Goal: Information Seeking & Learning: Learn about a topic

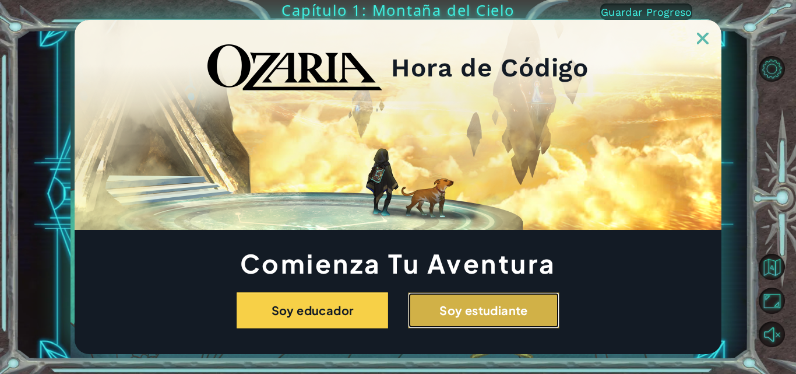
click at [397, 308] on button "Soy estudiante" at bounding box center [484, 310] width 152 height 36
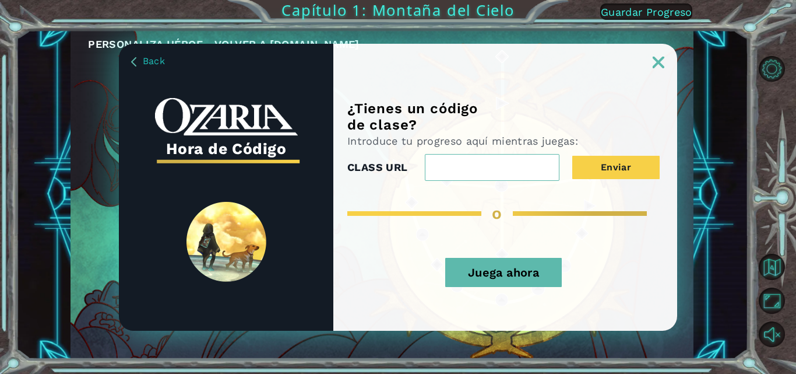
click at [397, 160] on input "CLASS URL" at bounding box center [492, 167] width 135 height 27
click at [397, 165] on input "CLASS URL" at bounding box center [492, 167] width 135 height 27
click at [397, 268] on button "Juega ahora" at bounding box center [503, 272] width 117 height 29
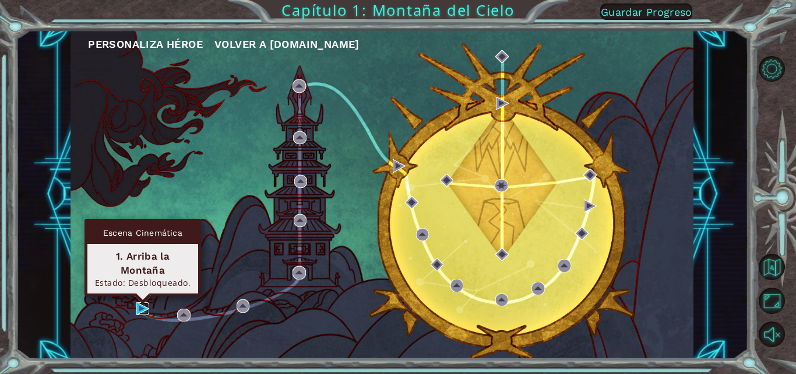
click at [147, 305] on img at bounding box center [142, 308] width 13 height 13
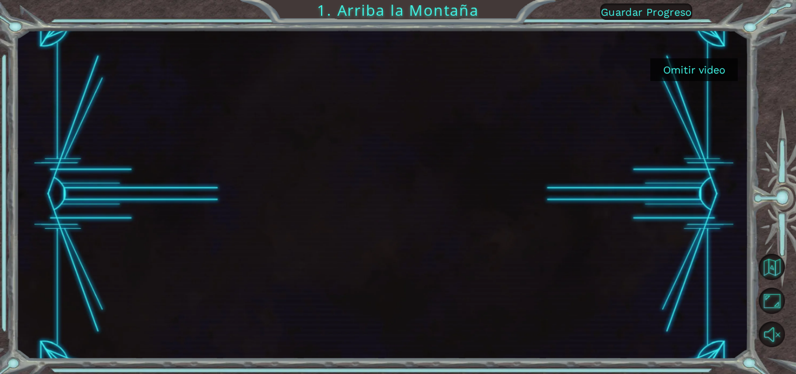
click at [397, 67] on button "Omitir video" at bounding box center [693, 69] width 87 height 23
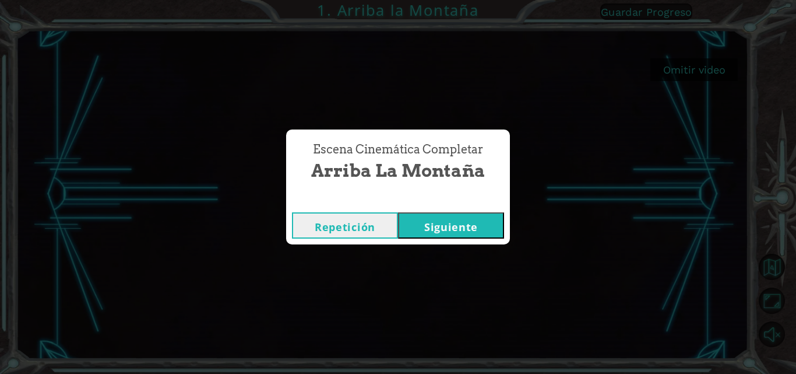
click at [397, 220] on button "Siguiente" at bounding box center [451, 225] width 106 height 26
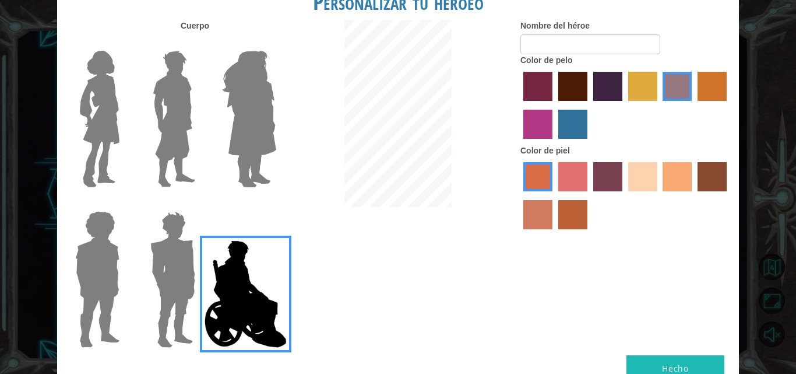
click at [397, 91] on label "paprika hair color" at bounding box center [537, 86] width 29 height 29
click at [397, 105] on input "paprika hair color" at bounding box center [519, 105] width 0 height 0
click at [397, 92] on label "maroon hair color" at bounding box center [572, 86] width 29 height 29
click at [397, 105] on input "maroon hair color" at bounding box center [554, 105] width 0 height 0
click at [397, 82] on label "tulip tree hair color" at bounding box center [642, 86] width 29 height 29
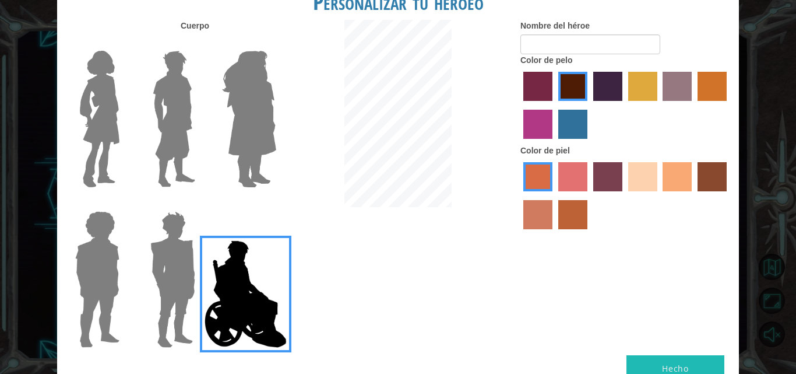
click at [397, 105] on input "tulip tree hair color" at bounding box center [624, 105] width 0 height 0
click at [103, 121] on img at bounding box center [99, 119] width 49 height 146
click at [124, 43] on input "Hero Connie" at bounding box center [124, 43] width 0 height 0
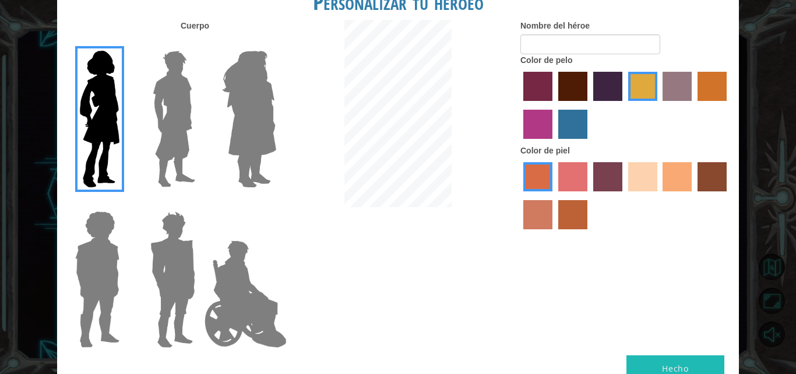
click at [397, 168] on label "karma skin color" at bounding box center [712, 176] width 29 height 29
click at [397, 195] on input "karma skin color" at bounding box center [693, 195] width 0 height 0
click at [397, 126] on label "medium red violet hair color" at bounding box center [537, 124] width 29 height 29
click at [397, 105] on input "medium red violet hair color" at bounding box center [728, 105] width 0 height 0
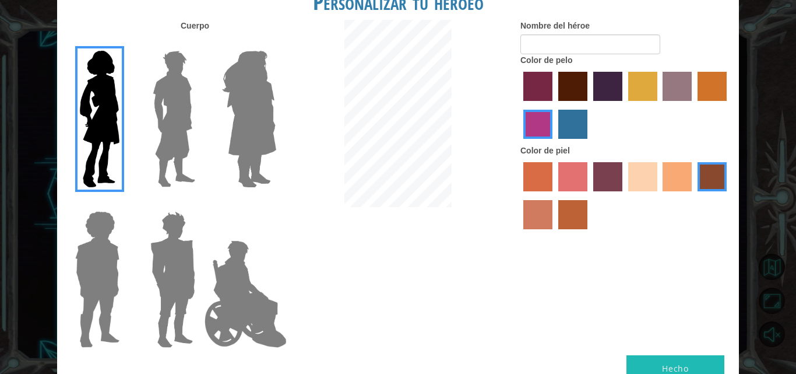
click at [397, 86] on label "paprika hair color" at bounding box center [537, 86] width 29 height 29
click at [397, 105] on input "paprika hair color" at bounding box center [519, 105] width 0 height 0
click at [397, 175] on label "tacao skin color" at bounding box center [677, 176] width 29 height 29
click at [397, 195] on input "tacao skin color" at bounding box center [659, 195] width 0 height 0
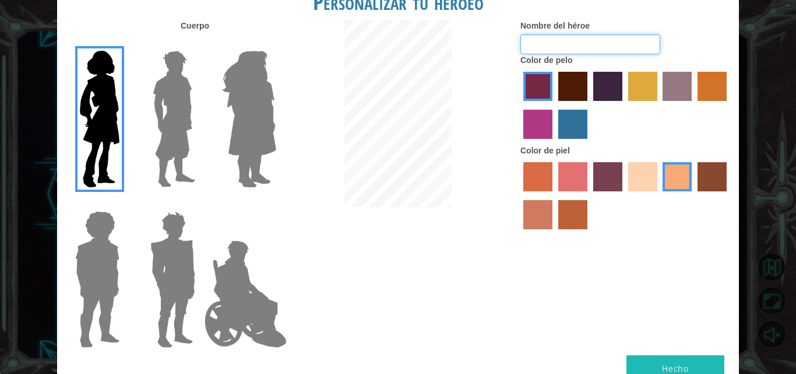
click at [397, 40] on input "Nombre del héroe" at bounding box center [590, 44] width 140 height 20
type input "MORENA"
click at [397, 361] on button "Hecho" at bounding box center [675, 368] width 98 height 26
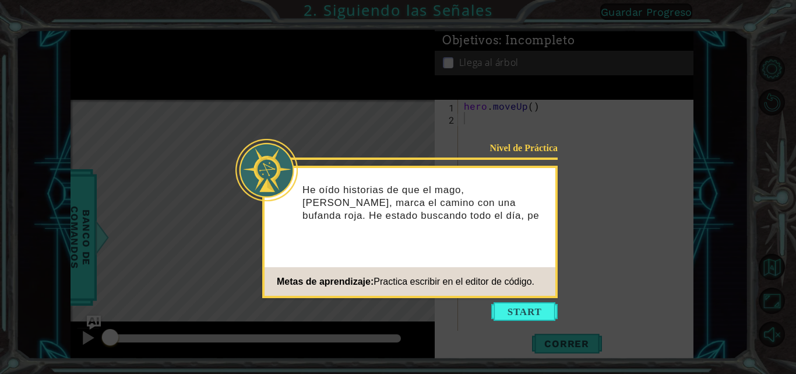
click at [397, 312] on button "Start" at bounding box center [524, 311] width 66 height 19
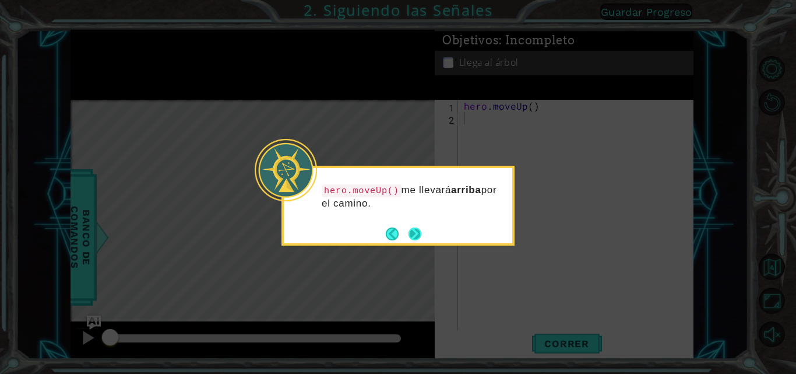
click at [397, 234] on button "Next" at bounding box center [414, 233] width 13 height 13
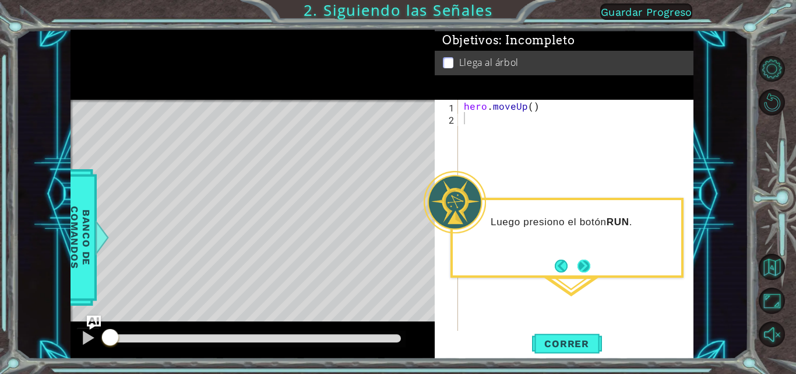
click at [397, 259] on button "Next" at bounding box center [583, 265] width 13 height 13
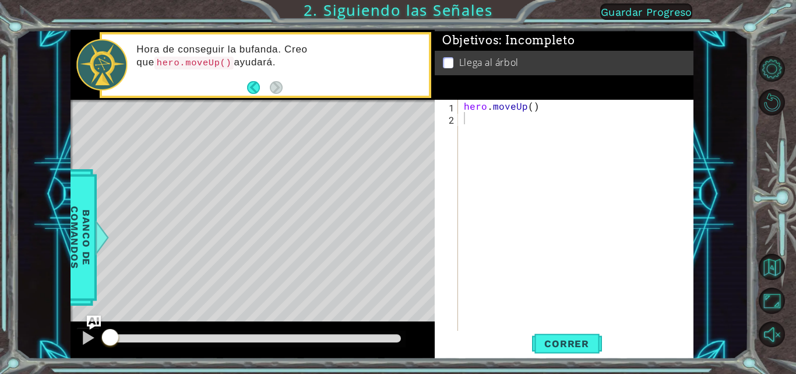
click at [387, 110] on div "Level Map" at bounding box center [340, 271] width 538 height 343
click at [397, 348] on span "Correr" at bounding box center [567, 343] width 68 height 12
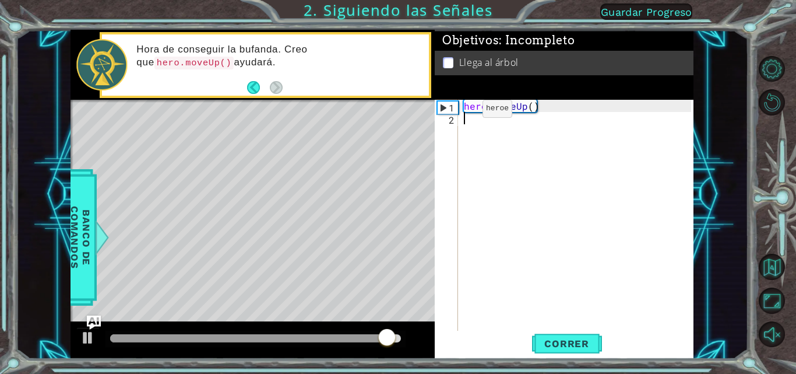
click at [397, 115] on div "2" at bounding box center [447, 120] width 21 height 12
click at [397, 121] on div "2" at bounding box center [447, 120] width 21 height 12
click at [397, 126] on div "hero . moveUp ( )" at bounding box center [579, 228] width 235 height 257
click at [397, 60] on p "Llega al árbol" at bounding box center [488, 62] width 59 height 13
click at [397, 71] on div "Llega al árbol" at bounding box center [564, 63] width 259 height 24
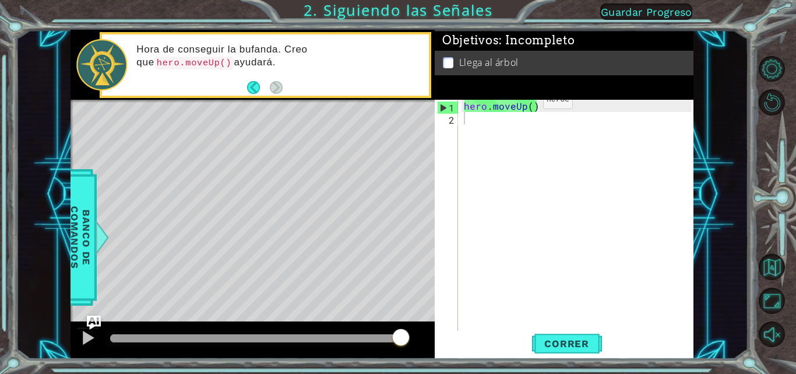
type textarea "hero.moveUp()"
click at [397, 101] on div "hero . moveUp ( )" at bounding box center [579, 228] width 235 height 257
click at [397, 121] on div "2" at bounding box center [447, 120] width 21 height 12
drag, startPoint x: 464, startPoint y: 108, endPoint x: 546, endPoint y: 110, distance: 82.2
click at [397, 110] on div "hero . moveUp ( )" at bounding box center [579, 228] width 235 height 257
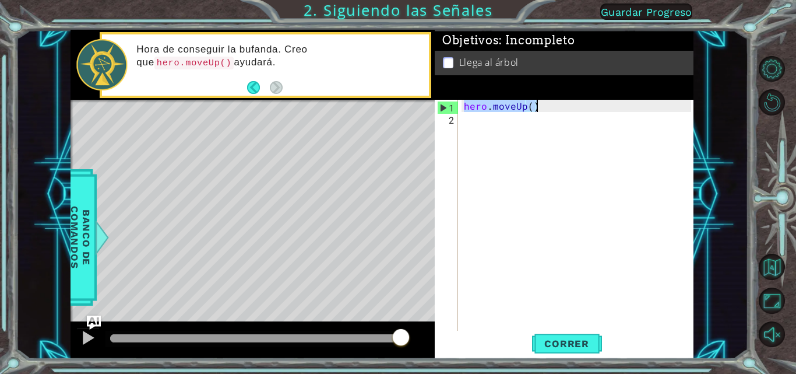
type textarea "hero.moveUp()"
click at [397, 120] on div "2" at bounding box center [447, 120] width 21 height 12
paste textarea "hero.moveUp()"
type textarea "hero.moveUp()"
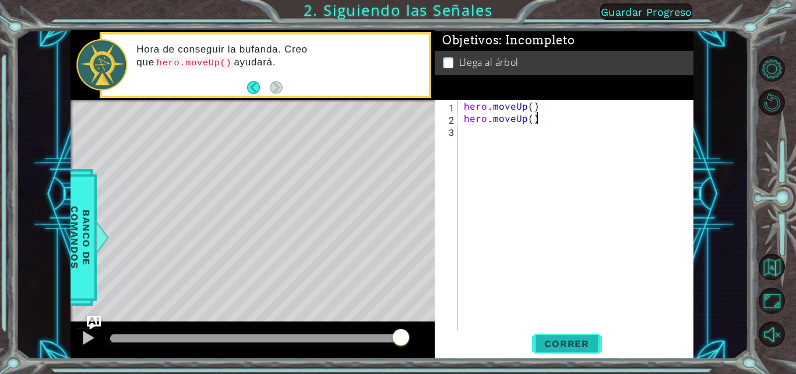
click at [397, 336] on button "Correr" at bounding box center [567, 343] width 70 height 26
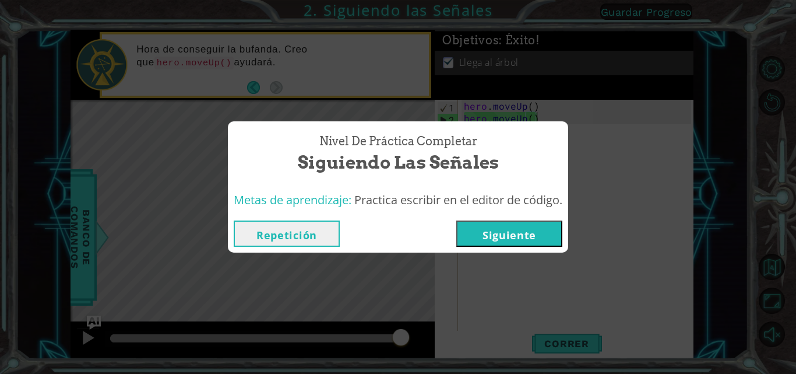
click at [397, 228] on button "Siguiente" at bounding box center [509, 233] width 106 height 26
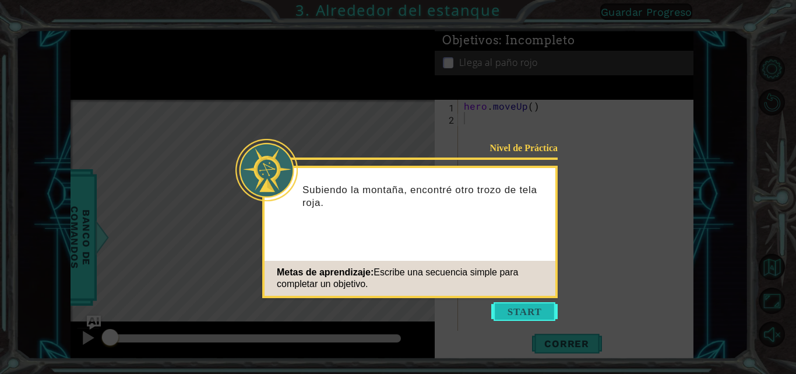
click at [397, 308] on button "Start" at bounding box center [524, 311] width 66 height 19
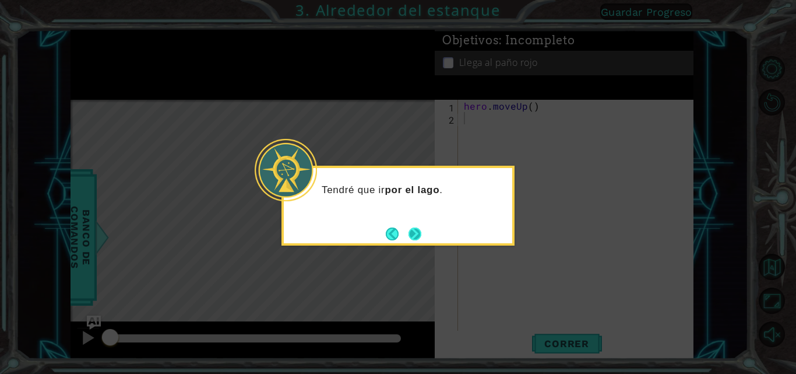
click at [397, 229] on button "Next" at bounding box center [414, 233] width 13 height 13
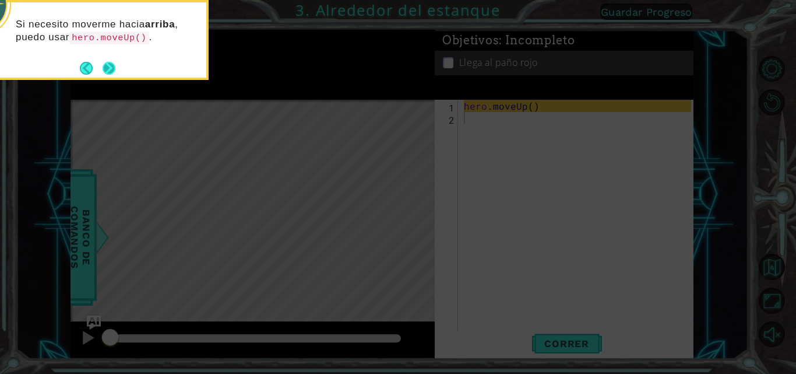
click at [107, 73] on button "Next" at bounding box center [109, 68] width 13 height 13
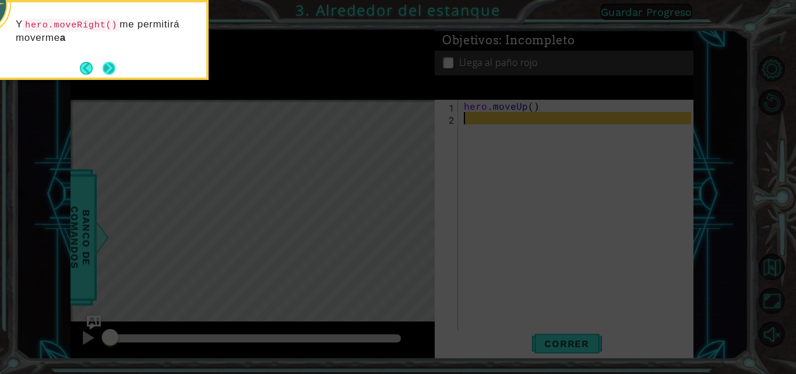
click at [111, 69] on button "Next" at bounding box center [109, 68] width 13 height 13
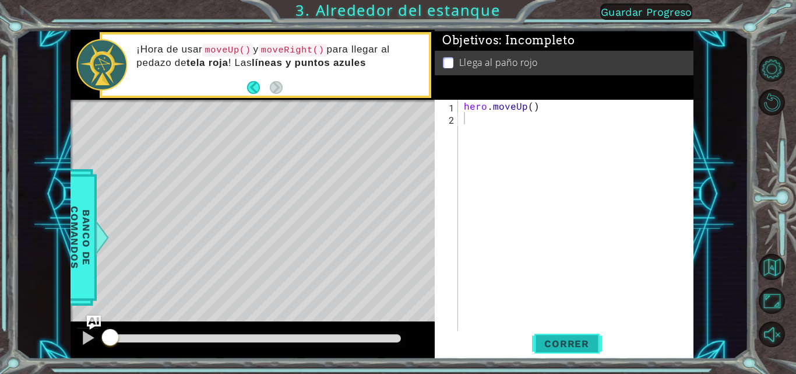
click at [397, 337] on span "Correr" at bounding box center [567, 343] width 68 height 12
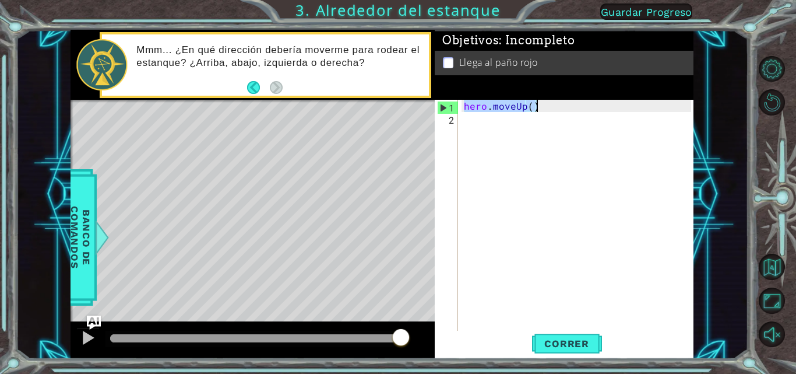
drag, startPoint x: 464, startPoint y: 105, endPoint x: 540, endPoint y: 104, distance: 76.4
click at [397, 104] on div "hero . moveUp ( )" at bounding box center [579, 228] width 235 height 257
type textarea "hero.moveUp()"
click at [397, 117] on div "2" at bounding box center [447, 120] width 21 height 12
paste textarea "hero.moveUp()"
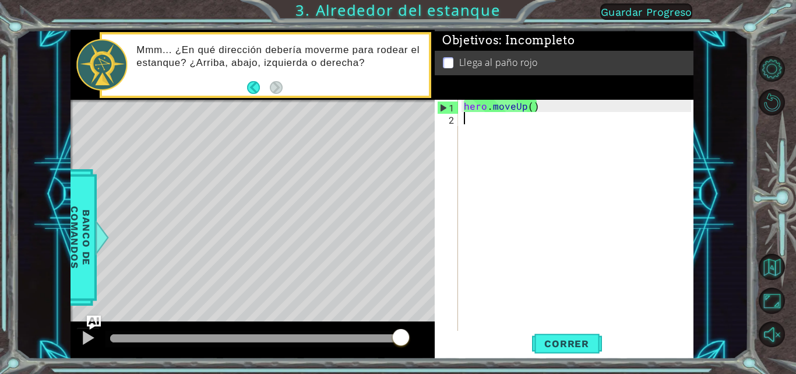
type textarea "hero.moveUp()"
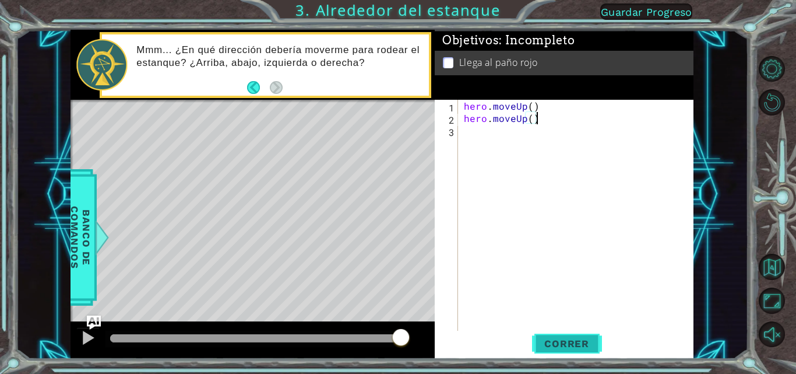
click at [397, 344] on span "Correr" at bounding box center [567, 343] width 68 height 12
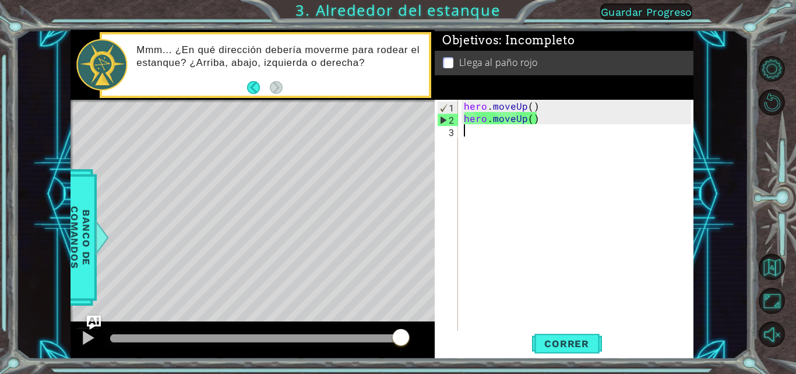
click at [397, 138] on div "hero . moveUp ( ) hero . moveUp ( )" at bounding box center [579, 228] width 235 height 257
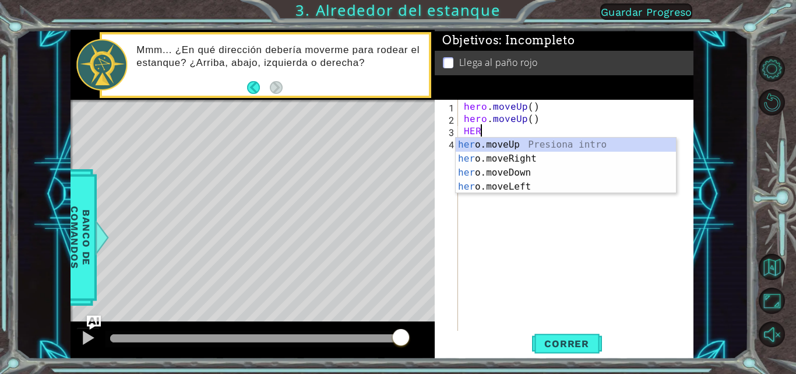
scroll to position [0, 1]
type textarea "HERO"
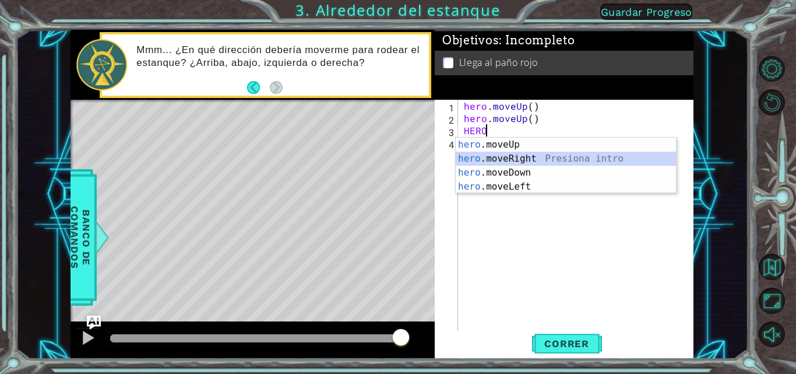
click at [397, 158] on div "hero .moveUp Presiona intro hero .moveRight Presiona intro hero .moveDown Presi…" at bounding box center [566, 180] width 220 height 84
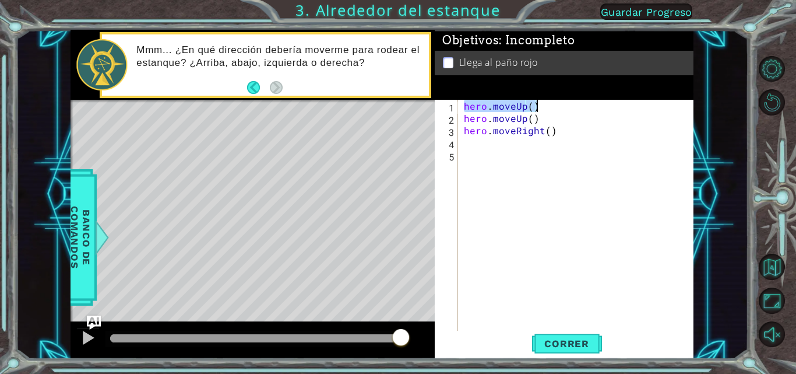
drag, startPoint x: 466, startPoint y: 107, endPoint x: 538, endPoint y: 107, distance: 71.7
click at [397, 107] on div "hero . moveUp ( ) hero . moveUp ( ) hero . moveRight ( )" at bounding box center [579, 228] width 235 height 257
type textarea "hero.moveUp()"
click at [397, 143] on div "4" at bounding box center [447, 144] width 21 height 12
paste textarea "hero.moveUp()"
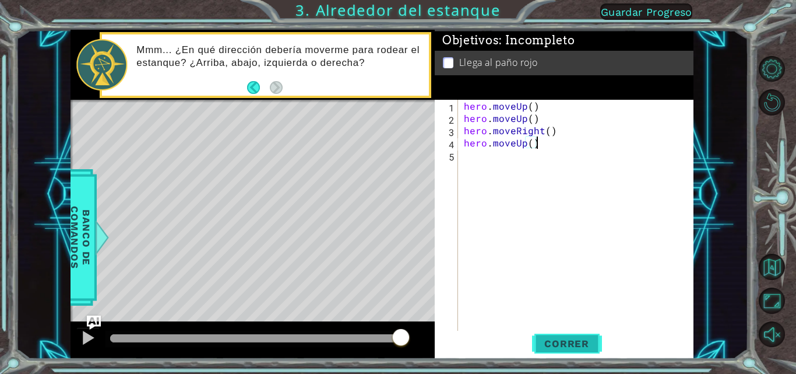
type textarea "hero.moveUp()"
click at [397, 344] on span "Correr" at bounding box center [567, 343] width 68 height 12
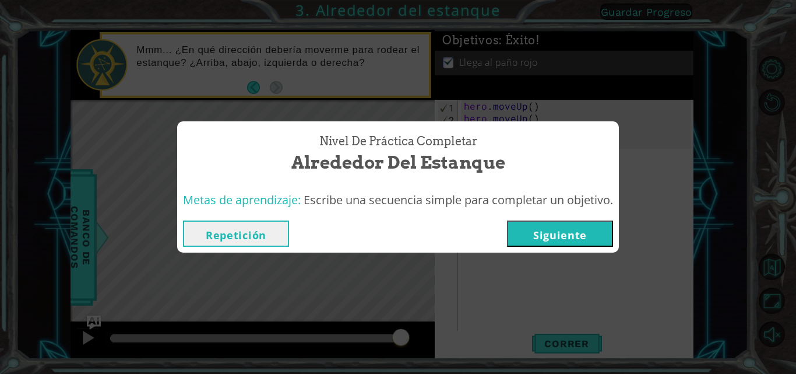
click at [397, 235] on button "Siguiente" at bounding box center [560, 233] width 106 height 26
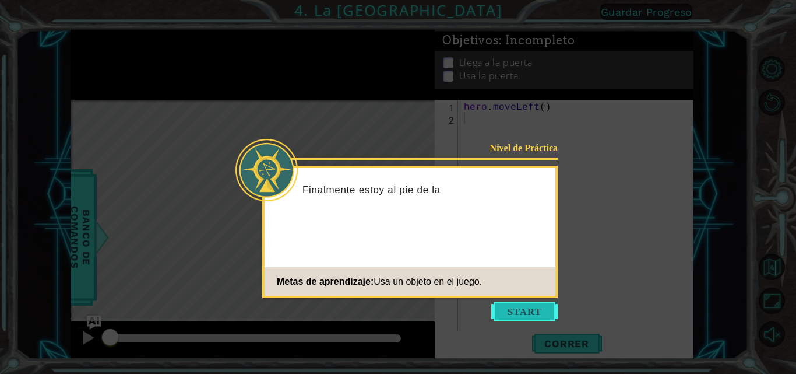
click at [397, 302] on button "Start" at bounding box center [524, 311] width 66 height 19
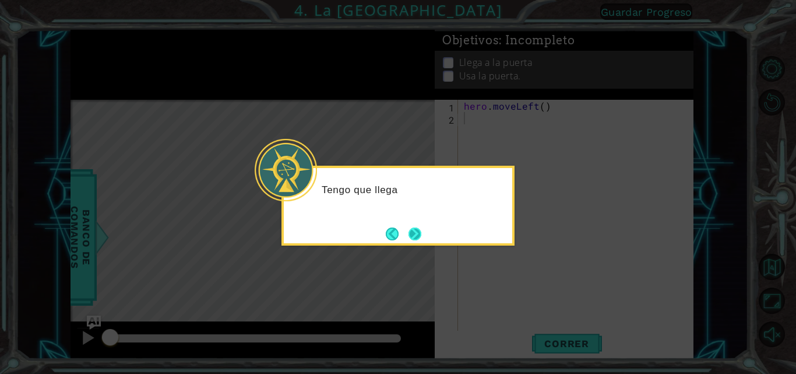
click at [397, 237] on button "Next" at bounding box center [414, 233] width 13 height 13
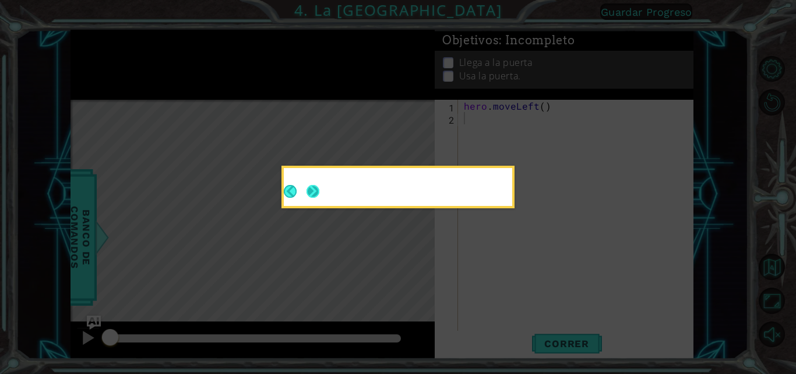
click at [319, 198] on button "Next" at bounding box center [313, 191] width 13 height 13
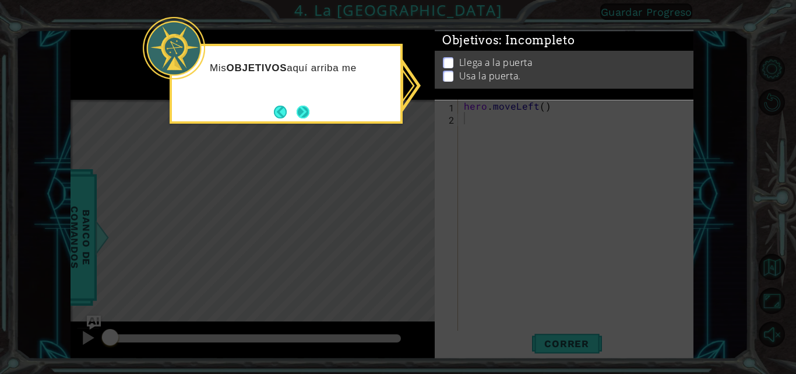
click at [302, 109] on button "Next" at bounding box center [303, 111] width 13 height 13
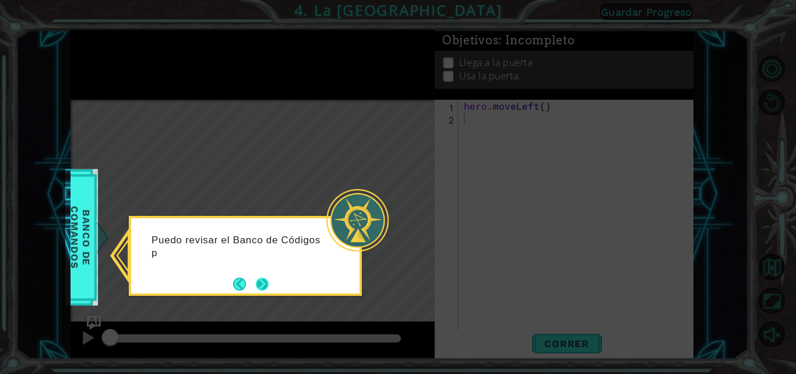
click at [261, 277] on button "Next" at bounding box center [262, 283] width 13 height 13
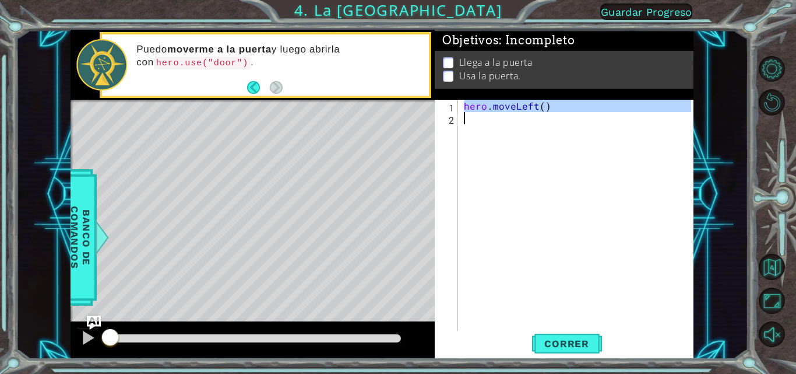
drag, startPoint x: 465, startPoint y: 107, endPoint x: 542, endPoint y: 115, distance: 77.4
click at [397, 115] on div "hero . moveLeft ( )" at bounding box center [579, 228] width 235 height 257
type textarea "hero.moveLeft()"
click at [397, 117] on div "2" at bounding box center [447, 120] width 21 height 12
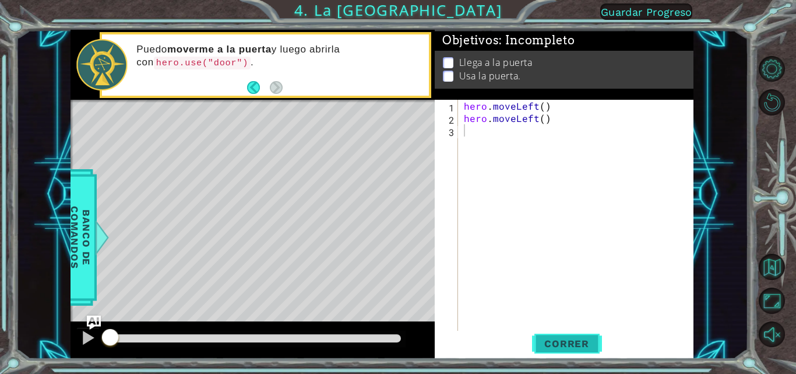
click at [397, 351] on button "Correr" at bounding box center [567, 343] width 70 height 26
click at [397, 346] on span "Correr" at bounding box center [567, 343] width 68 height 12
click at [397, 344] on span "Correr" at bounding box center [567, 343] width 68 height 12
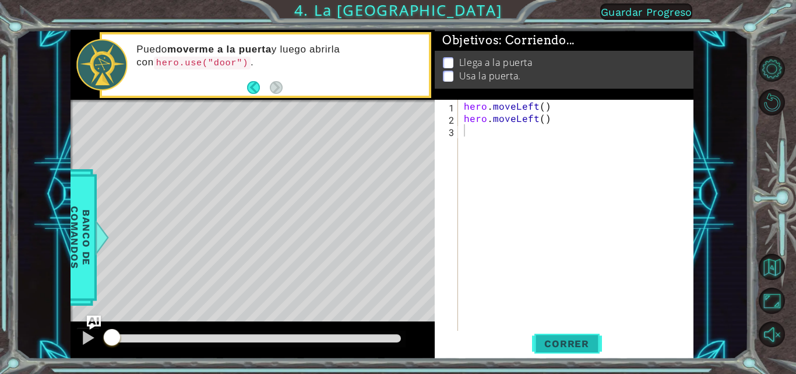
click at [397, 344] on span "Correr" at bounding box center [567, 343] width 68 height 12
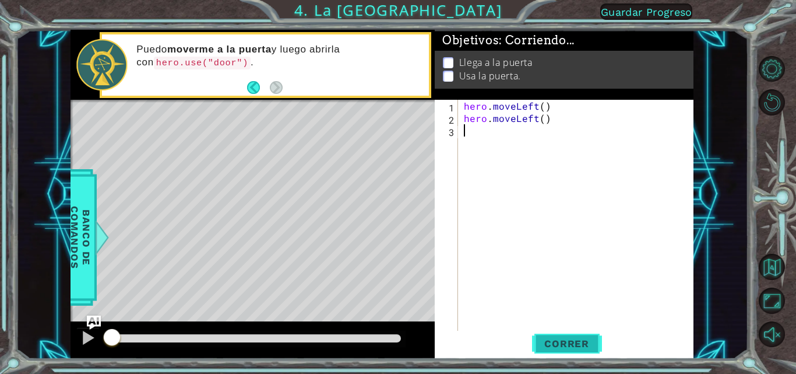
click at [397, 344] on span "Correr" at bounding box center [567, 343] width 68 height 12
drag, startPoint x: 576, startPoint y: 344, endPoint x: 481, endPoint y: 368, distance: 98.5
click at [397, 347] on span "Correr" at bounding box center [567, 343] width 68 height 12
click at [139, 334] on div at bounding box center [255, 338] width 291 height 8
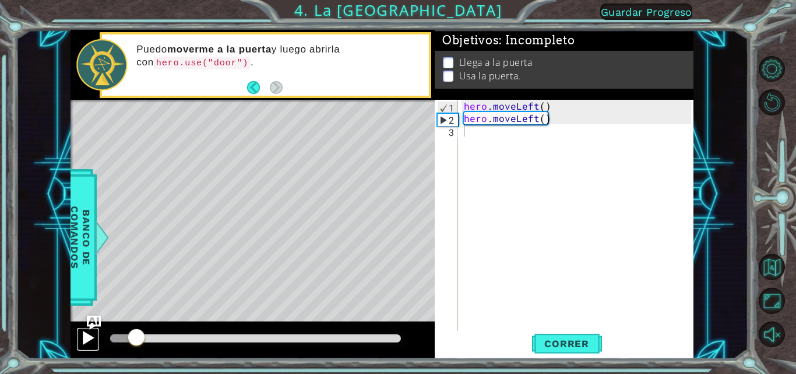
click at [87, 332] on div at bounding box center [87, 337] width 15 height 15
click at [88, 334] on div at bounding box center [87, 337] width 15 height 15
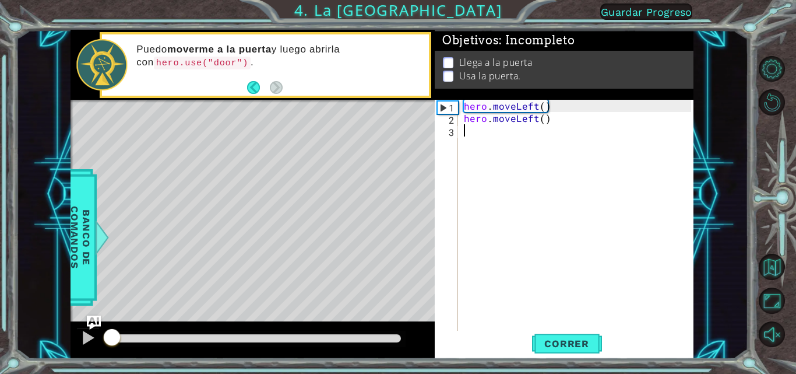
drag, startPoint x: 150, startPoint y: 337, endPoint x: 104, endPoint y: 337, distance: 45.5
click at [86, 342] on div at bounding box center [253, 339] width 364 height 37
click at [397, 341] on span "Correr" at bounding box center [567, 343] width 68 height 12
click at [86, 333] on div at bounding box center [87, 337] width 15 height 15
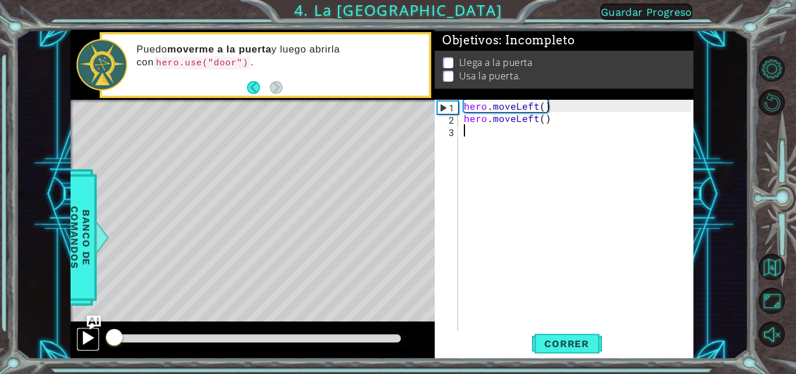
click at [90, 336] on div at bounding box center [87, 337] width 15 height 15
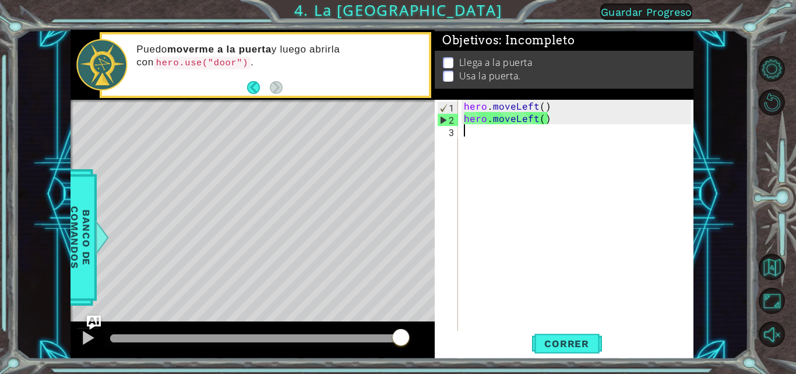
drag, startPoint x: 194, startPoint y: 340, endPoint x: 454, endPoint y: 349, distance: 260.1
click at [397, 349] on div "1 ההההההההההההההההההההההההההההההההההההההההההההההההההההההההההההההההההההההההההההה…" at bounding box center [382, 194] width 623 height 329
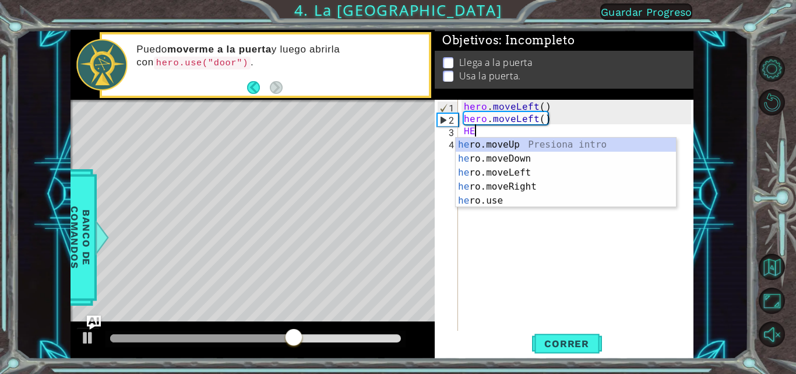
scroll to position [0, 1]
type textarea "HERO"
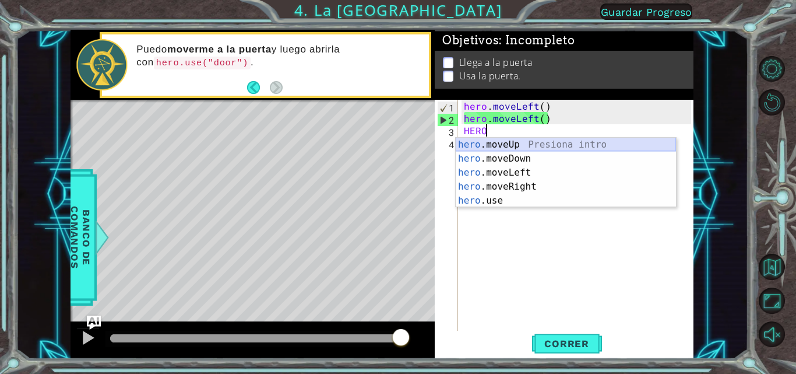
click at [397, 147] on div "hero .moveUp Presiona intro hero .moveDown Presiona intro hero .moveLeft Presio…" at bounding box center [566, 187] width 220 height 98
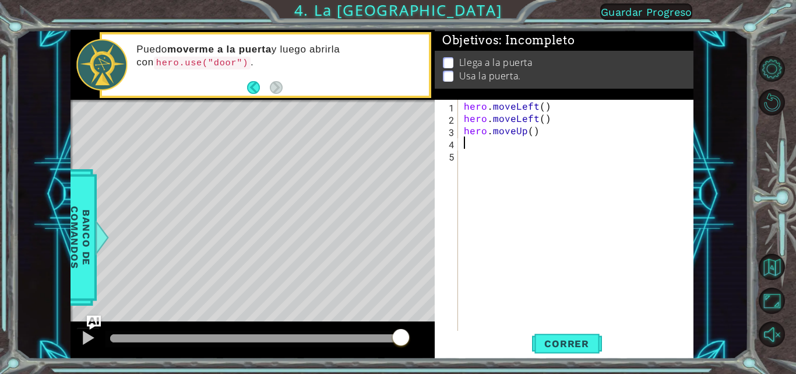
scroll to position [0, 0]
click at [397, 348] on span "Correr" at bounding box center [567, 343] width 68 height 12
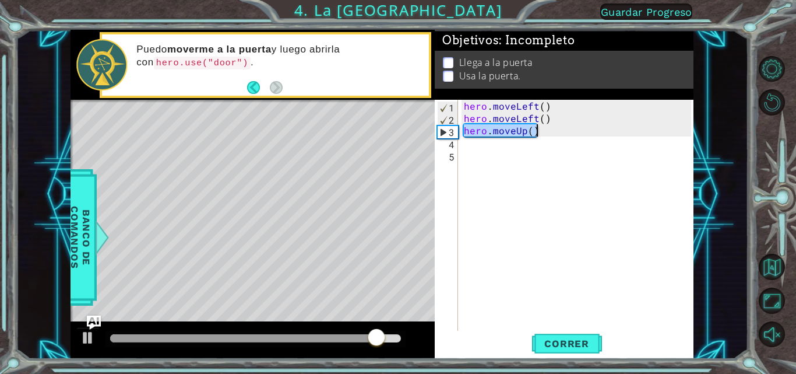
drag, startPoint x: 465, startPoint y: 131, endPoint x: 576, endPoint y: 134, distance: 110.8
click at [397, 134] on div "hero . moveLeft ( ) hero . moveLeft ( ) hero . moveUp ( )" at bounding box center [579, 228] width 235 height 257
type textarea "hero.moveUp()"
click at [397, 146] on div "hero . moveLeft ( ) hero . moveLeft ( ) hero . moveUp ( )" at bounding box center [579, 228] width 235 height 257
paste textarea "hero.moveUp()"
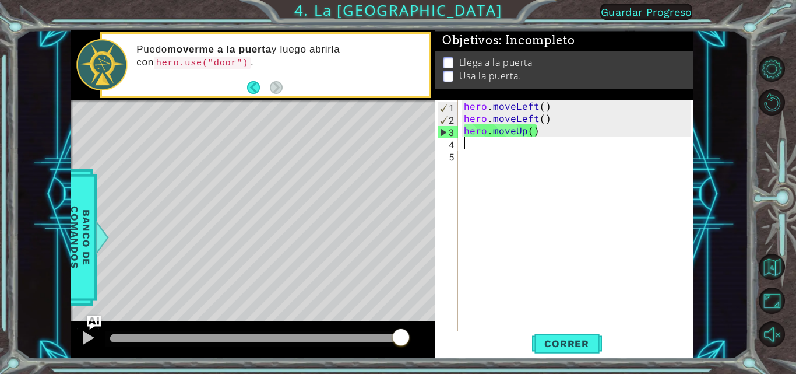
type textarea "hero.moveUp()"
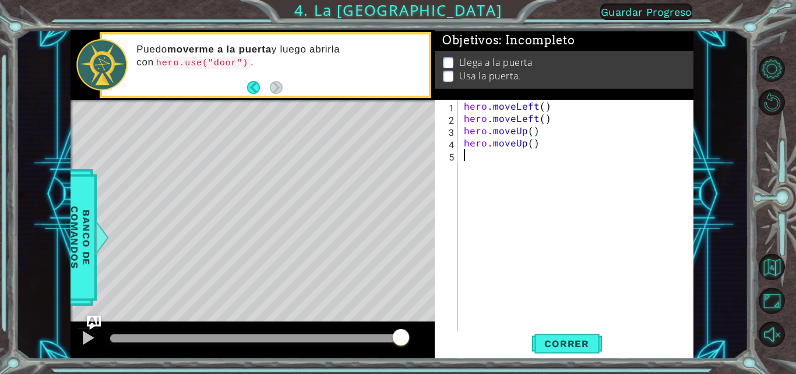
click at [397, 160] on div "hero . moveLeft ( ) hero . moveLeft ( ) hero . moveUp ( ) hero . moveUp ( )" at bounding box center [579, 228] width 235 height 257
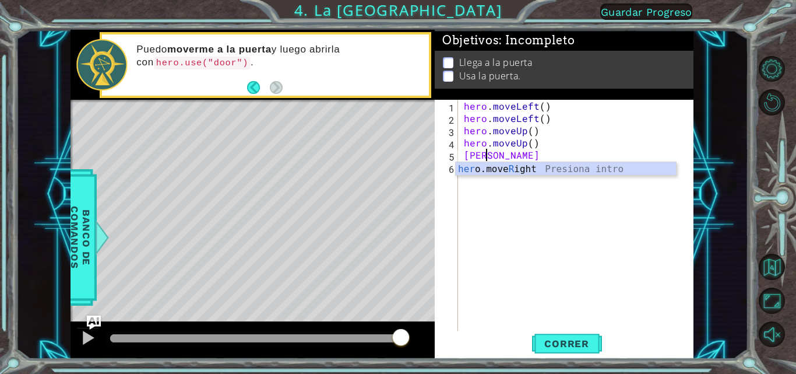
type textarea "HER"
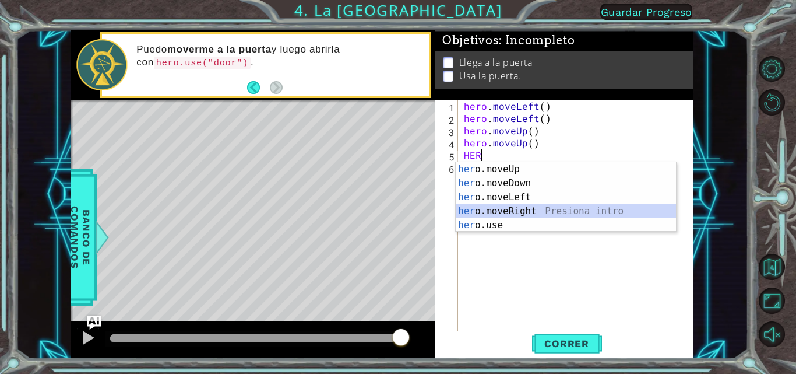
click at [397, 210] on div "her o.moveUp Presiona intro her o.moveDown Presiona intro her o.moveLeft Presio…" at bounding box center [566, 211] width 220 height 98
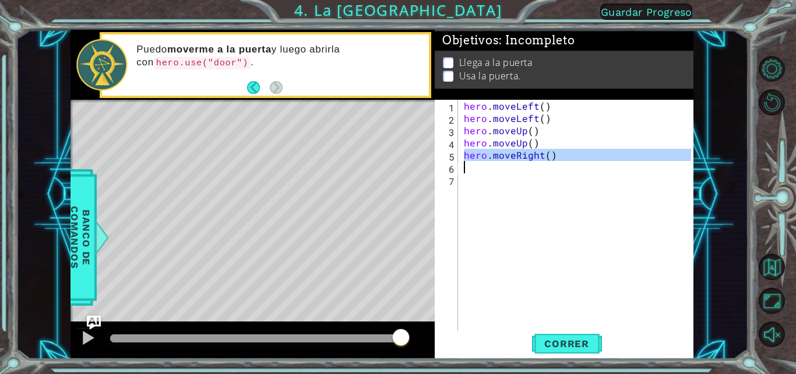
drag, startPoint x: 466, startPoint y: 157, endPoint x: 552, endPoint y: 163, distance: 87.1
click at [397, 163] on div "hero . moveLeft ( ) hero . moveLeft ( ) hero . moveUp ( ) hero . moveUp ( ) her…" at bounding box center [579, 228] width 235 height 257
type textarea "hero.moveRight()"
click at [397, 171] on div "hero . moveLeft ( ) hero . moveLeft ( ) hero . moveUp ( ) hero . moveUp ( ) her…" at bounding box center [577, 216] width 230 height 233
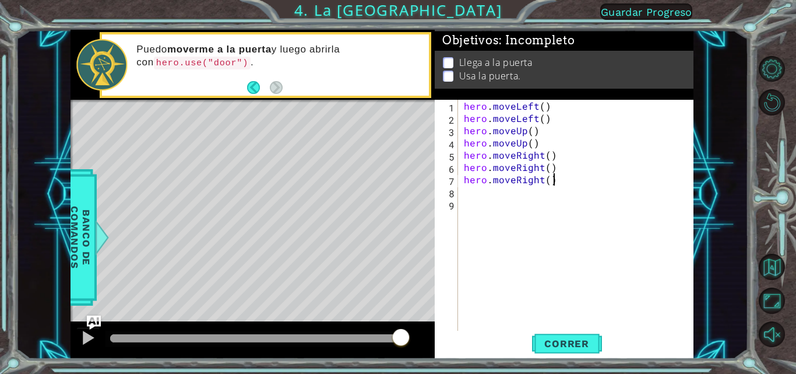
drag, startPoint x: 561, startPoint y: 175, endPoint x: 564, endPoint y: 181, distance: 6.3
click at [397, 177] on div "hero . moveLeft ( ) hero . moveLeft ( ) hero . moveUp ( ) hero . moveUp ( ) her…" at bounding box center [579, 228] width 235 height 257
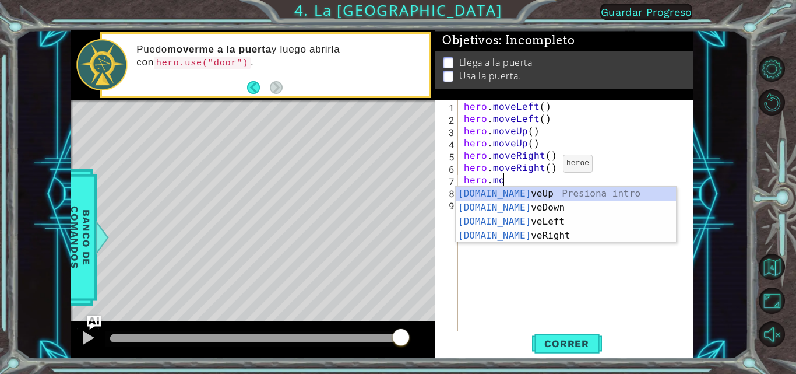
type textarea "h"
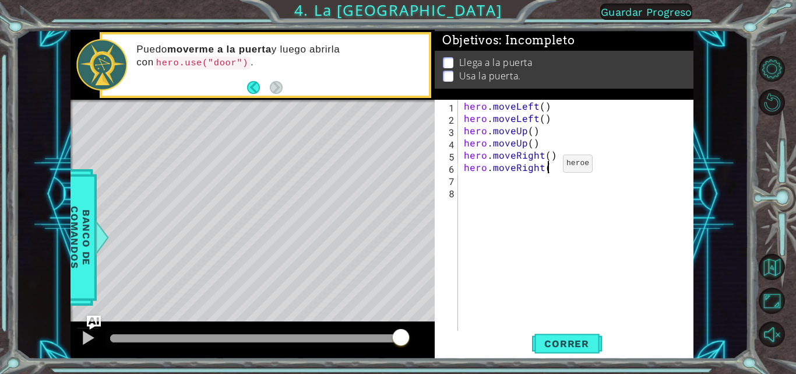
type textarea "hero.move"
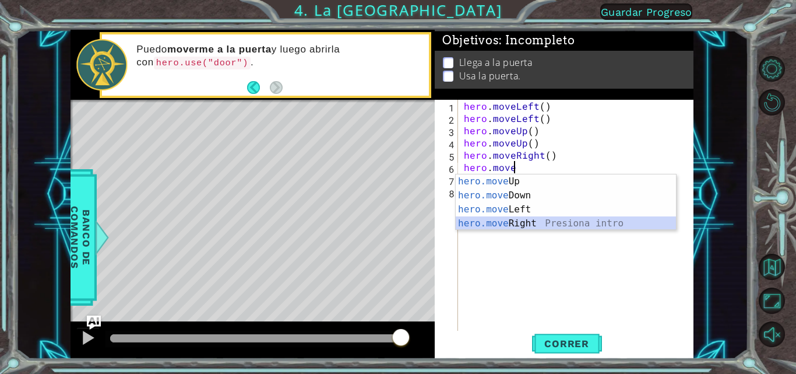
click at [397, 220] on div "hero.move Up Presiona intro hero.move Down Presiona intro hero.move Left Presio…" at bounding box center [566, 216] width 220 height 84
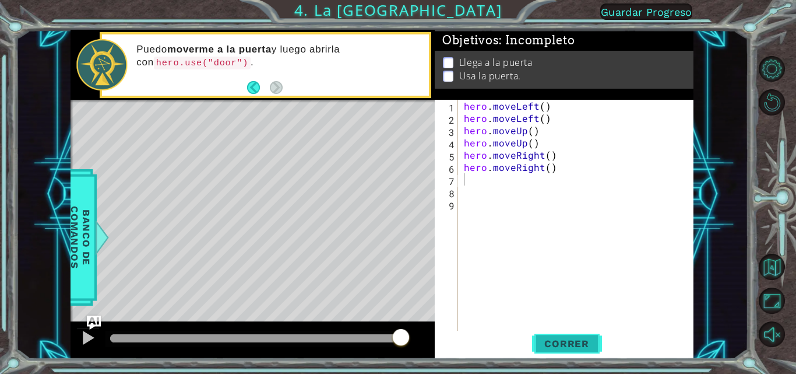
click at [397, 342] on span "Correr" at bounding box center [567, 343] width 68 height 12
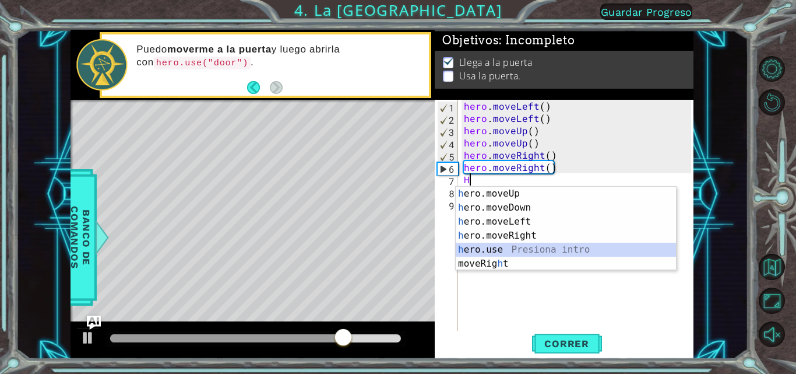
click at [397, 253] on div "h ero.moveUp Presiona intro h ero.moveDown Presiona intro h ero.moveLeft Presio…" at bounding box center [566, 242] width 220 height 112
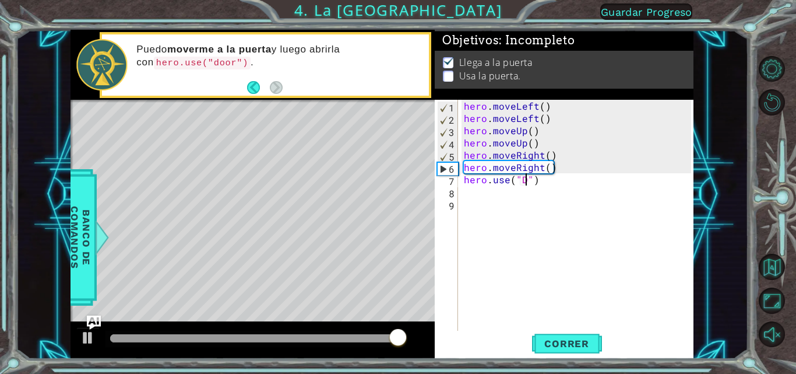
scroll to position [0, 3]
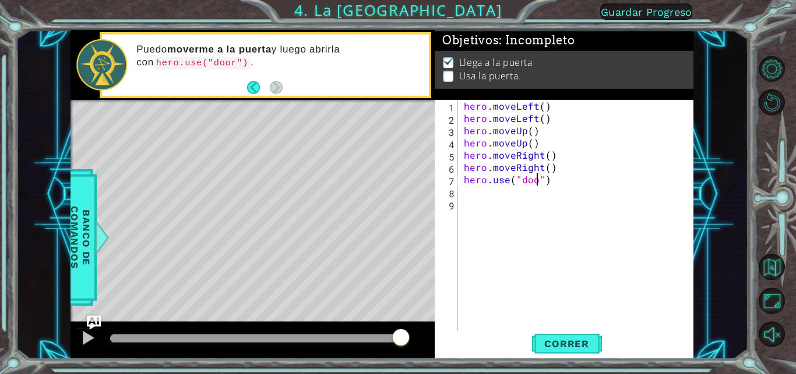
type textarea "hero.use("door")"
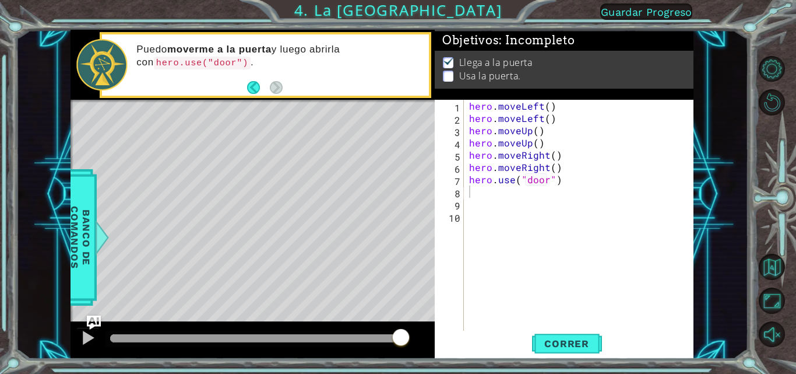
drag, startPoint x: 565, startPoint y: 341, endPoint x: 537, endPoint y: 304, distance: 46.6
click at [397, 339] on span "Correr" at bounding box center [567, 343] width 68 height 12
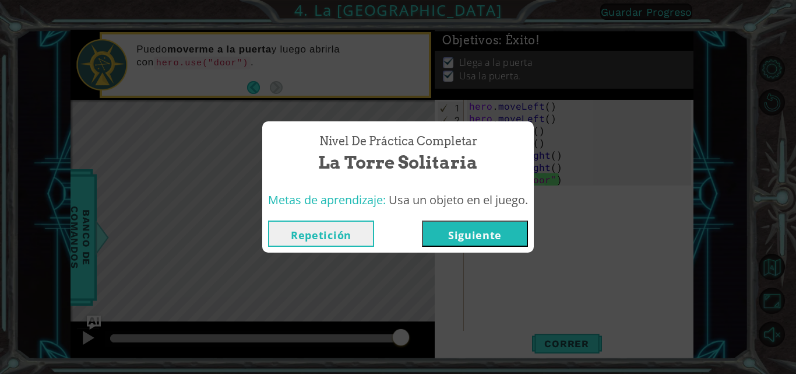
click at [397, 226] on button "Siguiente" at bounding box center [475, 233] width 106 height 26
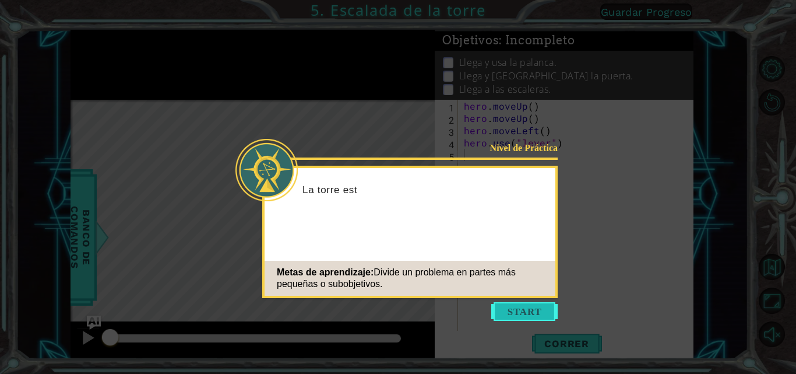
click at [397, 308] on button "Start" at bounding box center [524, 311] width 66 height 19
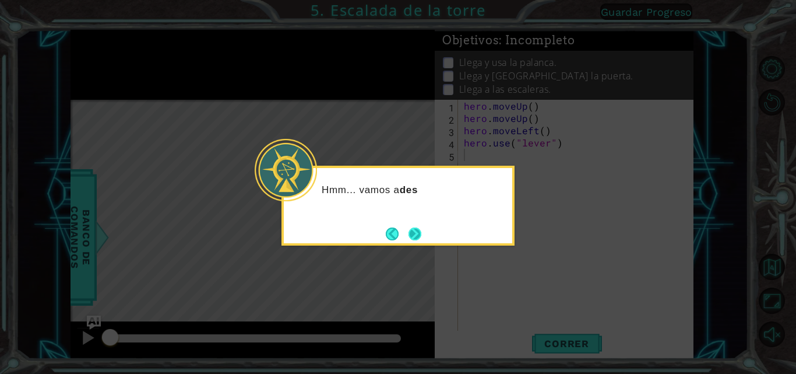
click at [397, 227] on button "Next" at bounding box center [414, 233] width 13 height 13
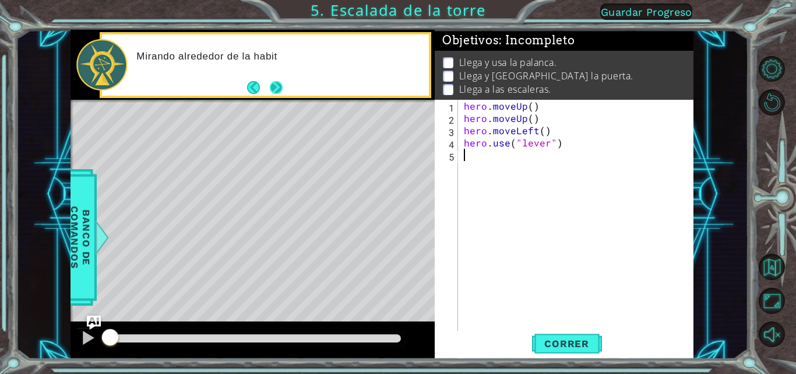
click at [273, 83] on button "Next" at bounding box center [275, 87] width 13 height 13
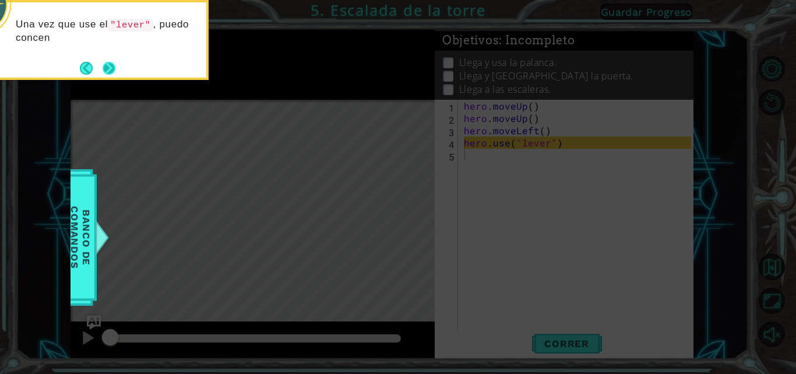
click at [115, 64] on button "Next" at bounding box center [109, 68] width 13 height 13
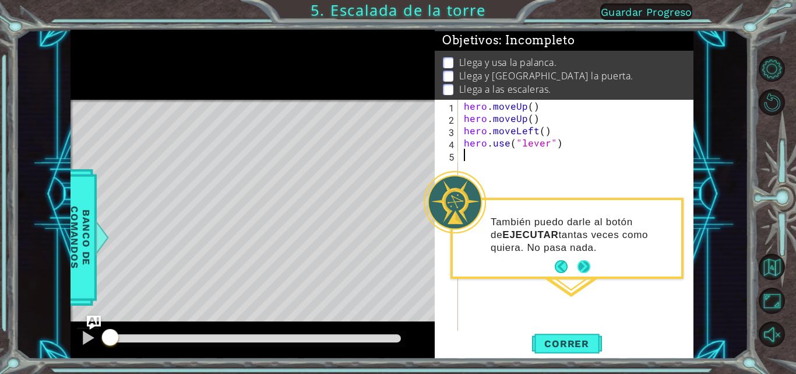
click at [397, 265] on button "Next" at bounding box center [583, 266] width 13 height 13
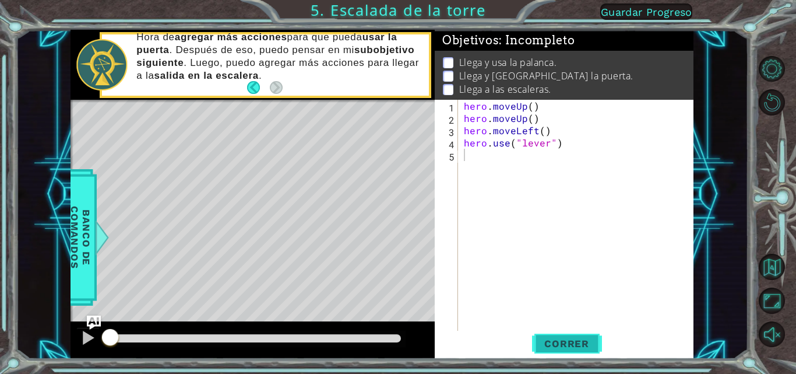
click at [397, 335] on button "Correr" at bounding box center [567, 343] width 70 height 26
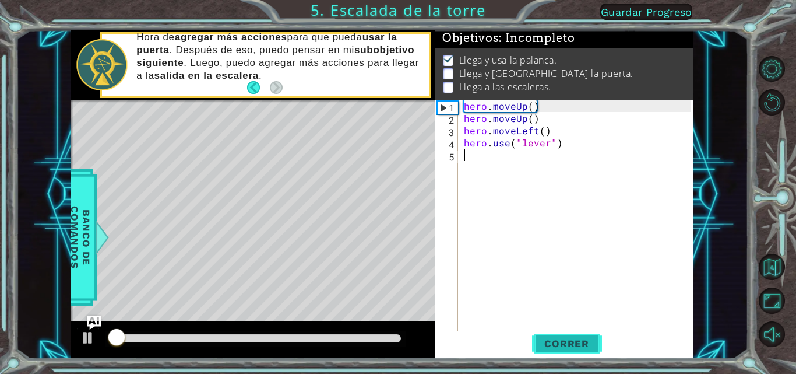
scroll to position [9, 0]
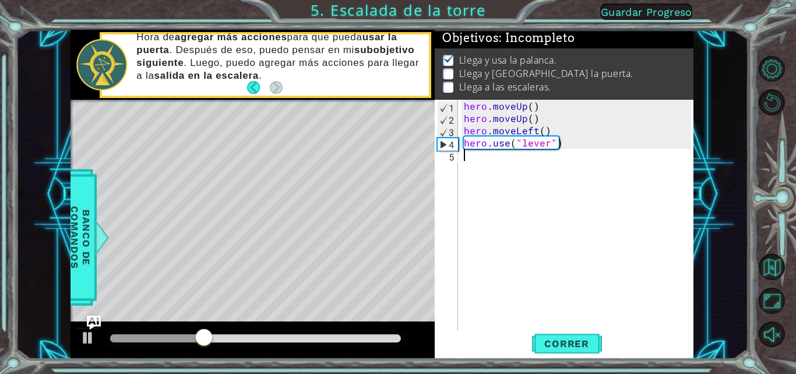
click at [397, 159] on div "hero . moveUp ( ) hero . moveUp ( ) hero . moveLeft ( ) hero . use ( "lever" )" at bounding box center [579, 228] width 235 height 257
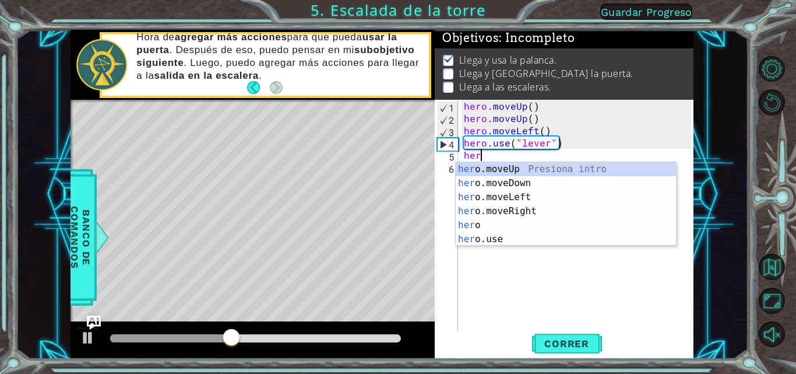
type textarea "her"
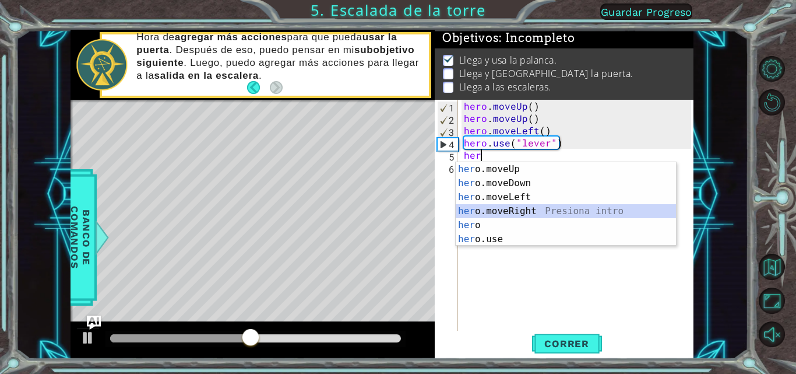
click at [397, 211] on div "her o.moveUp Presiona intro her o.moveDown Presiona intro her o.moveLeft Presio…" at bounding box center [566, 218] width 220 height 112
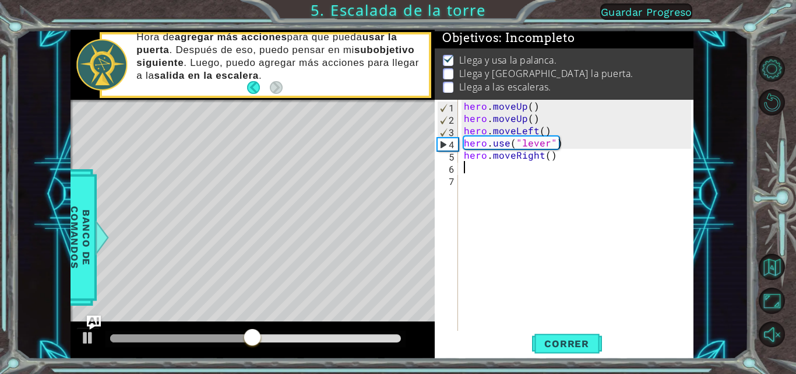
scroll to position [0, 0]
drag, startPoint x: 466, startPoint y: 155, endPoint x: 557, endPoint y: 160, distance: 91.0
click at [397, 160] on div "hero . moveUp ( ) hero . moveUp ( ) hero . moveLeft ( ) hero . use ( "lever" ) …" at bounding box center [579, 228] width 235 height 257
type textarea "hero.moveRight()"
click at [397, 168] on div "hero . moveUp ( ) hero . moveUp ( ) hero . moveLeft ( ) hero . use ( "lever" ) …" at bounding box center [579, 228] width 235 height 257
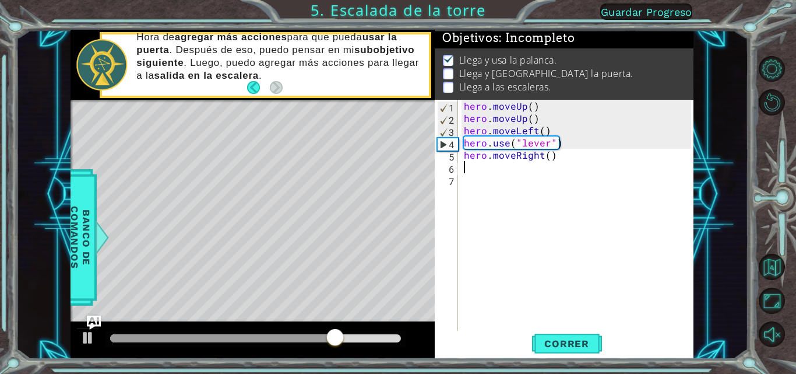
paste textarea "hero.moveRight()"
type textarea "hero.moveRight()"
click at [397, 184] on div "hero . moveUp ( ) hero . moveUp ( ) hero . moveLeft ( ) hero . use ( "lever" ) …" at bounding box center [579, 228] width 235 height 257
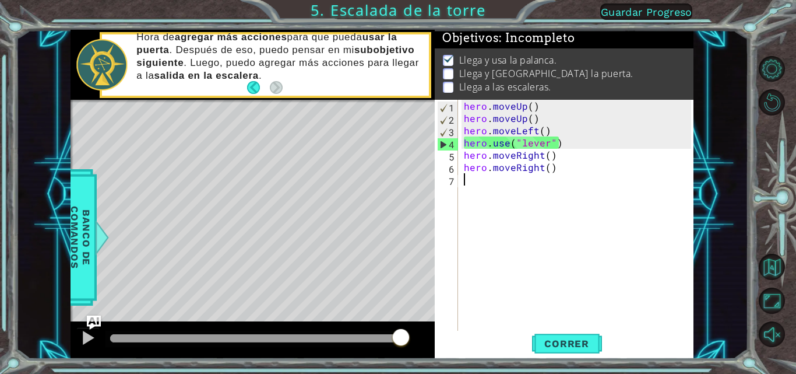
paste textarea "hero.moveRight()"
type textarea "hero.moveRight()"
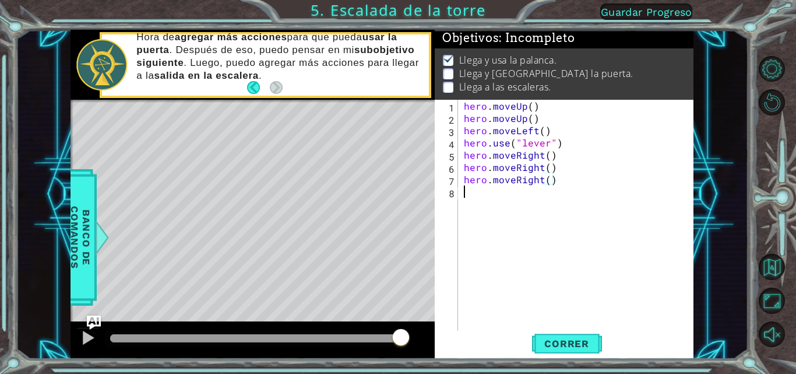
click at [397, 227] on div "hero . moveUp ( ) hero . moveUp ( ) hero . moveLeft ( ) hero . use ( "lever" ) …" at bounding box center [579, 228] width 235 height 257
click at [397, 342] on span "Correr" at bounding box center [567, 343] width 68 height 12
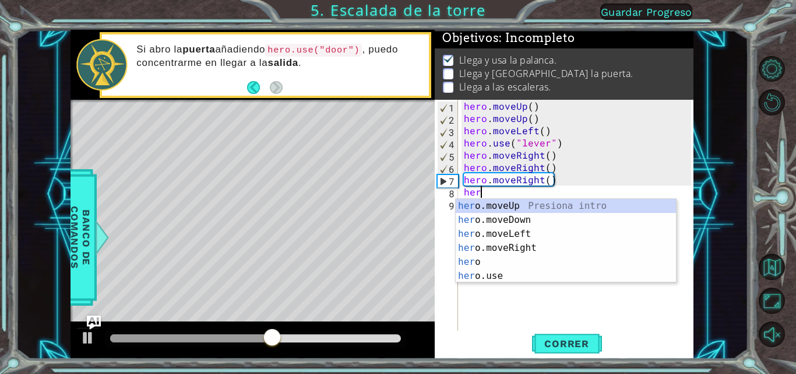
scroll to position [0, 1]
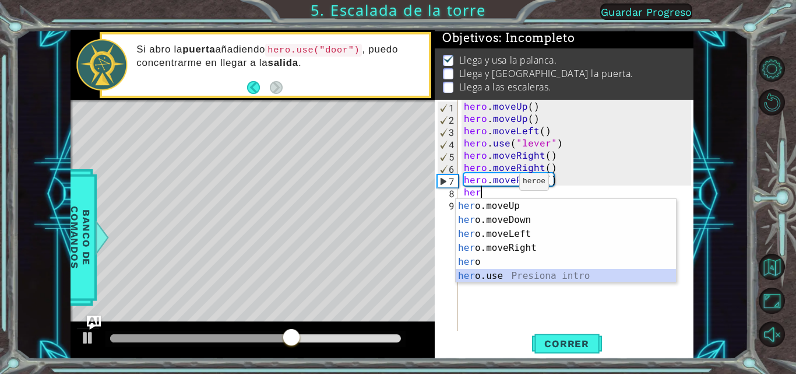
click at [397, 270] on div "her o.moveUp Presiona intro her o.moveDown Presiona intro her o.moveLeft Presio…" at bounding box center [566, 255] width 220 height 112
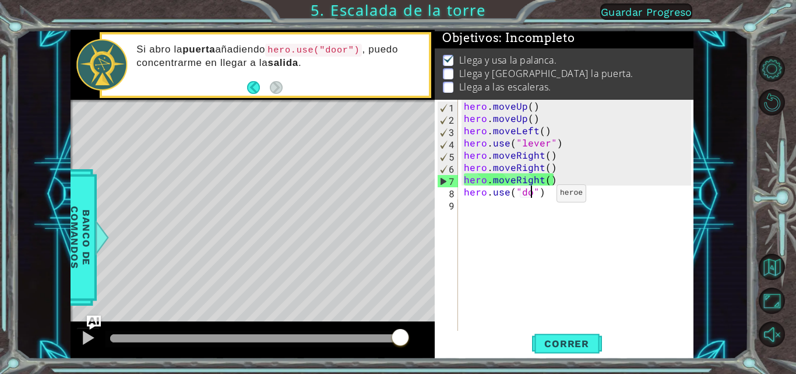
scroll to position [0, 5]
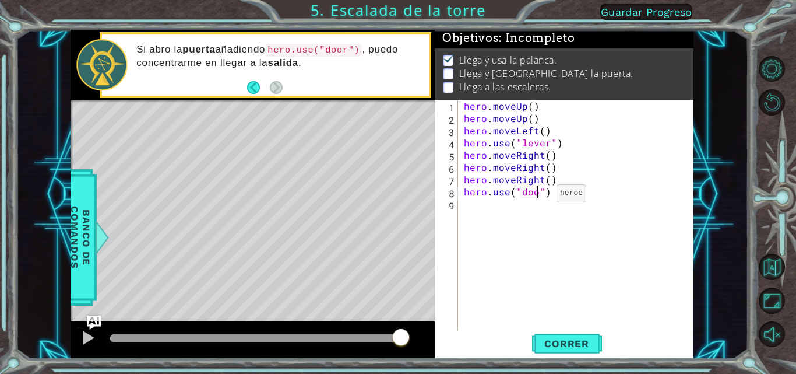
type textarea "hero.use("door")"
click at [397, 209] on div "hero . moveUp ( ) hero . moveUp ( ) hero . moveLeft ( ) hero . use ( "lever" ) …" at bounding box center [579, 228] width 235 height 257
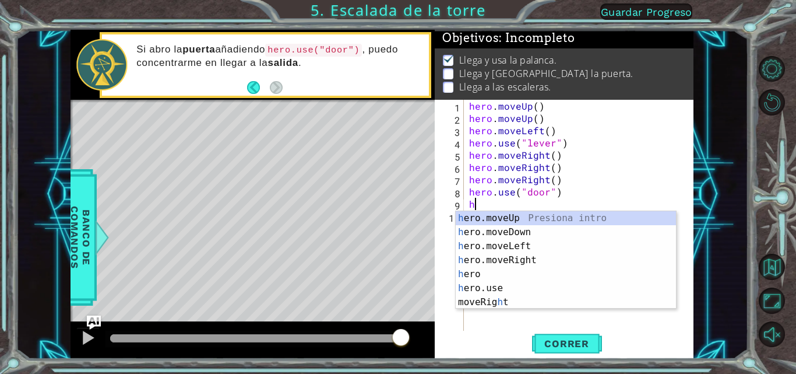
type textarea "he"
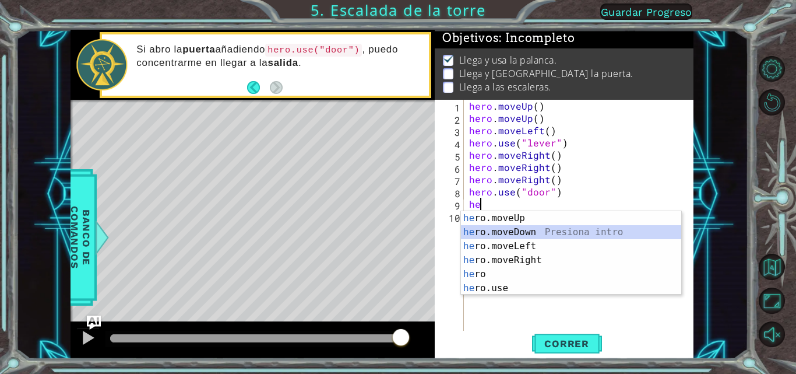
click at [397, 231] on div "he ro.moveUp Presiona intro he ro.moveDown Presiona intro he ro.moveLeft Presio…" at bounding box center [571, 267] width 220 height 112
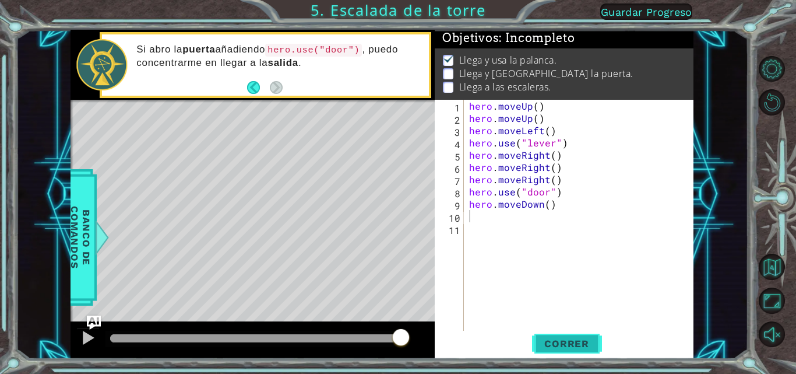
click at [397, 337] on button "Correr" at bounding box center [567, 343] width 70 height 26
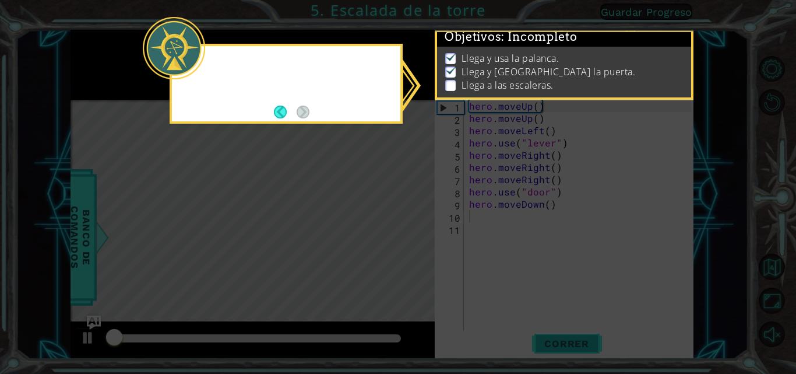
scroll to position [9, 0]
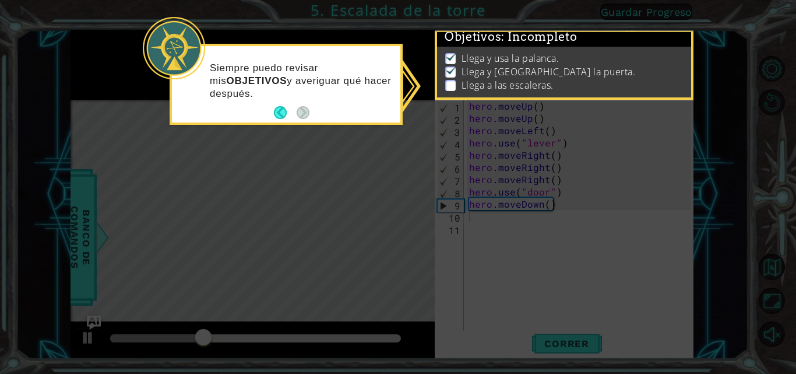
click at [325, 161] on icon at bounding box center [398, 187] width 796 height 374
click at [278, 113] on button "Back" at bounding box center [285, 112] width 23 height 13
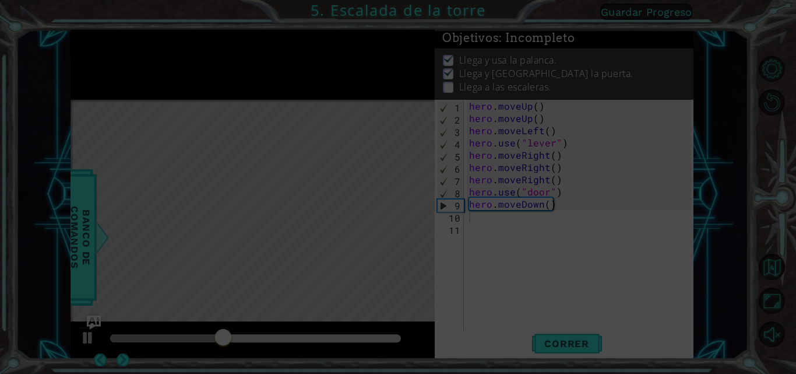
scroll to position [7, 0]
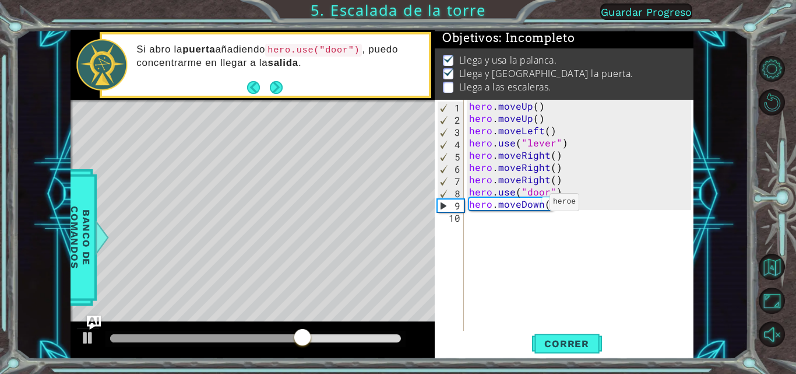
drag, startPoint x: 535, startPoint y: 205, endPoint x: 545, endPoint y: 203, distance: 10.0
click at [397, 204] on div "hero . moveUp ( ) hero . moveUp ( ) hero . moveLeft ( ) hero . use ( "lever" ) …" at bounding box center [582, 228] width 230 height 257
click at [397, 203] on div "hero . moveUp ( ) hero . moveUp ( ) hero . moveLeft ( ) hero . use ( "lever" ) …" at bounding box center [582, 228] width 230 height 257
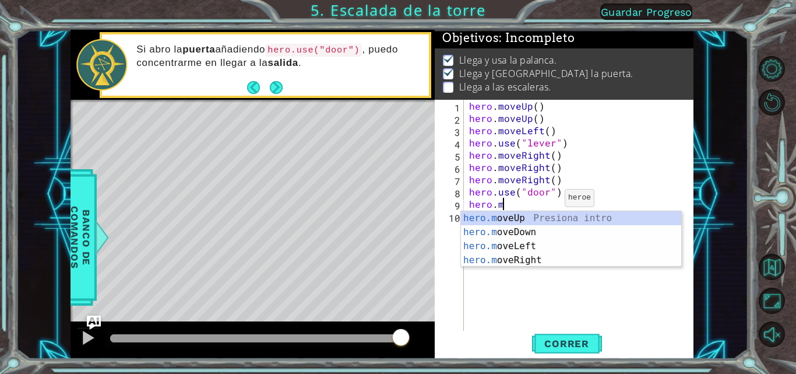
type textarea "h"
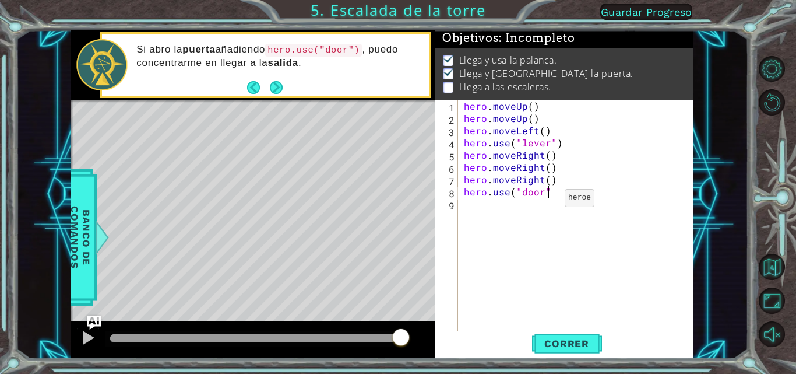
type textarea "hero.use("door")"
click at [397, 205] on div "hero . moveUp ( ) hero . moveUp ( ) hero . moveLeft ( ) hero . use ( "lever" ) …" at bounding box center [579, 228] width 235 height 257
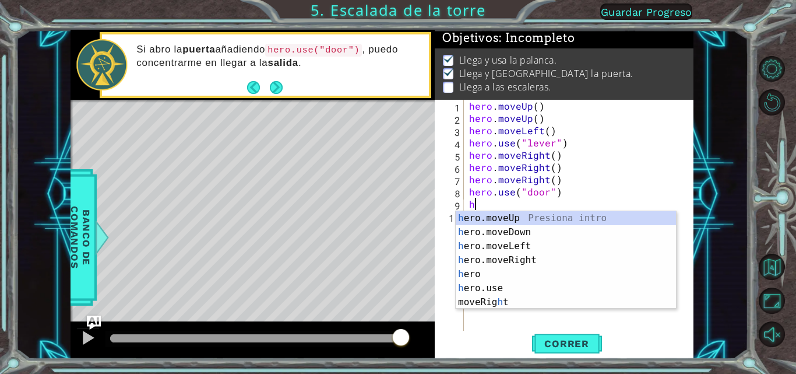
type textarea "her"
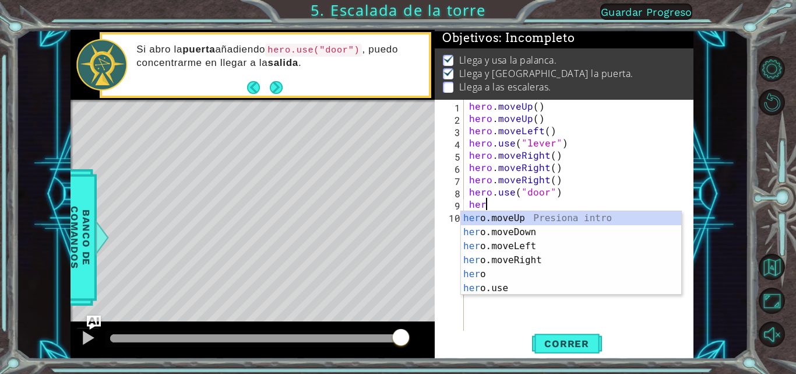
scroll to position [0, 1]
click at [397, 219] on div "her o.moveUp Presiona intro her o.moveDown Presiona intro her o.moveLeft Presio…" at bounding box center [571, 267] width 220 height 112
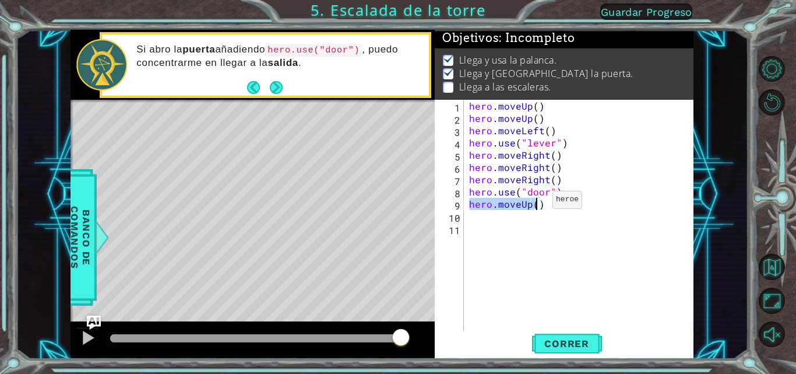
drag, startPoint x: 470, startPoint y: 205, endPoint x: 538, endPoint y: 202, distance: 68.2
click at [397, 202] on div "hero . moveUp ( ) hero . moveUp ( ) hero . moveLeft ( ) hero . use ( "lever" ) …" at bounding box center [582, 228] width 230 height 257
type textarea ")hero.moveUp("
click at [397, 229] on div "hero . moveUp ( ) hero . moveUp ( ) hero . moveLeft ( ) hero . use ( "lever" ) …" at bounding box center [582, 228] width 230 height 257
click at [397, 207] on div "hero . moveUp ( ) hero . moveUp ( ) hero . moveLeft ( ) hero . use ( "lever" ) …" at bounding box center [582, 228] width 230 height 257
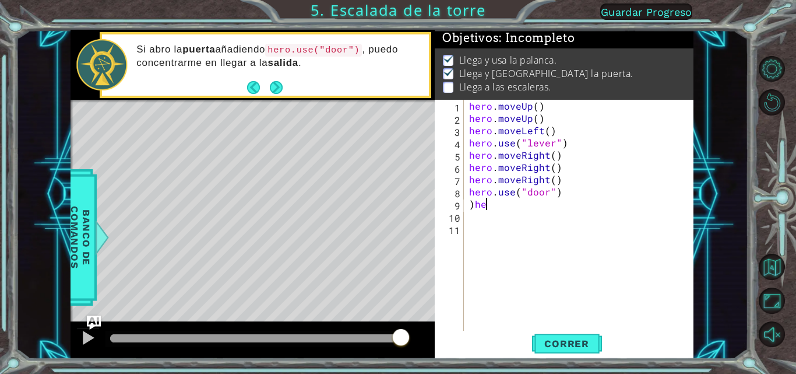
type textarea ")"
click at [397, 337] on span "Correr" at bounding box center [567, 343] width 68 height 12
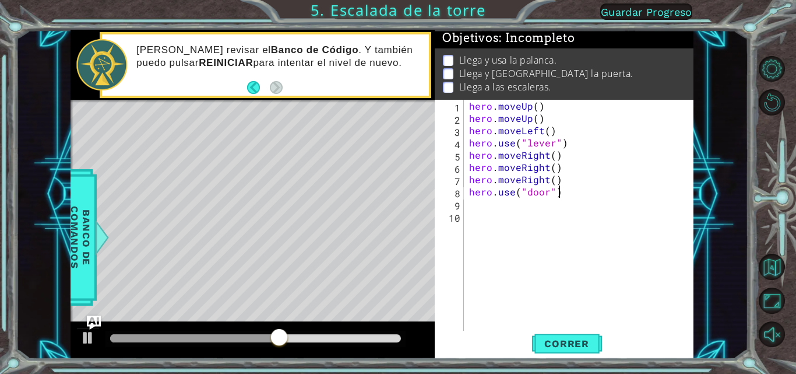
type textarea "hero.use("door")"
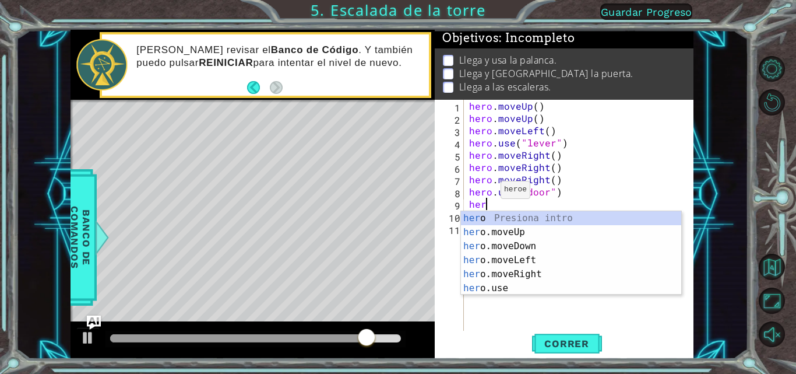
scroll to position [0, 1]
type textarea "hero"
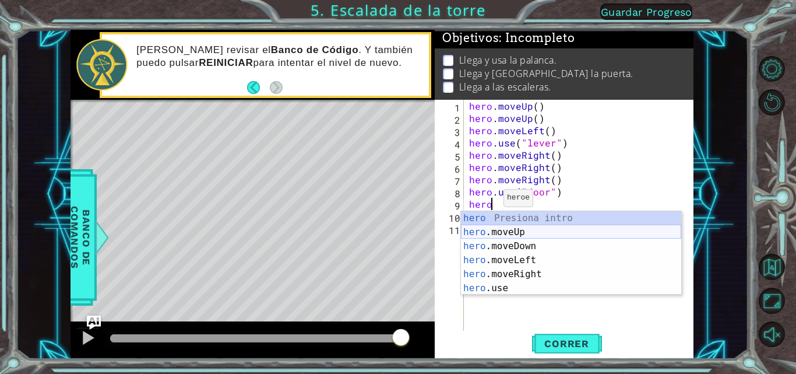
click at [397, 229] on div "hero Presiona intro hero .moveUp Presiona intro hero .moveDown Presiona intro h…" at bounding box center [571, 267] width 220 height 112
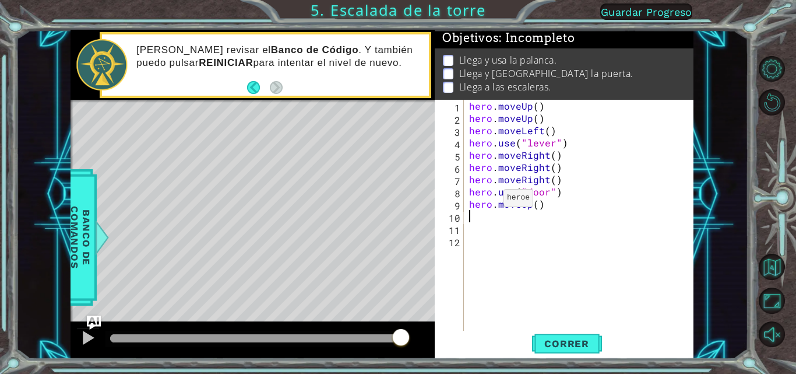
scroll to position [0, 0]
drag, startPoint x: 468, startPoint y: 203, endPoint x: 553, endPoint y: 205, distance: 85.1
click at [397, 205] on div "hero . moveUp ( ) hero . moveUp ( ) hero . moveLeft ( ) hero . use ( "lever" ) …" at bounding box center [582, 228] width 230 height 257
type textarea "hero.moveUp()"
click at [397, 220] on div "hero . moveUp ( ) hero . moveUp ( ) hero . moveLeft ( ) hero . use ( "lever" ) …" at bounding box center [582, 228] width 230 height 257
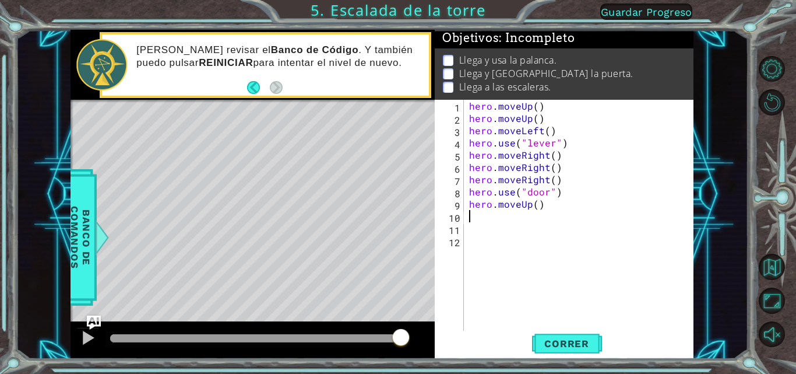
paste textarea "hero.moveUp()"
type textarea "hero.moveUp()"
click at [397, 227] on div "hero . moveUp ( ) hero . moveUp ( ) hero . moveLeft ( ) hero . use ( "lever" ) …" at bounding box center [582, 228] width 230 height 257
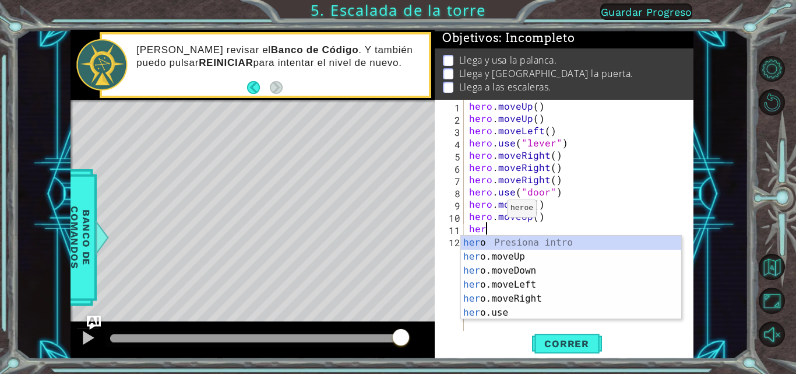
scroll to position [0, 1]
type textarea "hero"
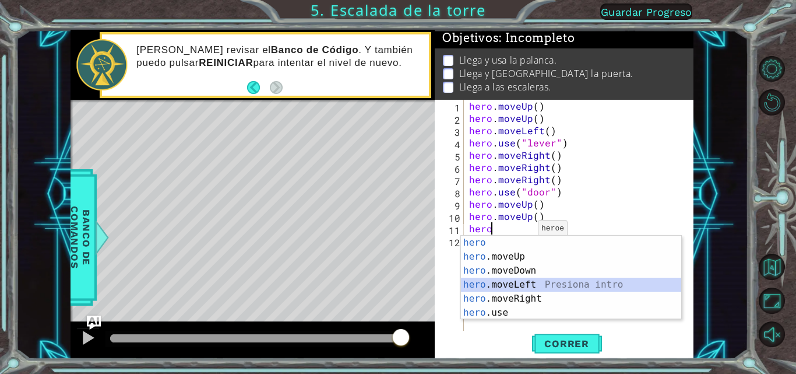
click at [397, 287] on div "hero Presiona intro hero .moveUp Presiona intro hero .moveDown Presiona intro h…" at bounding box center [571, 291] width 220 height 112
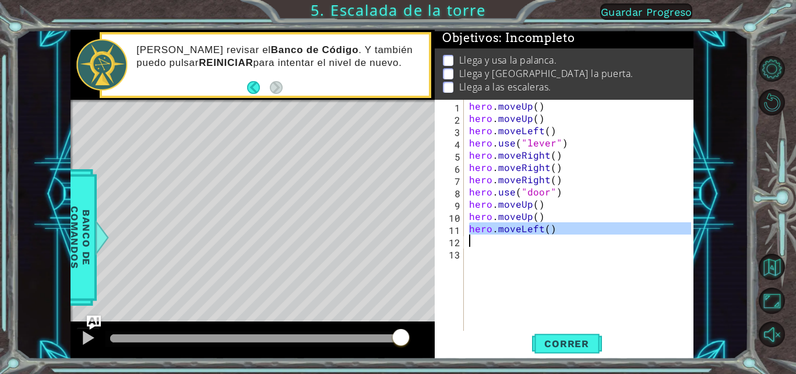
drag, startPoint x: 468, startPoint y: 230, endPoint x: 551, endPoint y: 237, distance: 83.7
click at [397, 237] on div "hero . moveUp ( ) hero . moveUp ( ) hero . moveLeft ( ) hero . use ( "lever" ) …" at bounding box center [582, 228] width 230 height 257
type textarea "hero.moveLeft()"
click at [397, 242] on div "hero . moveUp ( ) hero . moveUp ( ) hero . moveLeft ( ) hero . use ( "lever" ) …" at bounding box center [579, 216] width 224 height 233
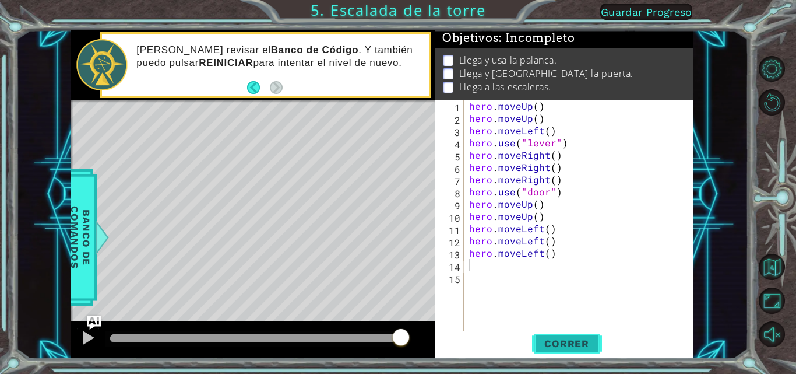
click at [397, 340] on span "Correr" at bounding box center [567, 343] width 68 height 12
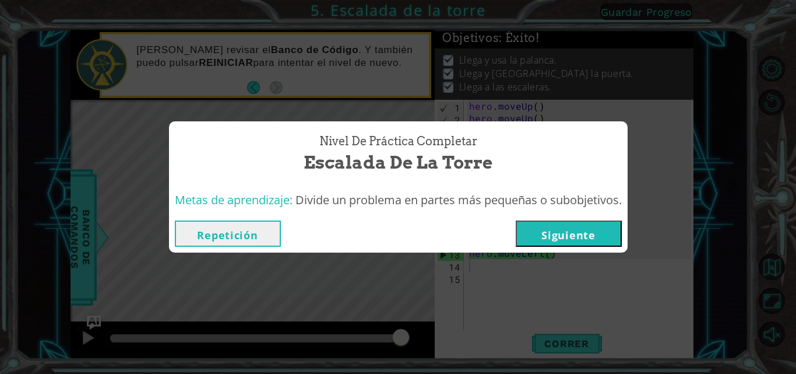
click at [397, 238] on button "Siguiente" at bounding box center [569, 233] width 106 height 26
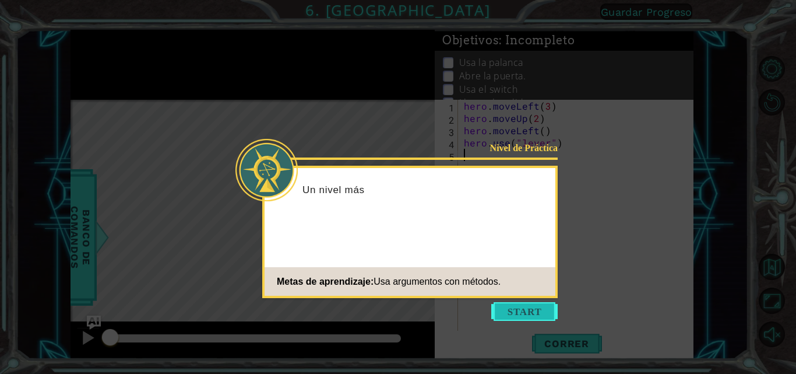
click at [397, 306] on button "Start" at bounding box center [524, 311] width 66 height 19
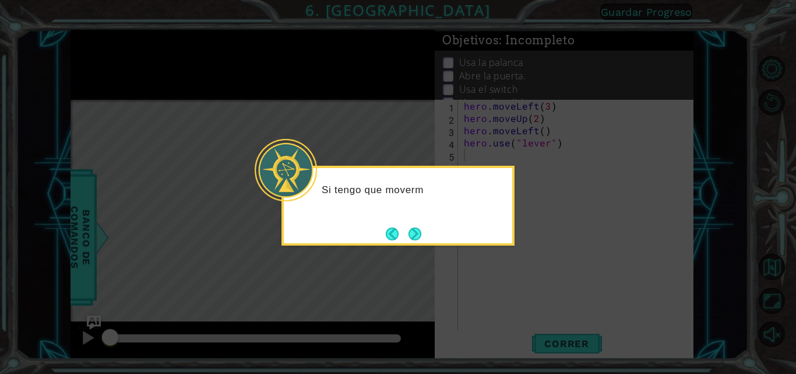
click at [397, 235] on button "Next" at bounding box center [414, 233] width 13 height 13
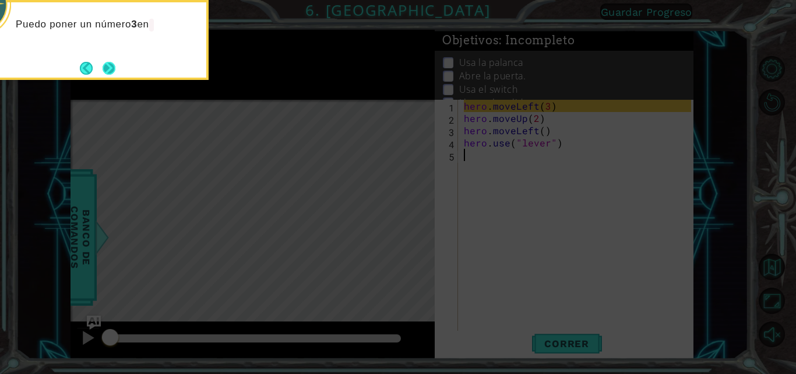
click at [103, 70] on button "Next" at bounding box center [109, 68] width 13 height 13
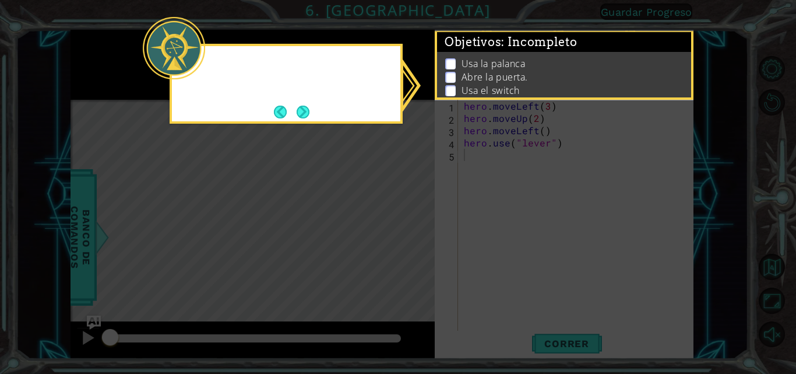
click at [104, 69] on icon at bounding box center [398, 187] width 796 height 374
click at [301, 108] on button "Next" at bounding box center [303, 111] width 13 height 13
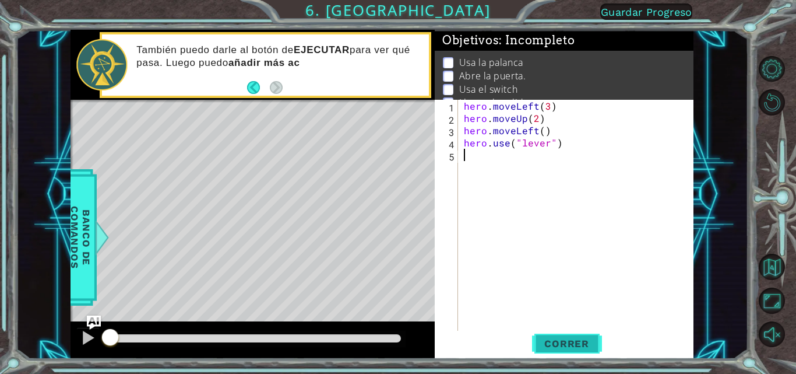
drag, startPoint x: 550, startPoint y: 346, endPoint x: 543, endPoint y: 339, distance: 9.5
click at [397, 345] on span "Correr" at bounding box center [567, 343] width 68 height 12
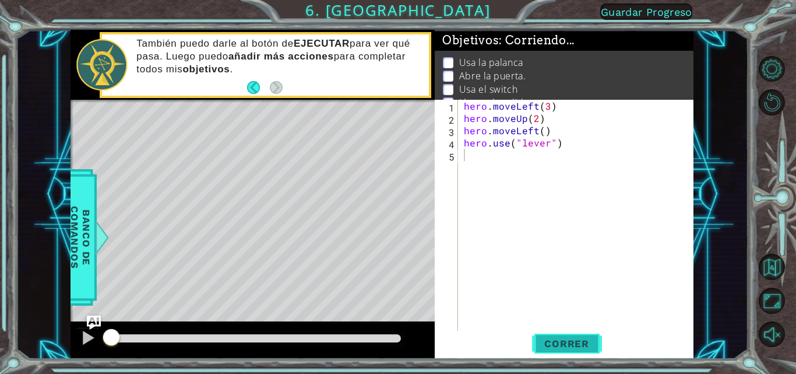
click at [397, 341] on span "Correr" at bounding box center [567, 343] width 68 height 12
click at [397, 344] on span "Correr" at bounding box center [567, 343] width 68 height 12
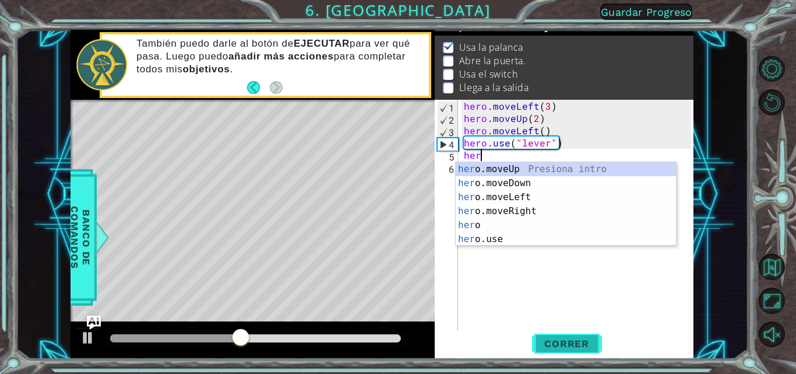
scroll to position [0, 1]
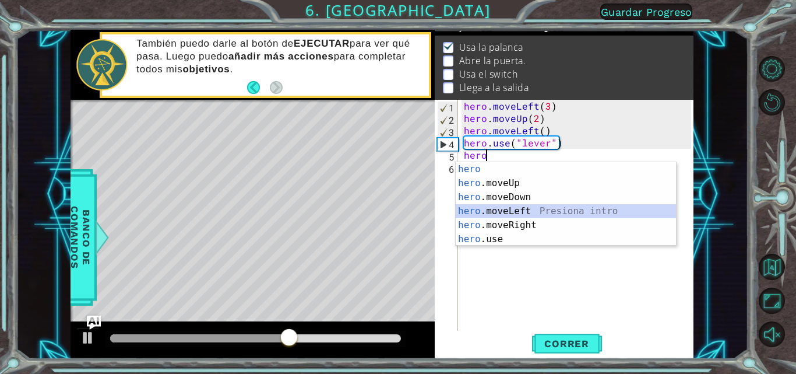
click at [397, 210] on div "hero Presiona intro hero .moveUp Presiona intro hero .moveDown Presiona intro h…" at bounding box center [566, 218] width 220 height 112
type textarea "hero.moveLeft(1)"
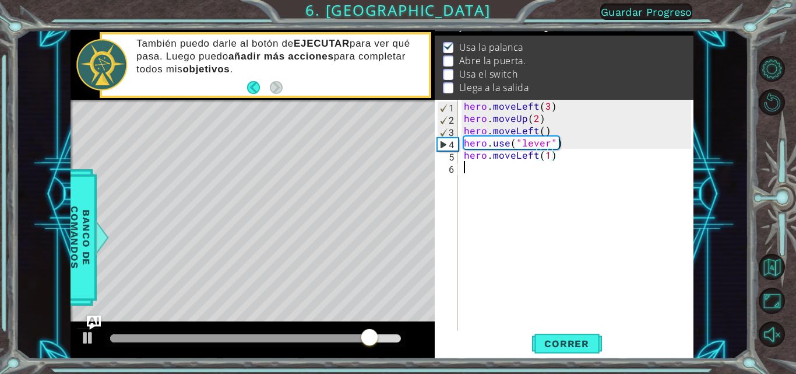
click at [397, 167] on div "hero . moveLeft ( 3 ) hero . moveUp ( 2 ) hero . moveLeft ( ) hero . use ( "lev…" at bounding box center [579, 228] width 235 height 257
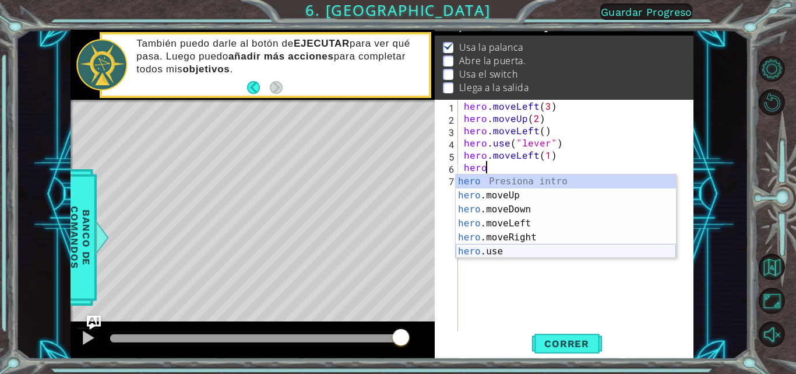
click at [397, 248] on div "hero Presiona intro hero .moveUp Presiona intro hero .moveDown Presiona intro h…" at bounding box center [566, 230] width 220 height 112
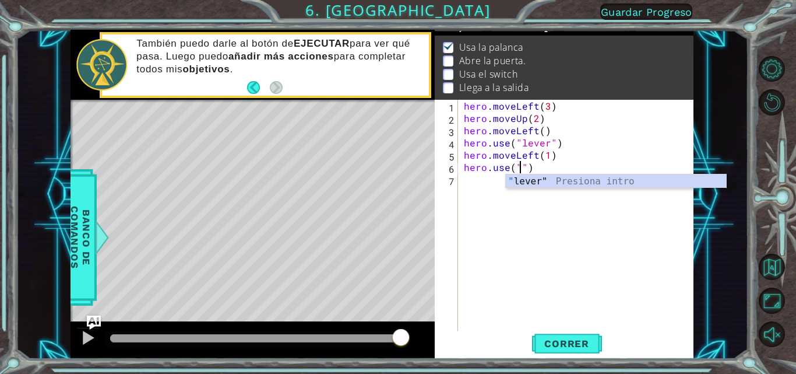
scroll to position [0, 3]
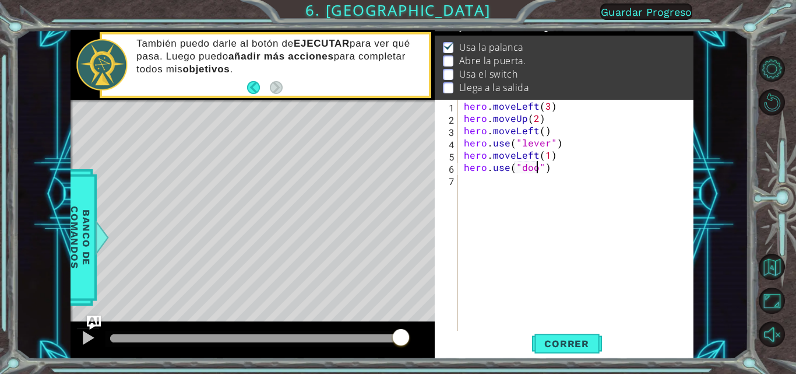
type textarea "hero.use("door")"
click at [397, 188] on div "hero . moveLeft ( 3 ) hero . moveUp ( 2 ) hero . moveLeft ( ) hero . use ( "lev…" at bounding box center [579, 228] width 235 height 257
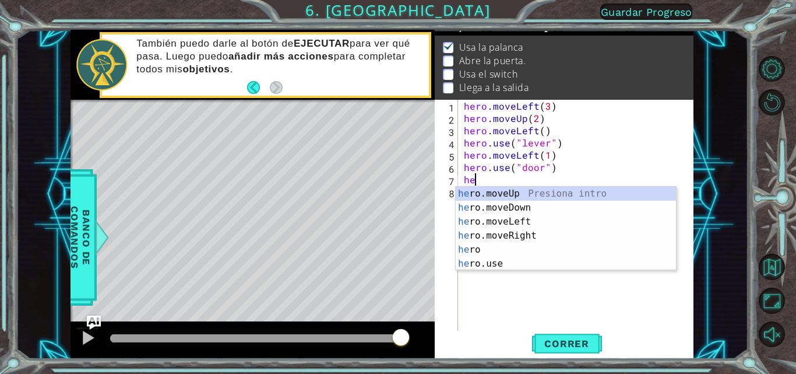
scroll to position [0, 1]
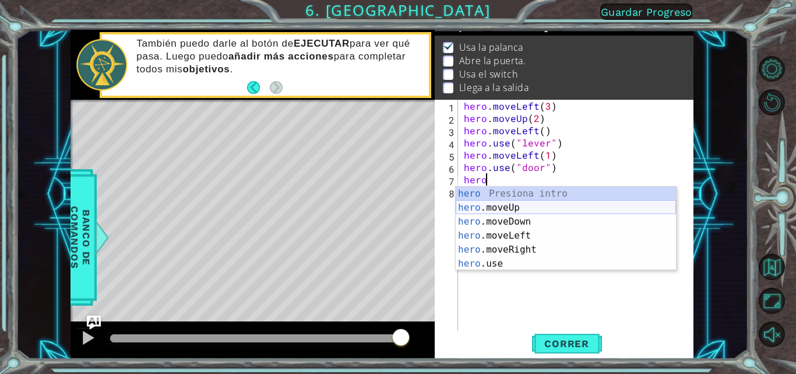
click at [397, 208] on div "hero Presiona intro hero .moveUp Presiona intro hero .moveDown Presiona intro h…" at bounding box center [566, 242] width 220 height 112
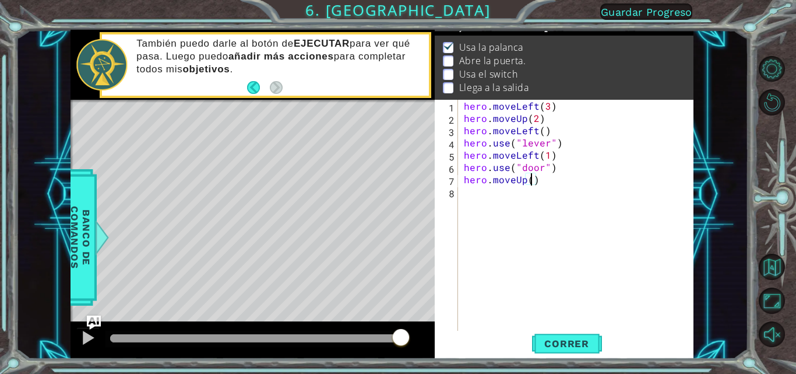
type textarea "hero.moveUp(2)"
click at [397, 199] on div "hero . moveLeft ( 3 ) hero . moveUp ( 2 ) hero . moveLeft ( ) hero . use ( "lev…" at bounding box center [579, 228] width 235 height 257
type textarea "h"
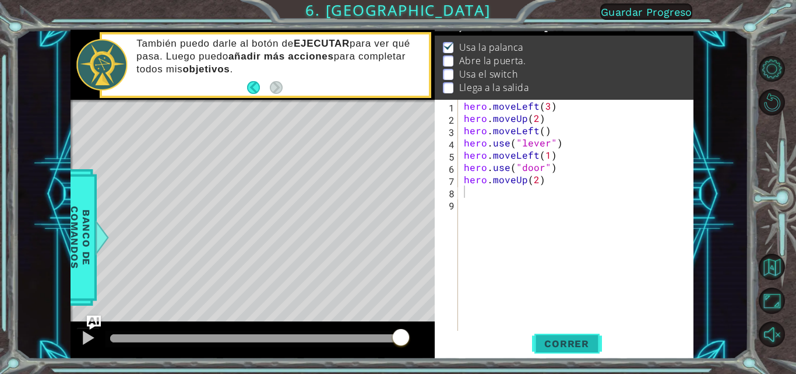
click at [397, 342] on span "Correr" at bounding box center [567, 343] width 68 height 12
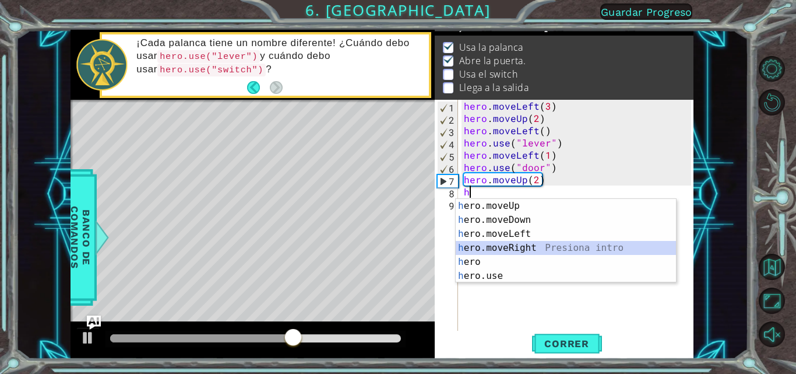
click at [397, 249] on div "h ero.moveUp Presiona intro h ero.moveDown Presiona intro h ero.moveLeft Presio…" at bounding box center [566, 255] width 220 height 112
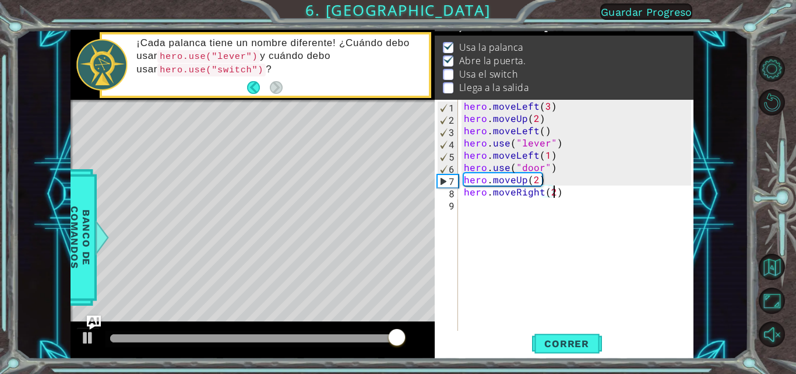
type textarea "hero.moveRight(2)"
click at [397, 212] on div "hero . moveLeft ( 3 ) hero . moveUp ( 2 ) hero . moveLeft ( ) hero . use ( "lev…" at bounding box center [579, 228] width 235 height 257
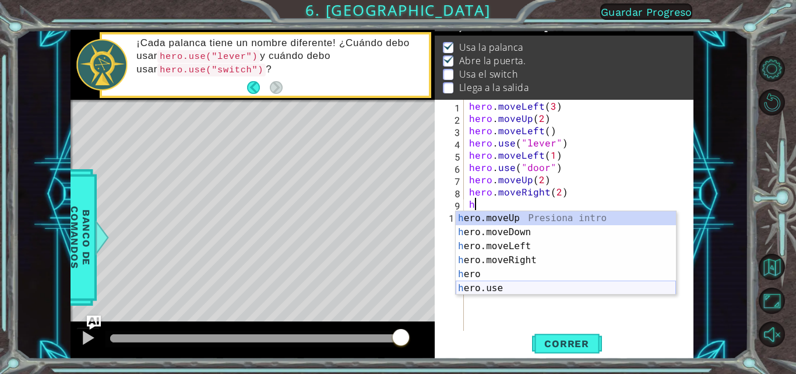
click at [397, 287] on div "h ero.moveUp Presiona intro h ero.moveDown Presiona intro h ero.moveLeft Presio…" at bounding box center [566, 267] width 220 height 112
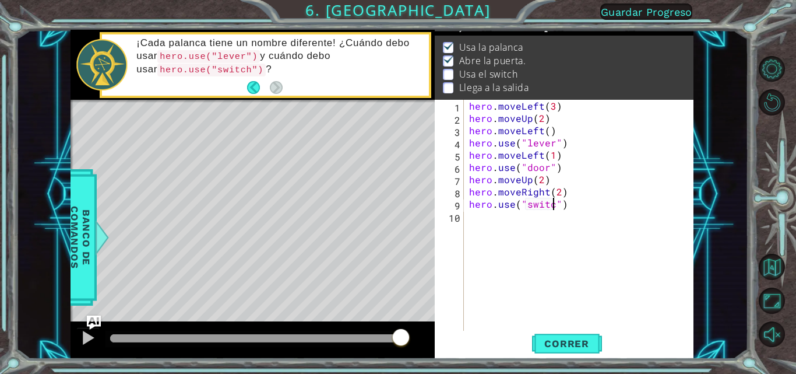
scroll to position [0, 6]
type textarea "hero.use("switch")"
click at [397, 344] on span "Correr" at bounding box center [567, 343] width 68 height 12
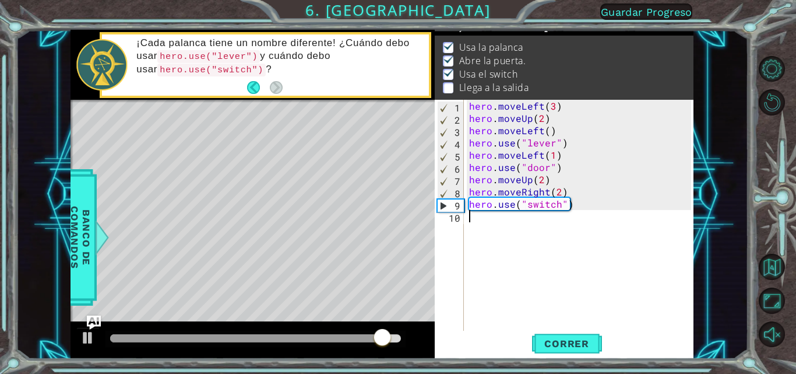
click at [397, 221] on div "hero . moveLeft ( 3 ) hero . moveUp ( 2 ) hero . moveLeft ( ) hero . use ( "lev…" at bounding box center [582, 228] width 230 height 257
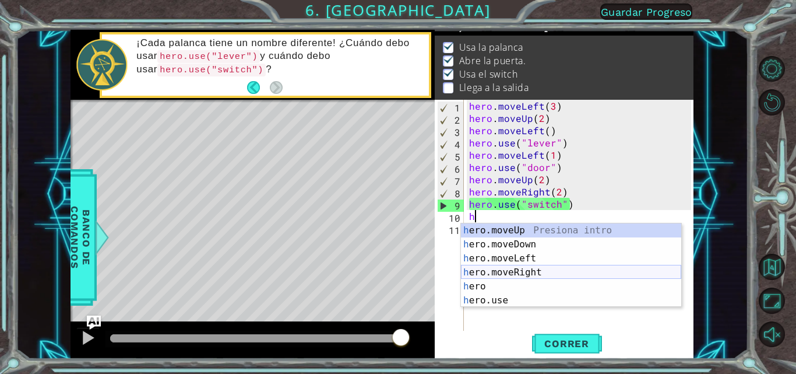
click at [397, 274] on div "h ero.moveUp Presiona intro h ero.moveDown Presiona intro h ero.moveLeft Presio…" at bounding box center [571, 279] width 220 height 112
type textarea "hero.moveRight(1)"
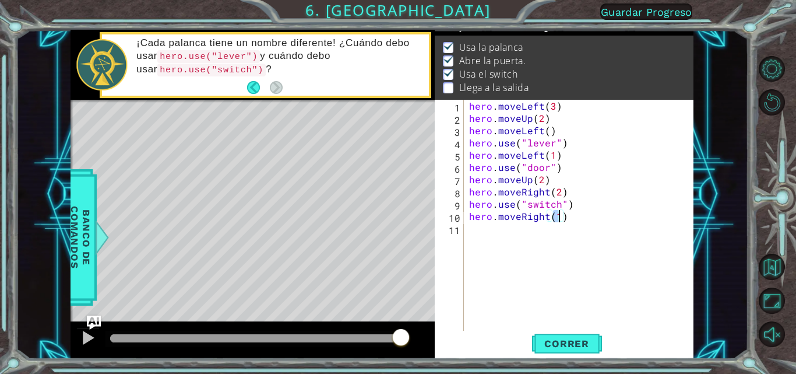
click at [397, 224] on div "hero . moveLeft ( 3 ) hero . moveUp ( 2 ) hero . moveLeft ( ) hero . use ( "lev…" at bounding box center [582, 228] width 230 height 257
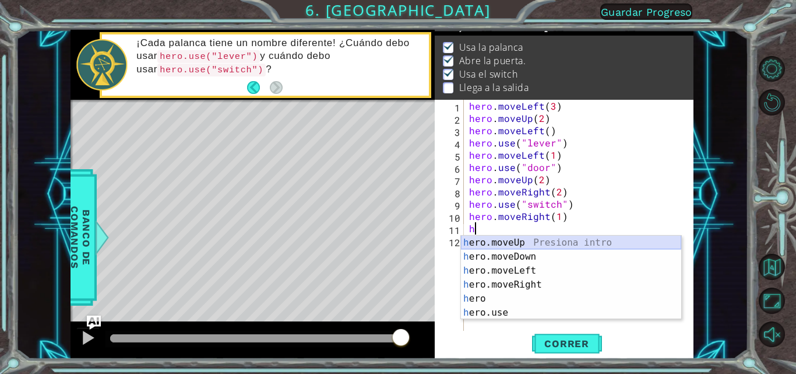
click at [397, 242] on div "h ero.moveUp Presiona intro h ero.moveDown Presiona intro h ero.moveLeft Presio…" at bounding box center [571, 291] width 220 height 112
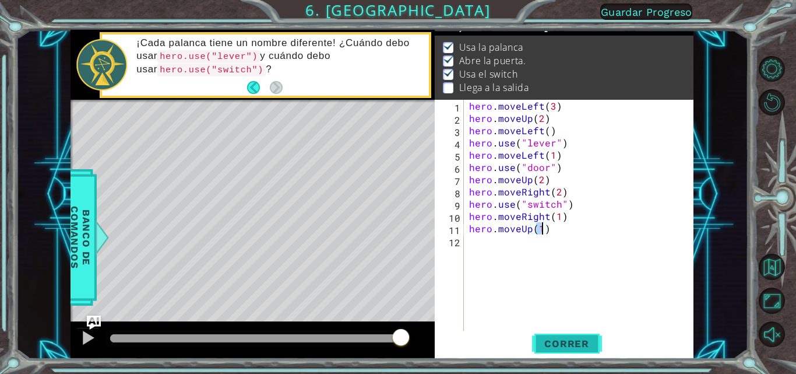
type textarea "hero.moveUp(1)"
click at [397, 348] on span "Correr" at bounding box center [567, 343] width 68 height 12
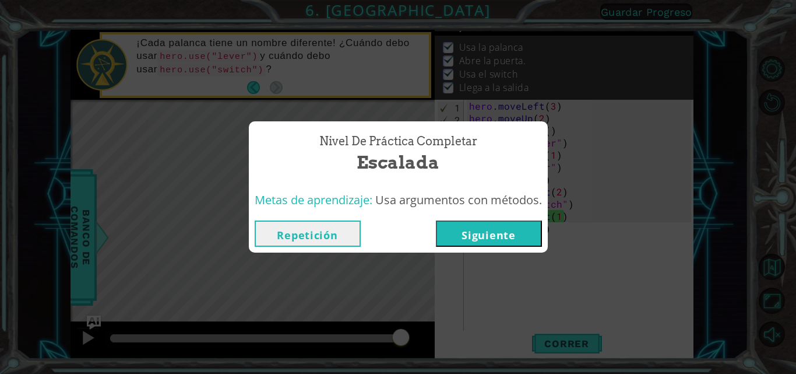
click at [397, 239] on button "Siguiente" at bounding box center [489, 233] width 106 height 26
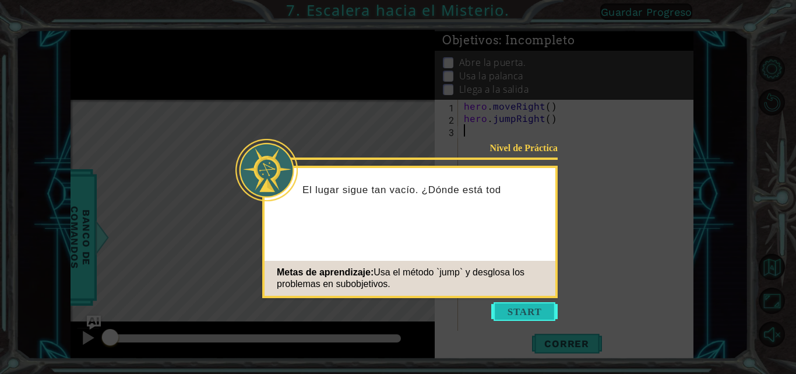
click at [397, 315] on button "Start" at bounding box center [524, 311] width 66 height 19
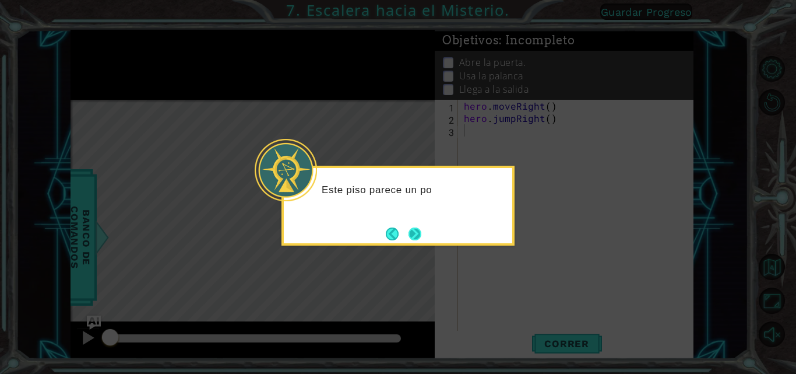
click at [397, 227] on button "Next" at bounding box center [414, 233] width 13 height 13
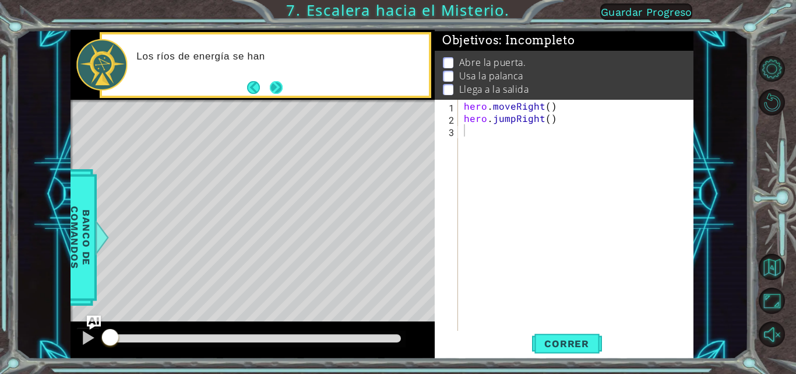
click at [274, 90] on button "Next" at bounding box center [276, 87] width 13 height 13
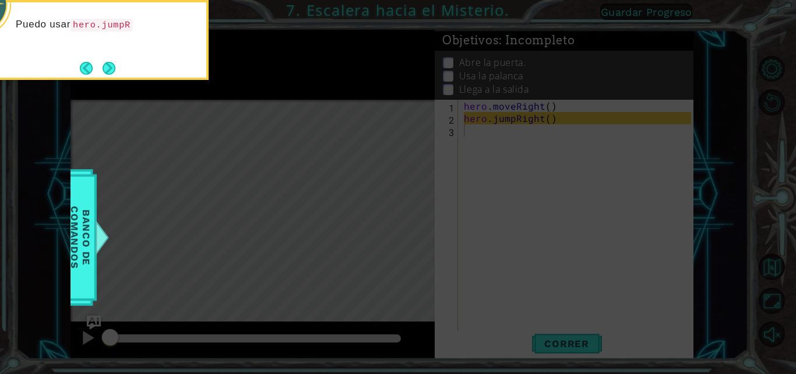
drag, startPoint x: 111, startPoint y: 64, endPoint x: 144, endPoint y: 69, distance: 33.5
click at [115, 64] on button "Next" at bounding box center [109, 68] width 13 height 13
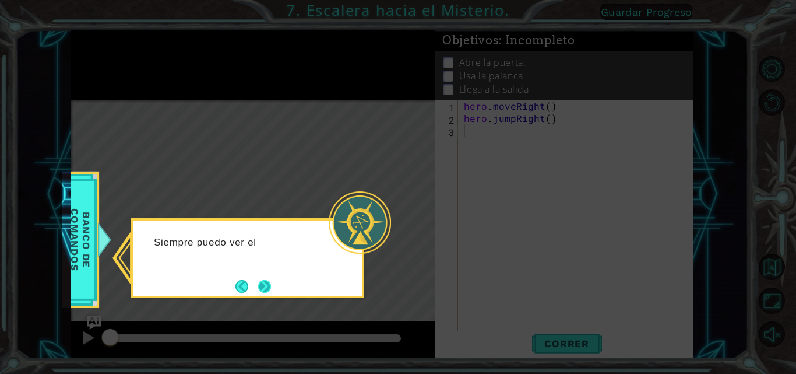
click at [271, 286] on button "Next" at bounding box center [264, 286] width 13 height 13
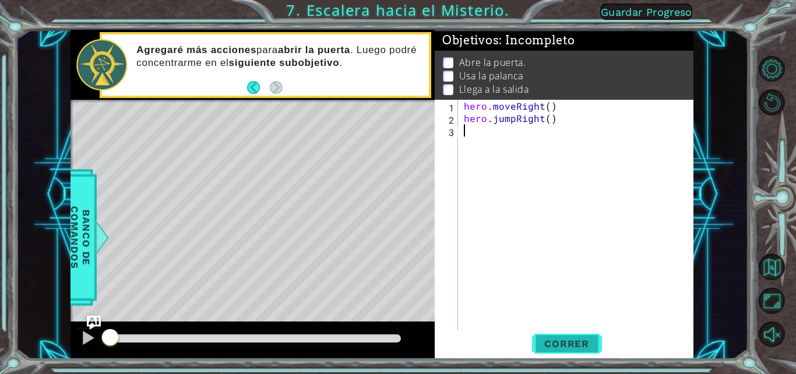
click at [397, 353] on button "Correr" at bounding box center [567, 343] width 70 height 26
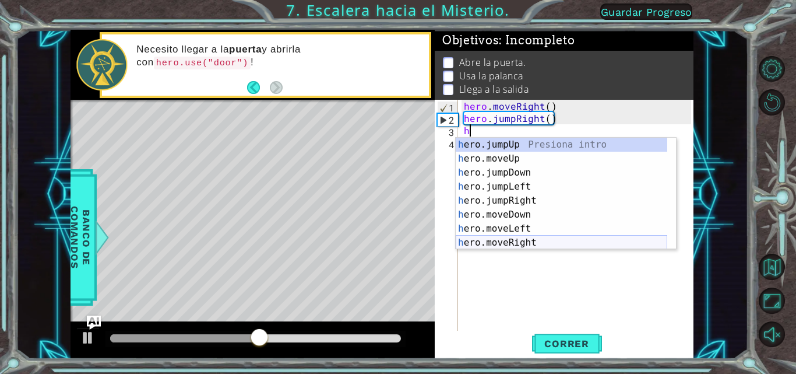
click at [397, 245] on div "h ero.jumpUp Presiona intro h ero.moveUp Presiona intro h ero.jumpDown Presiona…" at bounding box center [562, 208] width 212 height 140
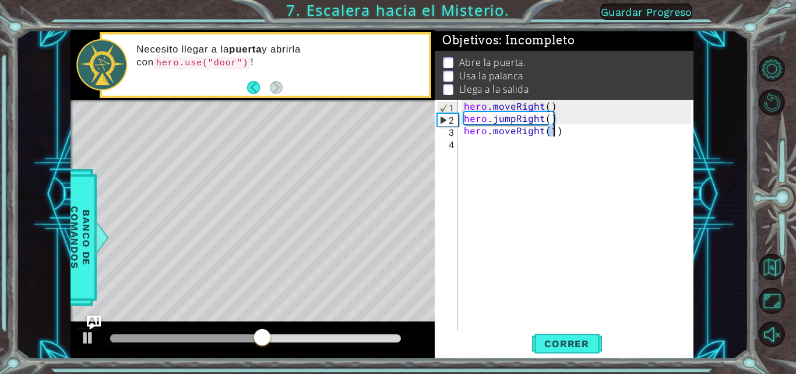
type textarea "hero.moveRight(1)"
click at [397, 144] on div "hero . moveRight ( ) hero . jumpRight ( ) hero . moveRight ( 1 )" at bounding box center [579, 228] width 235 height 257
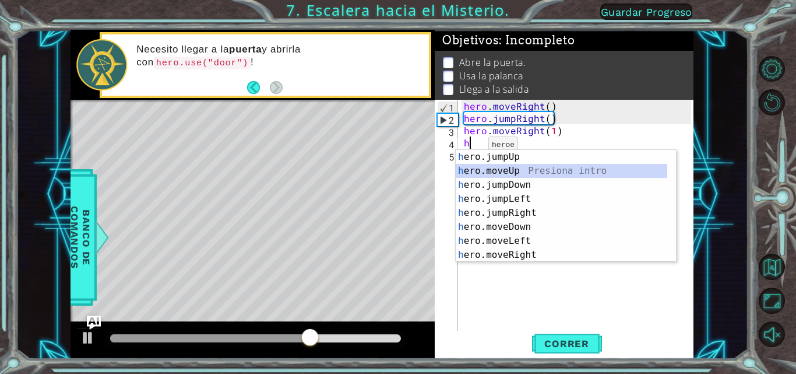
click at [397, 170] on div "h ero.jumpUp Presiona intro h ero.moveUp Presiona intro h ero.jumpDown Presiona…" at bounding box center [562, 220] width 212 height 140
type textarea "hero.moveUp(1)"
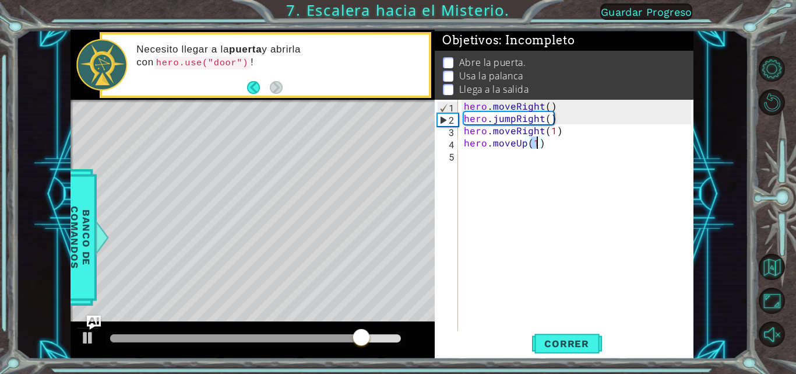
click at [397, 157] on div "hero . moveRight ( ) hero . jumpRight ( ) hero . moveRight ( 1 ) hero . moveUp …" at bounding box center [579, 228] width 235 height 257
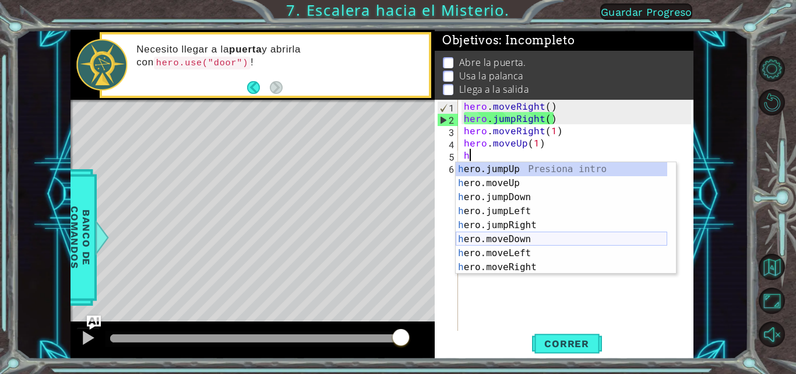
scroll to position [14, 0]
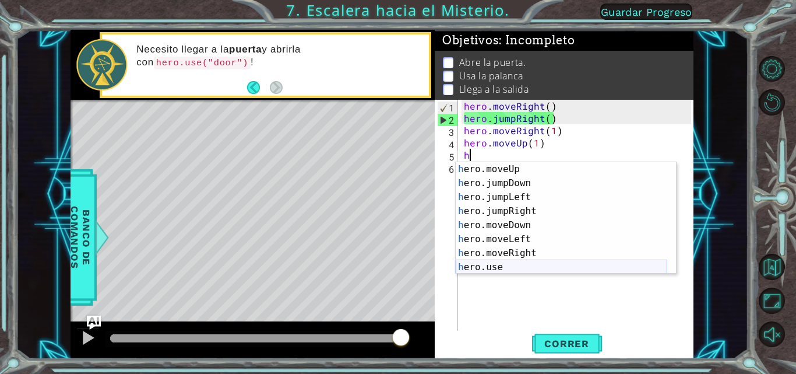
click at [397, 270] on div "h ero.moveUp Presiona intro h ero.jumpDown Presiona intro h ero.jumpLeft Presio…" at bounding box center [562, 232] width 212 height 140
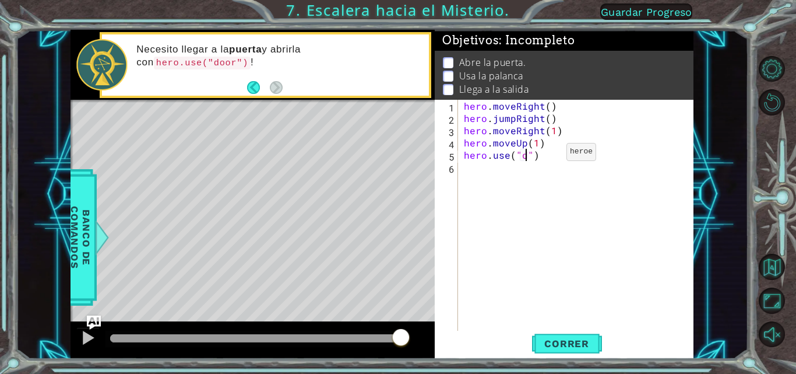
scroll to position [0, 4]
type textarea "hero.use("door")"
click at [397, 175] on div "hero . moveRight ( ) hero . jumpRight ( ) hero . moveRight ( 1 ) hero . moveUp …" at bounding box center [579, 228] width 235 height 257
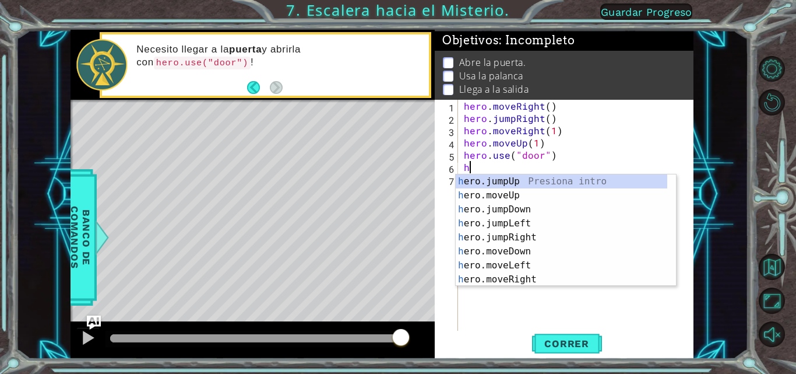
scroll to position [0, 0]
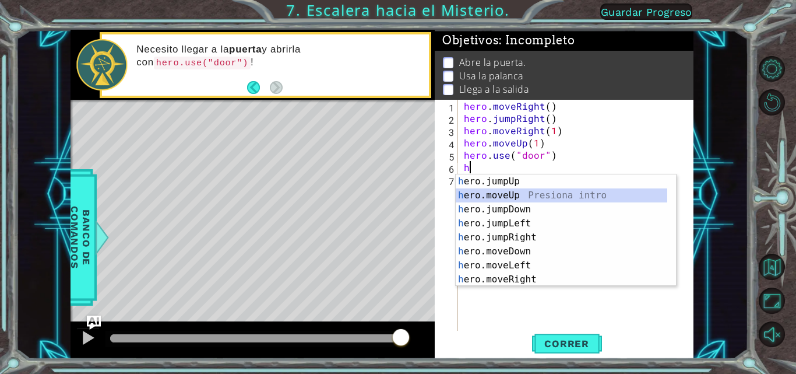
click at [397, 196] on div "h ero.jumpUp Presiona intro h ero.moveUp Presiona intro h ero.jumpDown Presiona…" at bounding box center [562, 244] width 212 height 140
type textarea "hero.moveUp(1)"
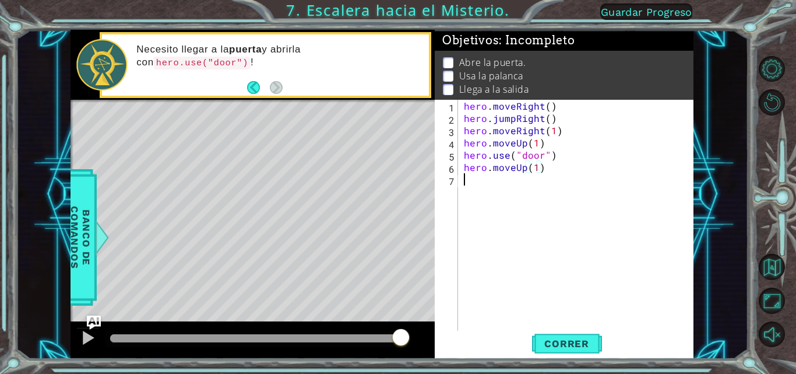
click at [397, 185] on div "hero . moveRight ( ) hero . jumpRight ( ) hero . moveRight ( 1 ) hero . moveUp …" at bounding box center [579, 228] width 235 height 257
click at [397, 171] on div "hero . moveRight ( ) hero . jumpRight ( ) hero . moveRight ( 1 ) hero . moveUp …" at bounding box center [579, 228] width 235 height 257
type textarea "hero.moveUp(2)"
click at [397, 175] on div "hero . moveRight ( ) hero . jumpRight ( ) hero . moveRight ( 1 ) hero . moveUp …" at bounding box center [579, 228] width 235 height 257
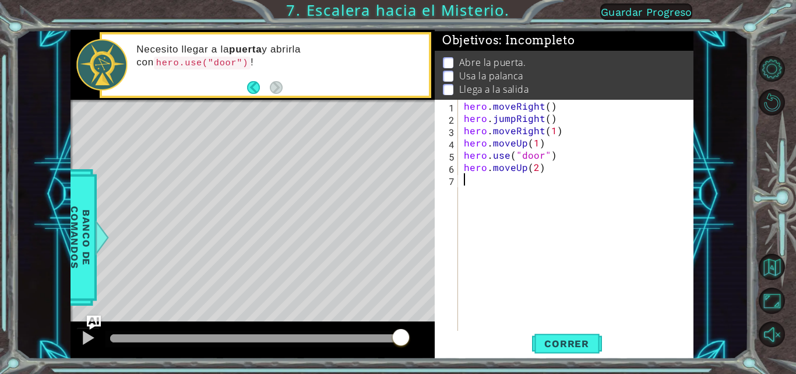
scroll to position [0, 0]
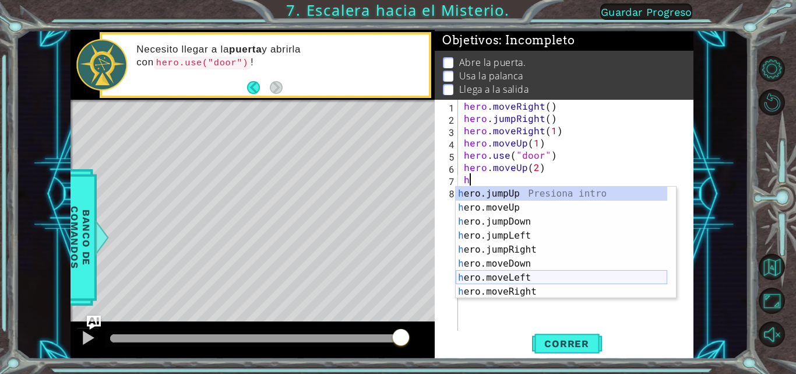
click at [397, 279] on div "h ero.jumpUp Presiona intro h ero.moveUp Presiona intro h ero.jumpDown Presiona…" at bounding box center [562, 256] width 212 height 140
type textarea "hero.moveLeft(1)"
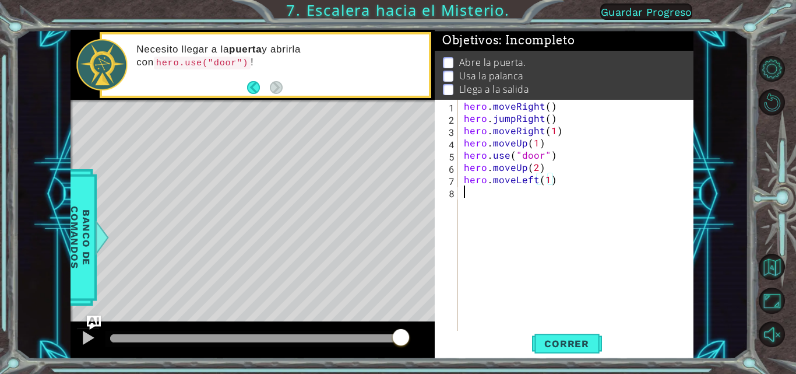
click at [397, 195] on div "hero . moveRight ( ) hero . jumpRight ( ) hero . moveRight ( 1 ) hero . moveUp …" at bounding box center [579, 228] width 235 height 257
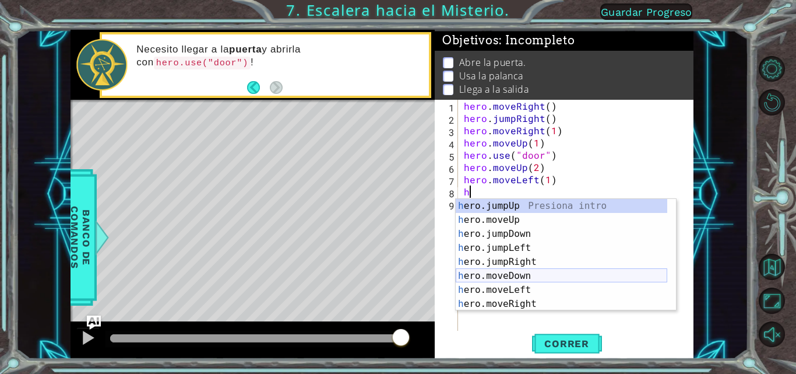
scroll to position [14, 0]
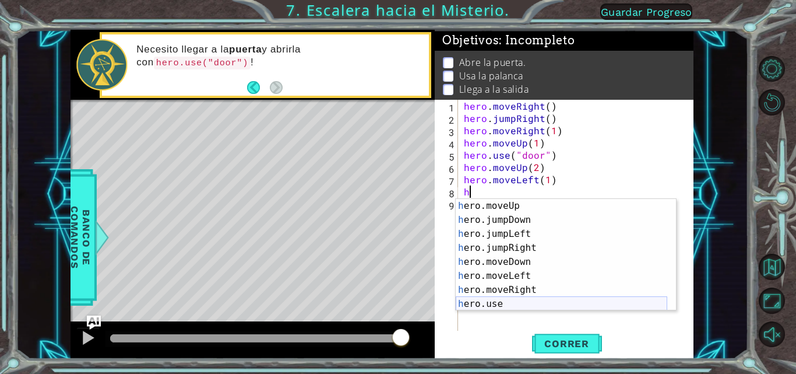
click at [397, 299] on div "h ero.moveUp Presiona intro h ero.jumpDown Presiona intro h ero.jumpLeft Presio…" at bounding box center [562, 269] width 212 height 140
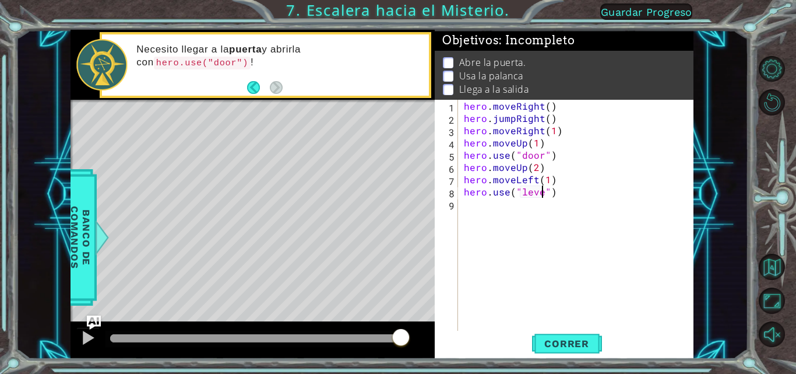
scroll to position [0, 5]
type textarea "hero.use("lever")"
click at [397, 206] on div "hero . moveRight ( ) hero . jumpRight ( ) hero . moveRight ( 1 ) hero . moveUp …" at bounding box center [579, 228] width 235 height 257
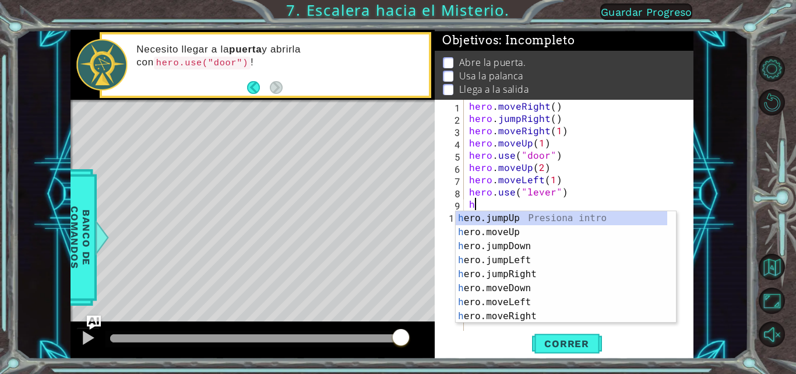
scroll to position [0, 0]
click at [397, 316] on div "h ero.jumpUp Presiona intro h ero.moveUp Presiona intro h ero.jumpDown Presiona…" at bounding box center [562, 281] width 212 height 140
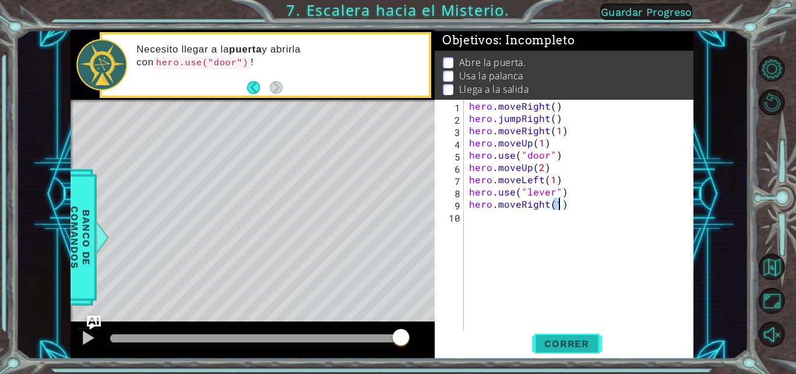
click at [397, 338] on span "Correr" at bounding box center [567, 343] width 68 height 12
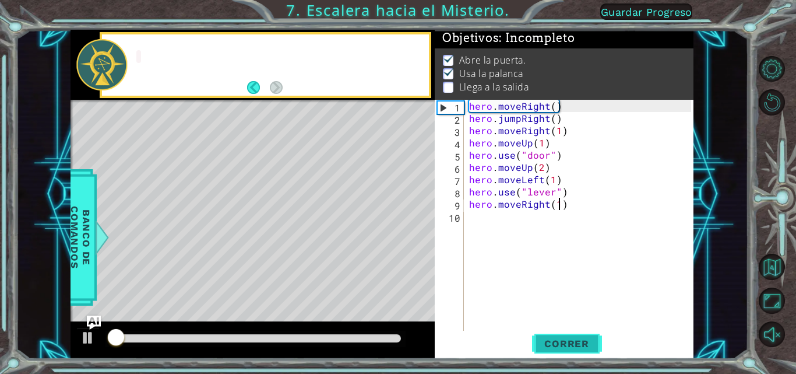
scroll to position [9, 0]
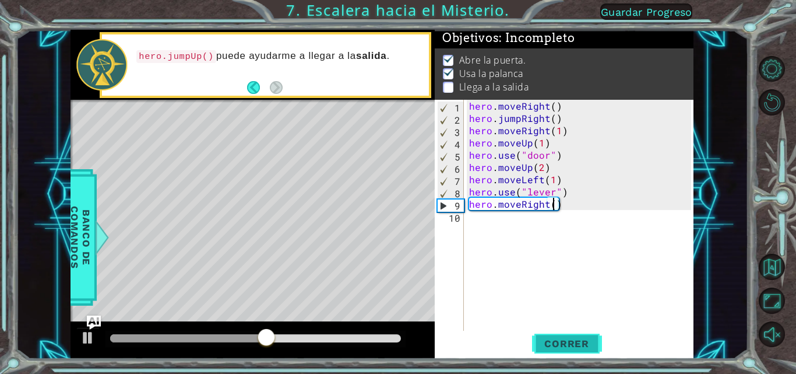
type textarea "hero.moveRight(2)"
click at [397, 225] on div "hero . moveRight ( ) hero . jumpRight ( ) hero . moveRight ( 1 ) hero . moveUp …" at bounding box center [582, 228] width 230 height 257
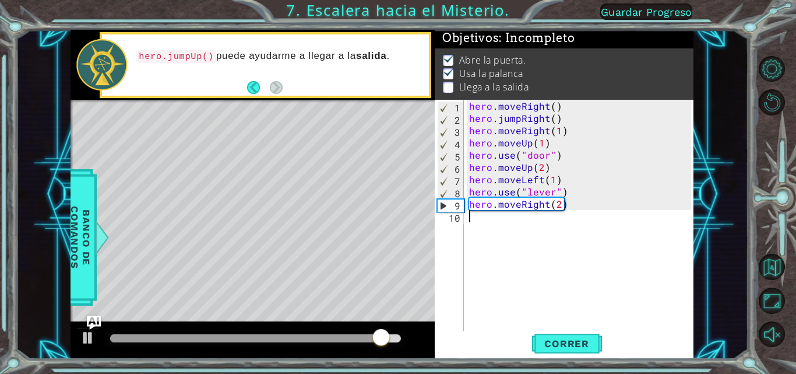
type textarea "h"
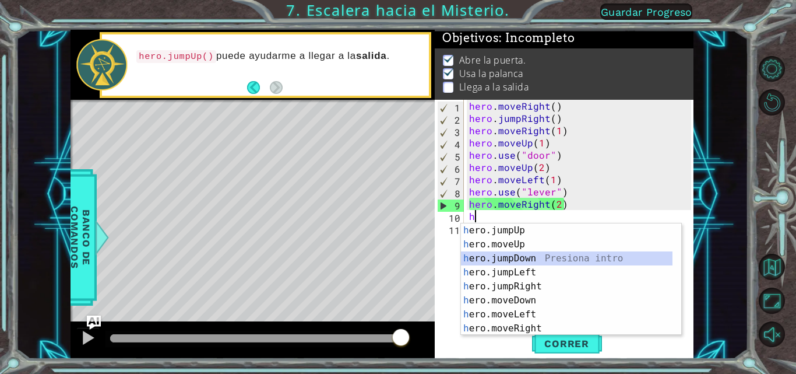
click at [397, 263] on div "h ero.jumpUp Presiona intro h ero.moveUp Presiona intro h ero.jumpDown Presiona…" at bounding box center [567, 293] width 212 height 140
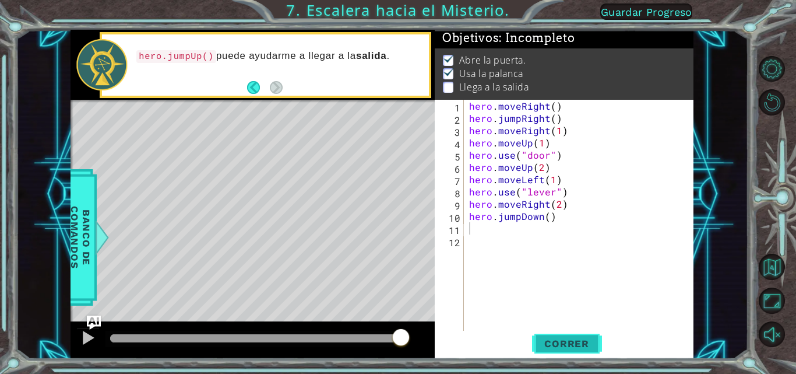
click at [397, 342] on span "Correr" at bounding box center [567, 343] width 68 height 12
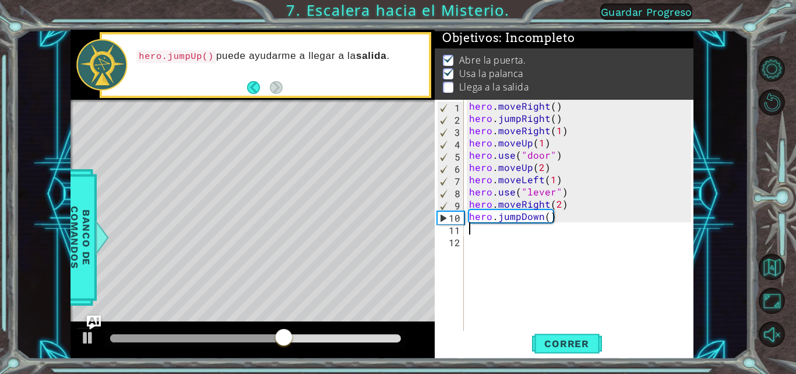
click at [397, 215] on div "hero . moveRight ( ) hero . jumpRight ( ) hero . moveRight ( 1 ) hero . moveUp …" at bounding box center [582, 228] width 230 height 257
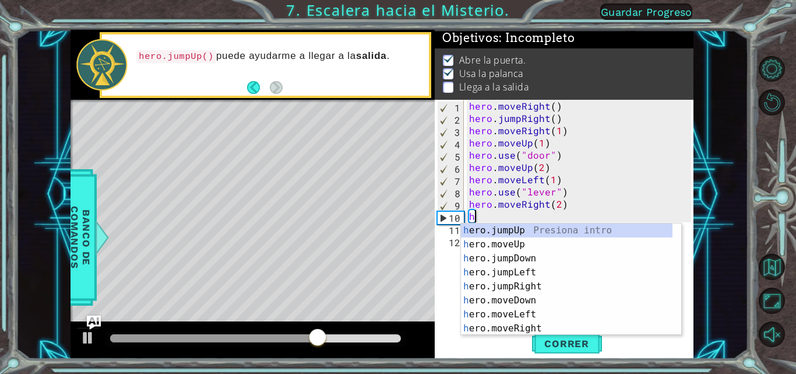
type textarea "h"
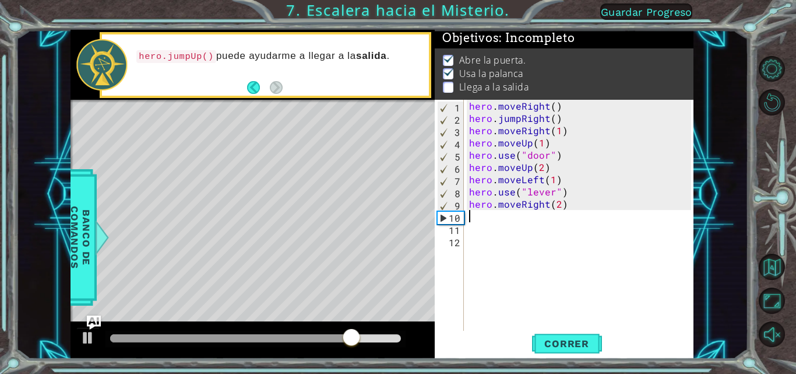
click at [397, 219] on div "hero . moveRight ( ) hero . jumpRight ( ) hero . moveRight ( 1 ) hero . moveUp …" at bounding box center [582, 228] width 230 height 257
type textarea "h"
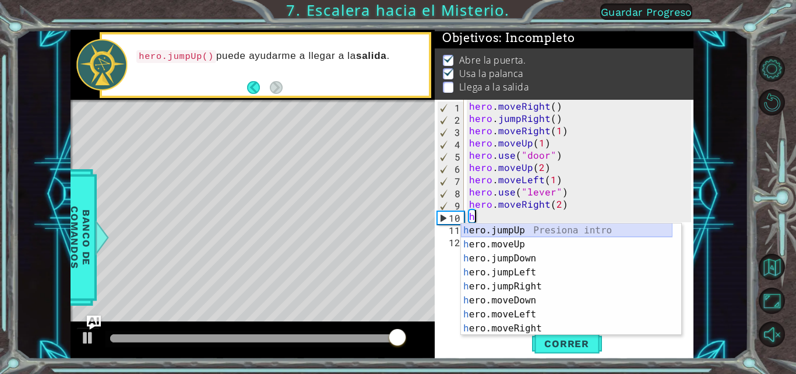
click at [397, 228] on div "h ero.jumpUp Presiona intro h ero.moveUp Presiona intro h ero.jumpDown Presiona…" at bounding box center [567, 293] width 212 height 140
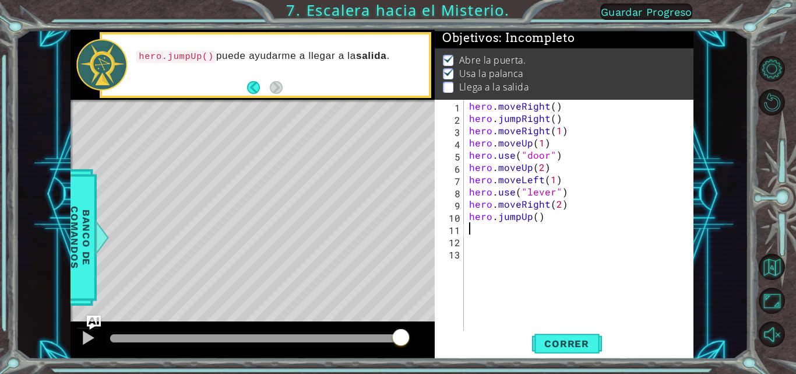
type textarea "h"
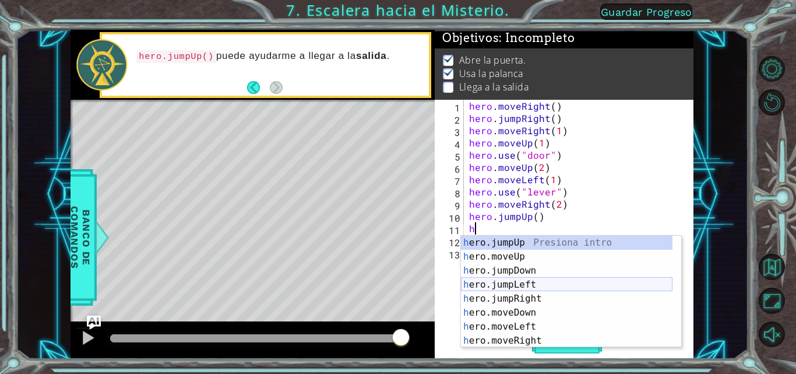
click at [397, 286] on div "h ero.jumpUp Presiona intro h ero.moveUp Presiona intro h ero.jumpDown Presiona…" at bounding box center [567, 305] width 212 height 140
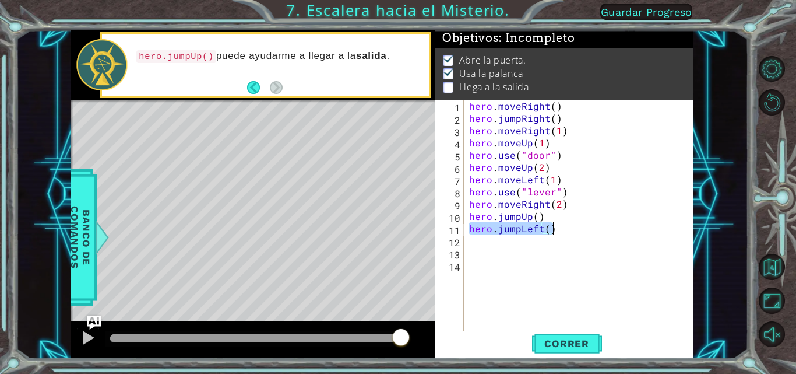
drag, startPoint x: 471, startPoint y: 230, endPoint x: 552, endPoint y: 228, distance: 81.0
click at [397, 228] on div "hero . moveRight ( ) hero . jumpRight ( ) hero . moveRight ( 1 ) hero . moveUp …" at bounding box center [582, 228] width 230 height 257
type textarea "c"
click at [397, 226] on div "hero . moveRight ( ) hero . jumpRight ( ) hero . moveRight ( 1 ) hero . moveUp …" at bounding box center [582, 228] width 230 height 257
type textarea "h"
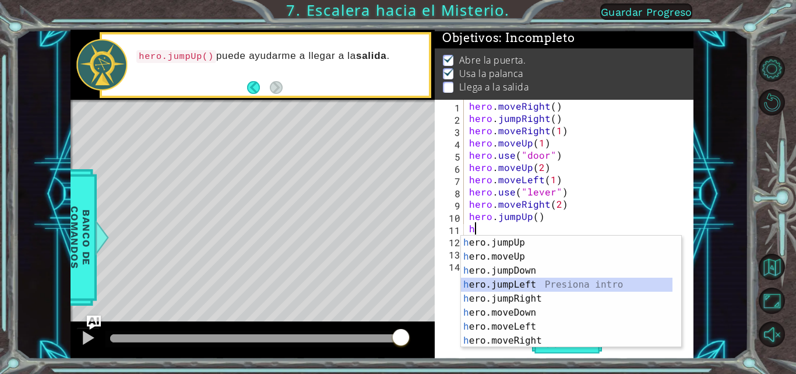
click at [397, 286] on div "h ero.jumpUp Presiona intro h ero.moveUp Presiona intro h ero.jumpDown Presiona…" at bounding box center [567, 305] width 212 height 140
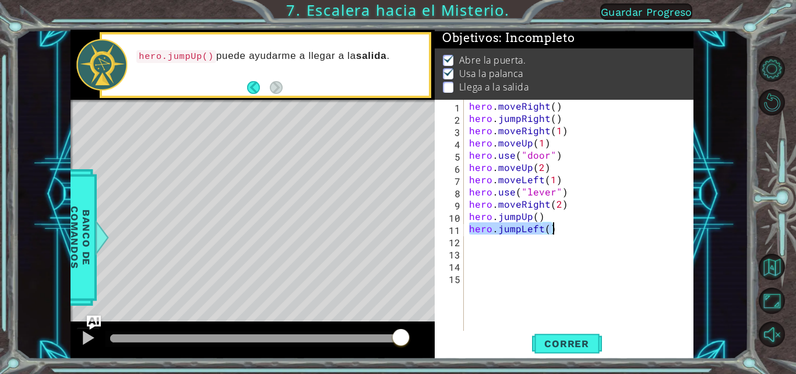
drag, startPoint x: 471, startPoint y: 229, endPoint x: 563, endPoint y: 231, distance: 92.7
click at [397, 231] on div "hero . moveRight ( ) hero . jumpRight ( ) hero . moveRight ( 1 ) hero . moveUp …" at bounding box center [582, 228] width 230 height 257
type textarea "hero.jumpLeft()"
click at [397, 248] on div "hero . moveRight ( ) hero . jumpRight ( ) hero . moveRight ( 1 ) hero . moveUp …" at bounding box center [582, 228] width 230 height 257
paste textarea "hero.jumpLeft()"
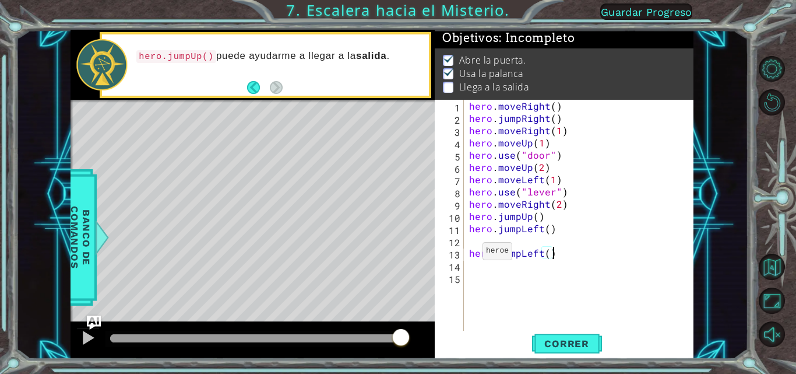
click at [397, 253] on div "hero . moveRight ( ) hero . jumpRight ( ) hero . moveRight ( 1 ) hero . moveUp …" at bounding box center [582, 228] width 230 height 257
type textarea "hero.jumpLeft()"
click at [397, 339] on span "Correr" at bounding box center [567, 343] width 68 height 12
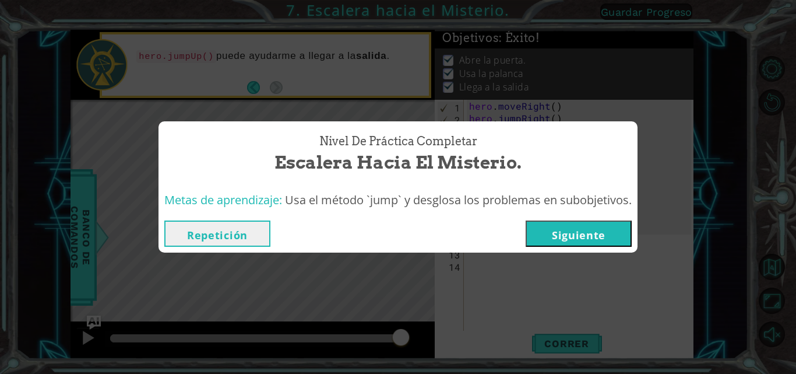
click at [397, 226] on button "Siguiente" at bounding box center [579, 233] width 106 height 26
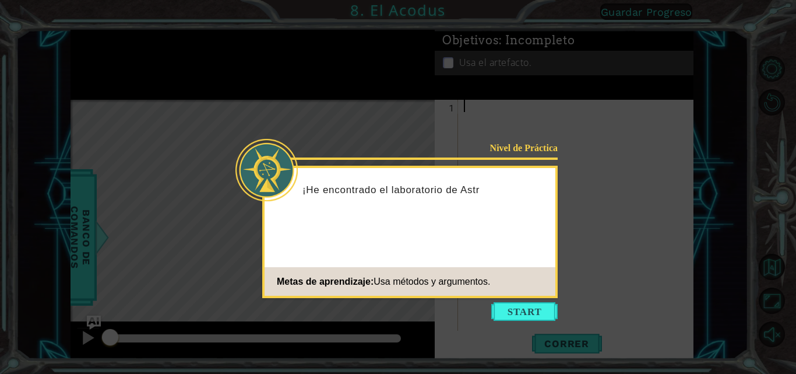
click at [397, 308] on button "Start" at bounding box center [524, 311] width 66 height 19
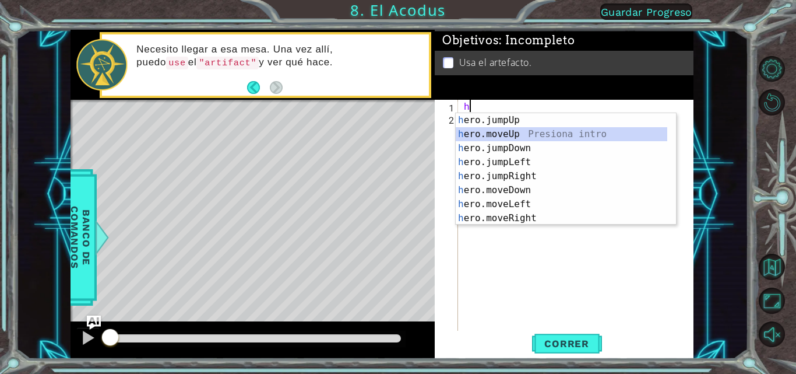
click at [397, 135] on div "h ero.jumpUp Presiona intro h ero.moveUp Presiona intro h ero.jumpDown Presiona…" at bounding box center [562, 183] width 212 height 140
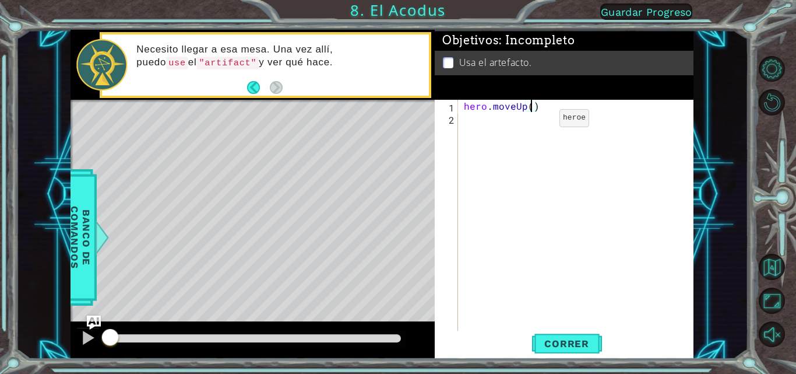
type textarea "hero.moveUp(2)"
click at [397, 118] on div "hero . moveUp ( 2 )" at bounding box center [579, 228] width 235 height 257
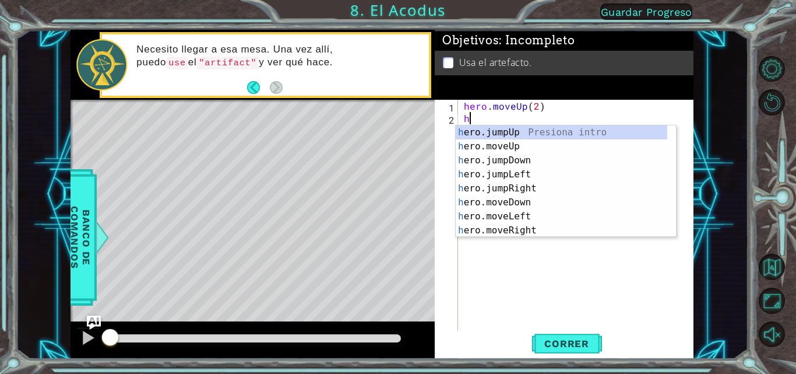
type textarea "h"
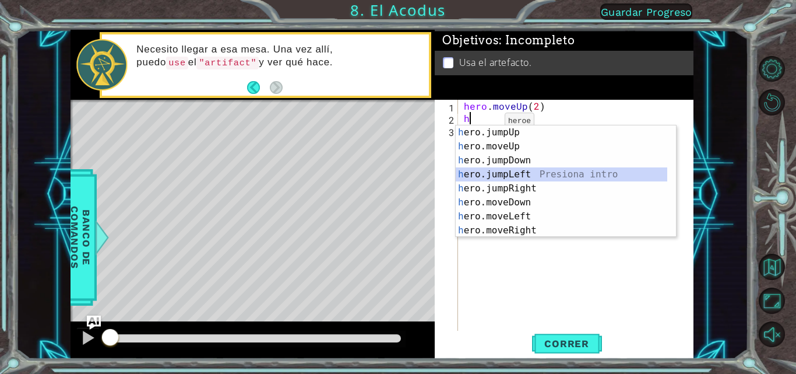
click at [397, 177] on div "h ero.jumpUp Presiona intro h ero.moveUp Presiona intro h ero.jumpDown Presiona…" at bounding box center [562, 195] width 212 height 140
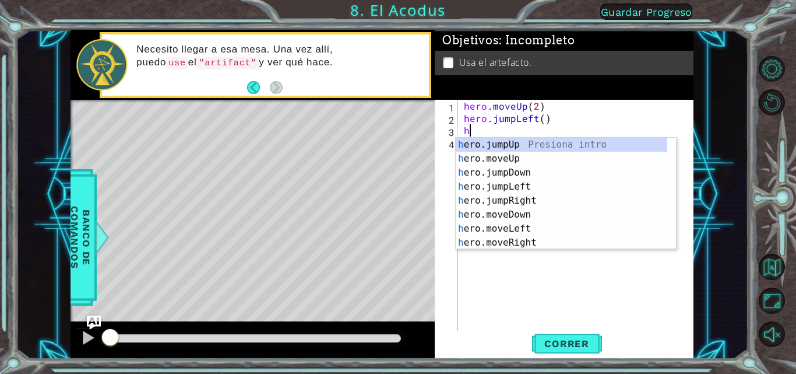
type textarea "h"
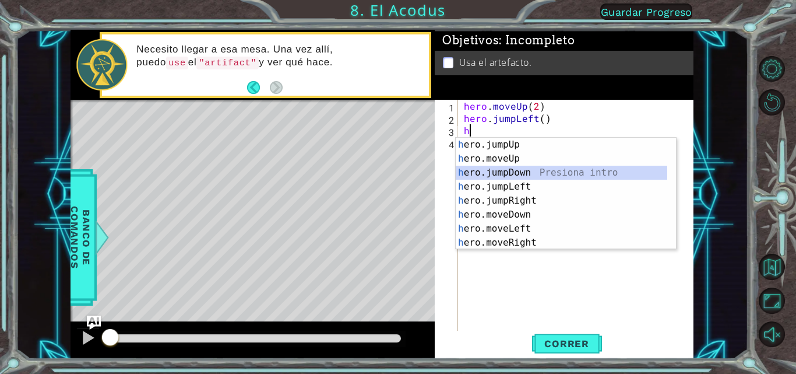
click at [397, 176] on div "h ero.jumpUp Presiona intro h ero.moveUp Presiona intro h ero.jumpDown Presiona…" at bounding box center [562, 208] width 212 height 140
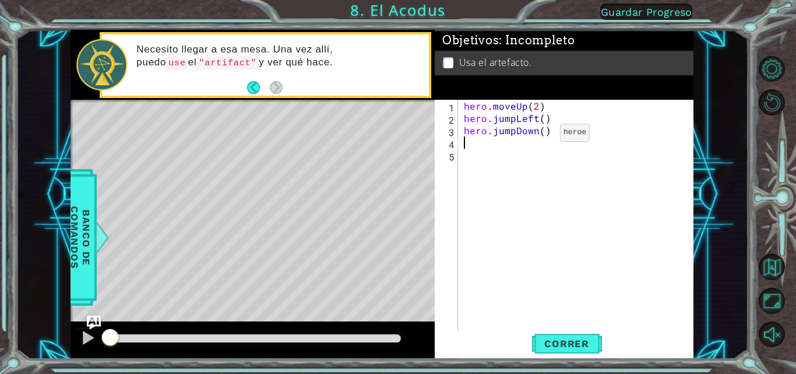
click at [397, 135] on div "hero . moveUp ( 2 ) hero . jumpLeft ( ) hero . jumpDown ( )" at bounding box center [579, 228] width 235 height 257
type textarea "hero.jumpDown(2)"
click at [397, 147] on div "hero . moveUp ( 2 ) hero . jumpLeft ( ) hero . jumpDown ( 2 )" at bounding box center [579, 228] width 235 height 257
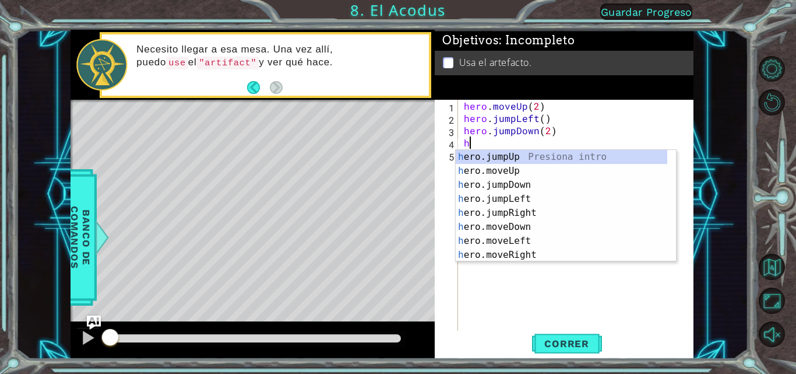
type textarea "h"
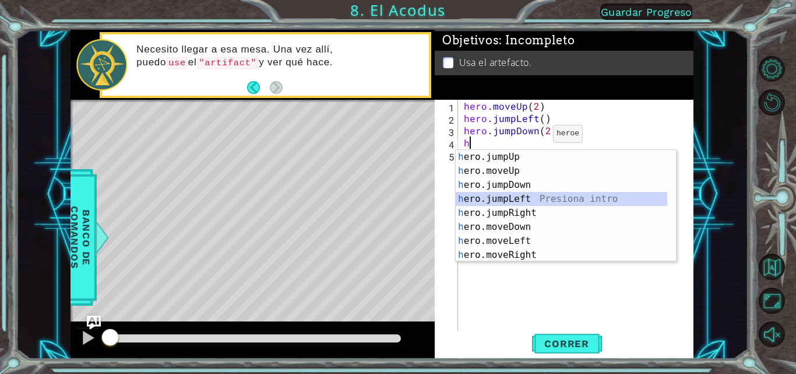
click at [397, 203] on div "h ero.jumpUp Presiona intro h ero.moveUp Presiona intro h ero.jumpDown Presiona…" at bounding box center [562, 220] width 212 height 140
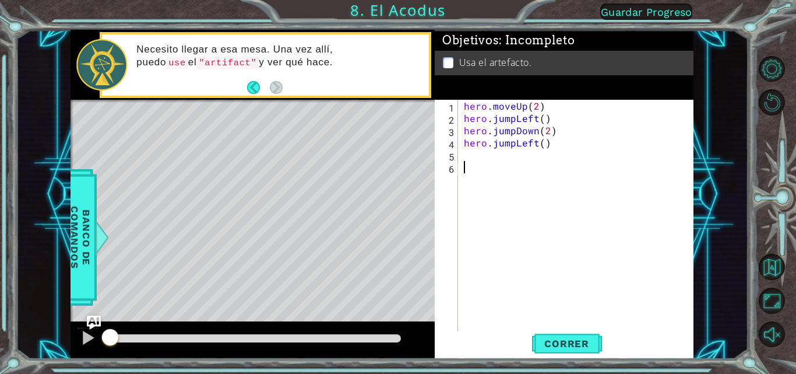
click at [397, 161] on div "hero . moveUp ( 2 ) hero . jumpLeft ( ) hero . jumpDown ( 2 ) hero . jumpLeft (…" at bounding box center [579, 228] width 235 height 257
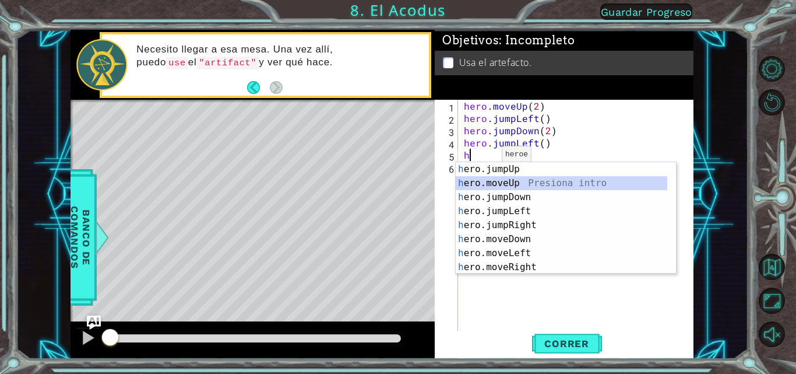
click at [397, 181] on div "h ero.jumpUp Presiona intro h ero.moveUp Presiona intro h ero.jumpDown Presiona…" at bounding box center [562, 232] width 212 height 140
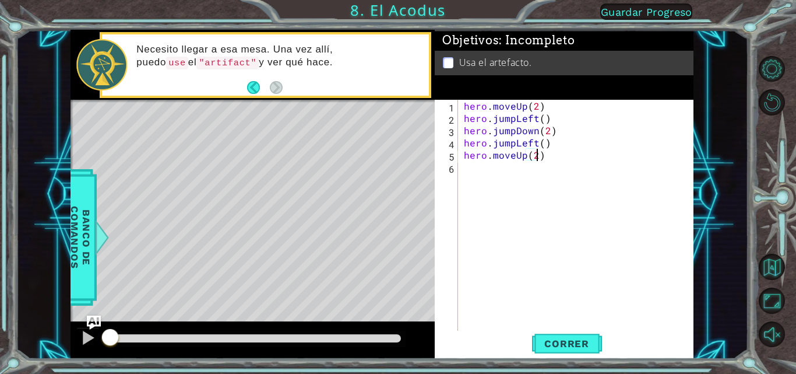
type textarea "hero.moveUp(2)"
click at [397, 173] on div "hero . moveUp ( 2 ) hero . jumpLeft ( ) hero . jumpDown ( 2 ) hero . jumpLeft (…" at bounding box center [579, 228] width 235 height 257
type textarea "h"
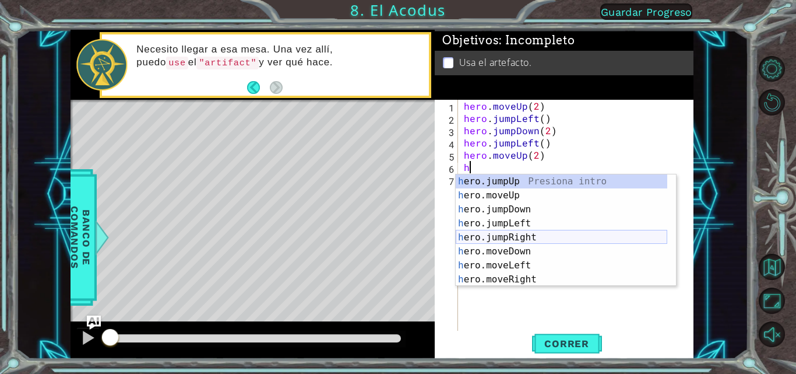
click at [397, 234] on div "h ero.jumpUp Presiona intro h ero.moveUp Presiona intro h ero.jumpDown Presiona…" at bounding box center [562, 244] width 212 height 140
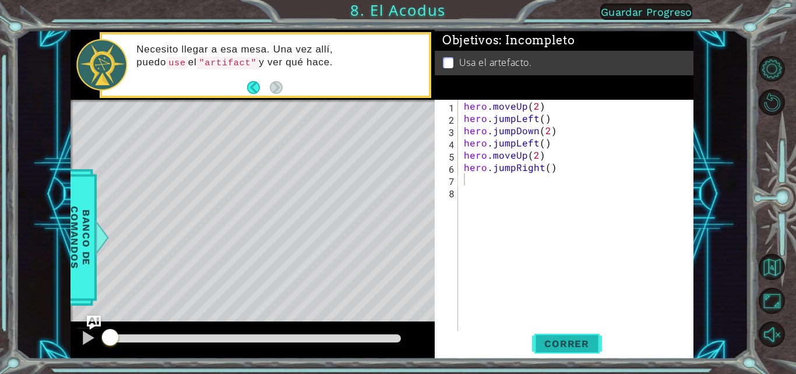
click at [397, 336] on button "Correr" at bounding box center [567, 343] width 70 height 26
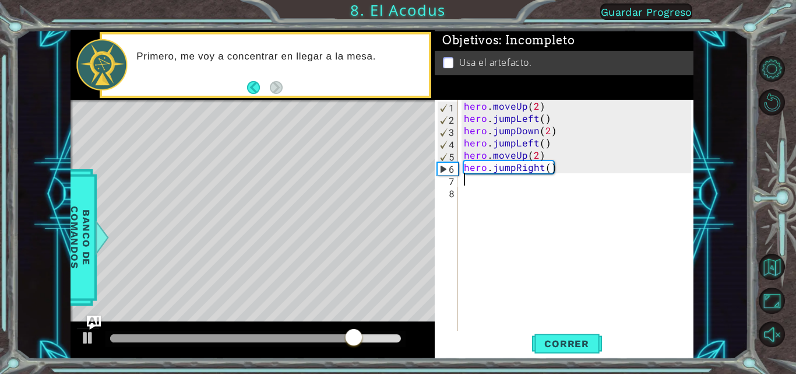
click at [397, 168] on div "hero . moveUp ( 2 ) hero . jumpLeft ( ) hero . jumpDown ( 2 ) hero . jumpLeft (…" at bounding box center [579, 228] width 235 height 257
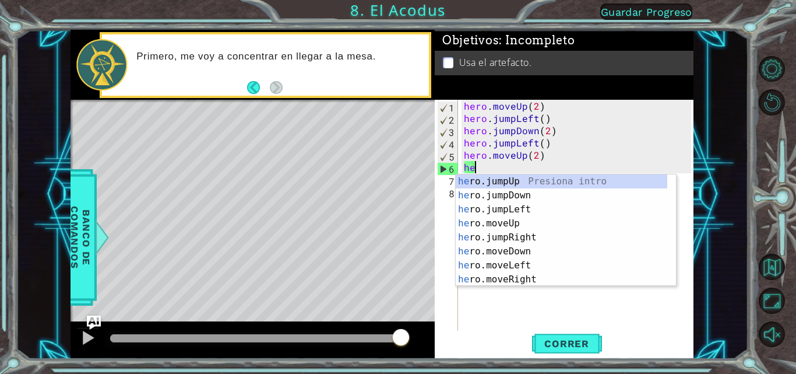
type textarea "h"
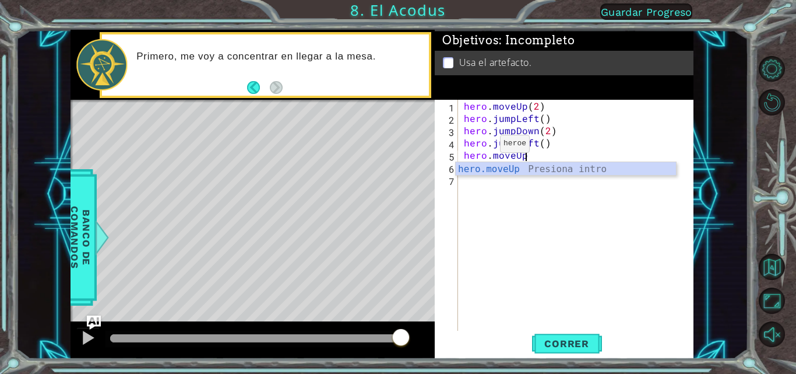
scroll to position [0, 3]
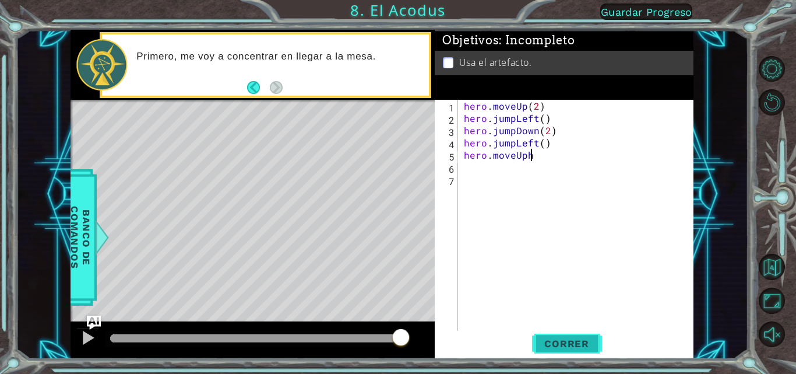
click at [397, 343] on span "Correr" at bounding box center [567, 343] width 68 height 12
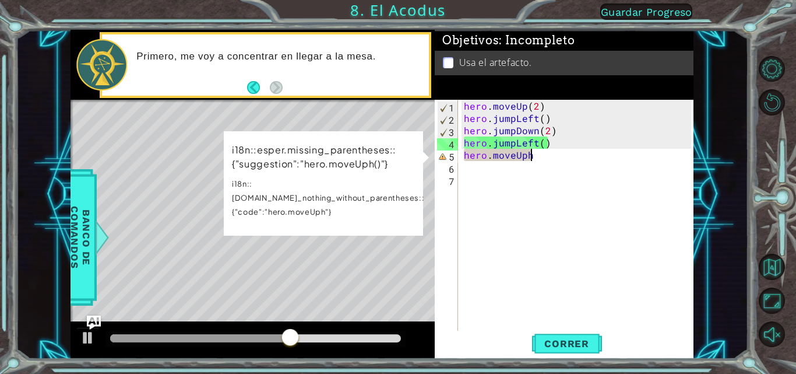
click at [397, 154] on div "hero . moveUp ( 2 ) hero . jumpLeft ( ) hero . jumpDown ( 2 ) hero . jumpLeft (…" at bounding box center [579, 228] width 235 height 257
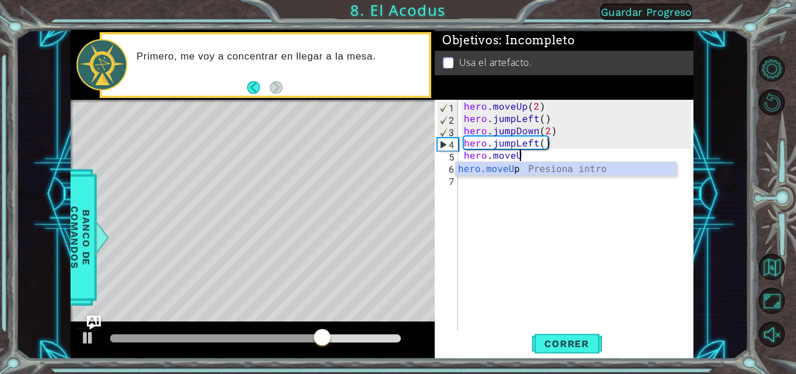
scroll to position [0, 3]
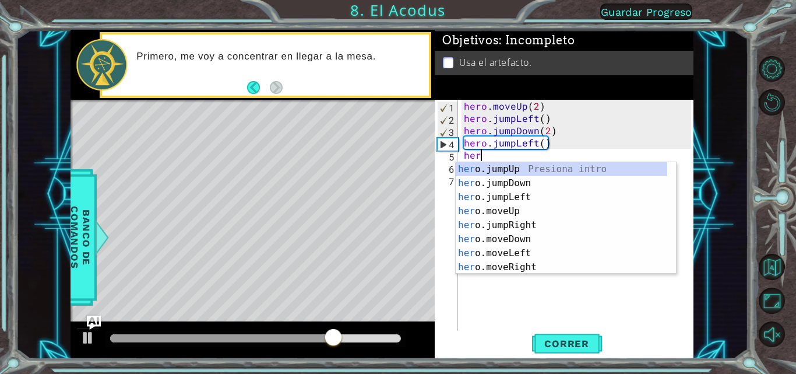
type textarea "h"
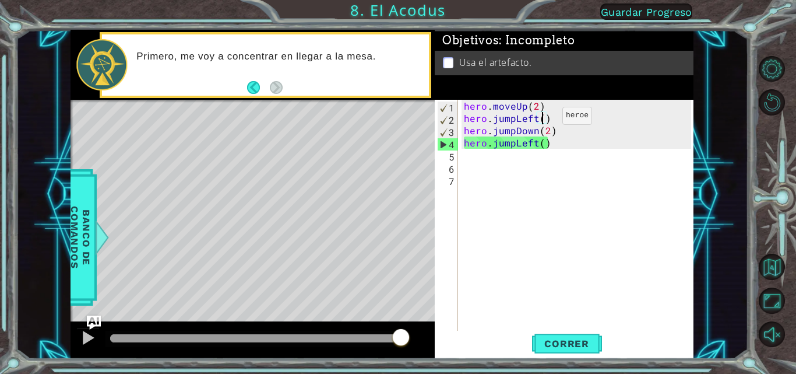
click at [397, 118] on div "hero . moveUp ( 2 ) hero . jumpLeft ( ) hero . jumpDown ( 2 ) hero . jumpLeft (…" at bounding box center [579, 228] width 235 height 257
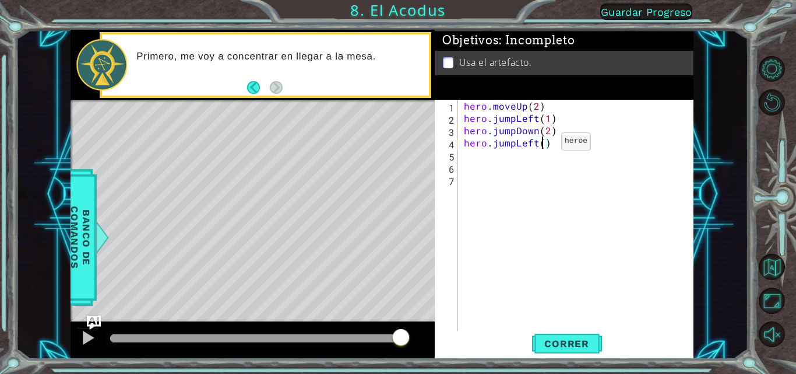
click at [397, 144] on div "hero . moveUp ( 2 ) hero . jumpLeft ( 1 ) hero . jumpDown ( 2 ) hero . jumpLeft…" at bounding box center [579, 228] width 235 height 257
click at [397, 344] on span "Correr" at bounding box center [567, 343] width 68 height 12
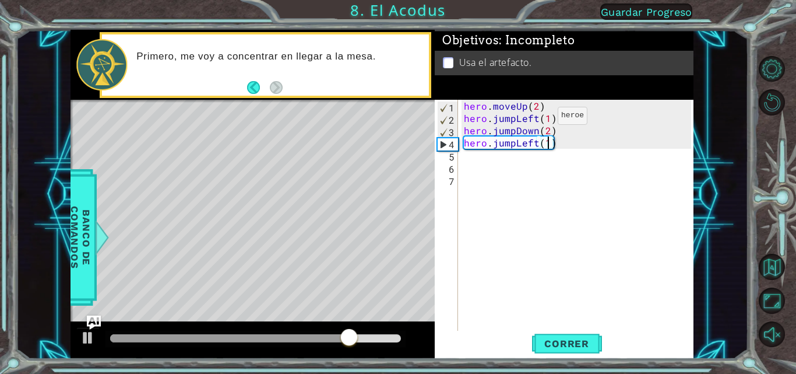
click at [397, 118] on div "hero . moveUp ( 2 ) hero . jumpLeft ( 1 ) hero . jumpDown ( 2 ) hero . jumpLeft…" at bounding box center [579, 228] width 235 height 257
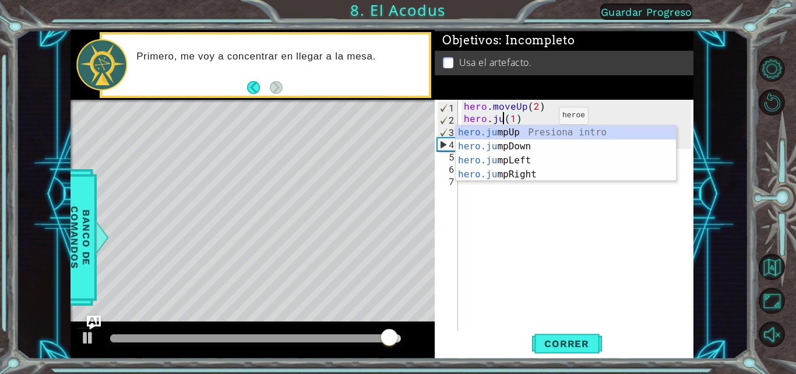
scroll to position [0, 2]
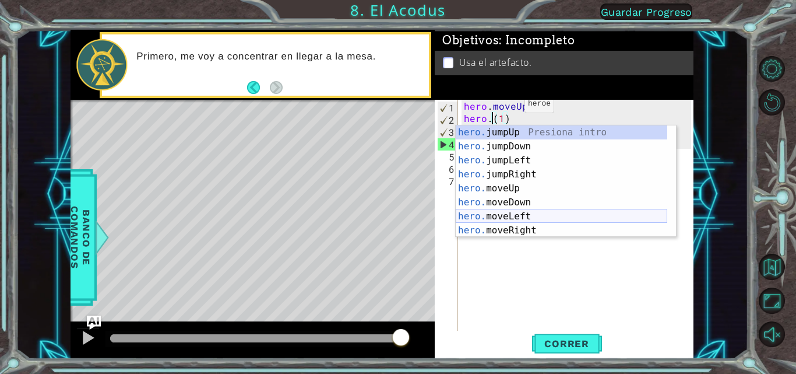
click at [397, 213] on div "hero. jumpUp Presiona intro hero. jumpDown Presiona intro hero. jumpLeft Presio…" at bounding box center [562, 195] width 212 height 140
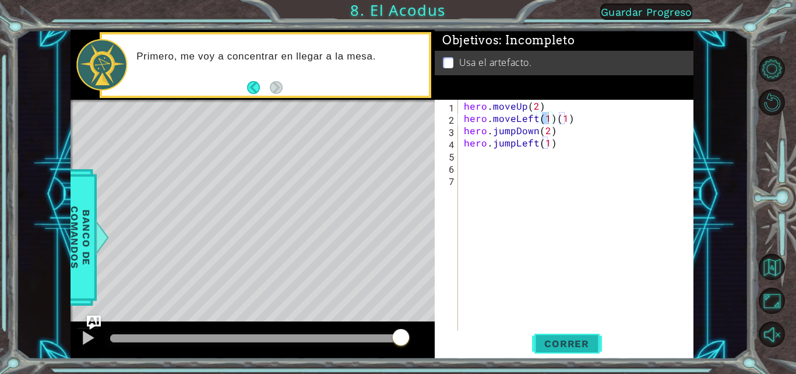
click at [397, 341] on span "Correr" at bounding box center [567, 343] width 68 height 12
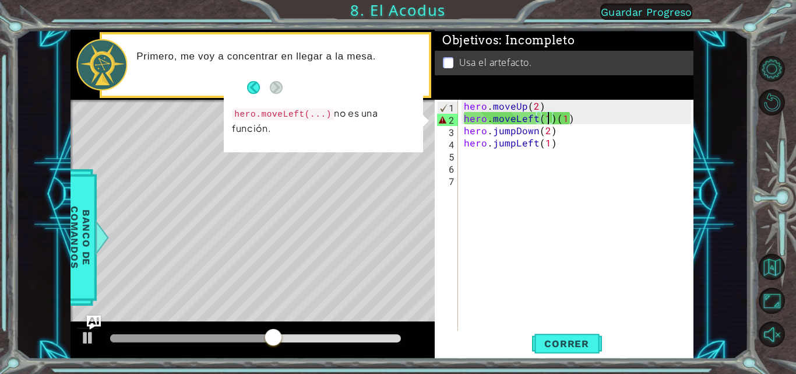
click at [397, 115] on div "hero . moveUp ( 2 ) hero . moveLeft ( 1 ) ( 1 ) hero . jumpDown ( 2 ) hero . ju…" at bounding box center [579, 228] width 235 height 257
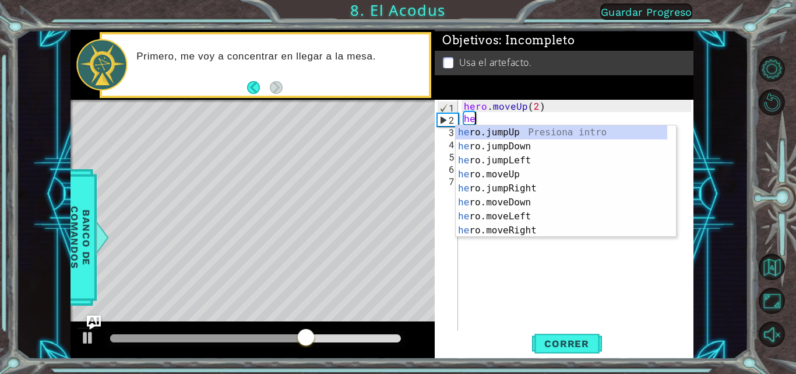
scroll to position [0, 0]
type textarea "h"
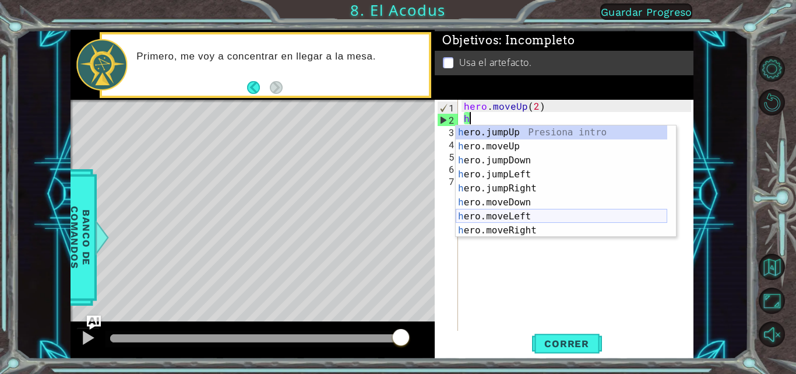
click at [397, 220] on div "h ero.jumpUp Presiona intro h ero.moveUp Presiona intro h ero.jumpDown Presiona…" at bounding box center [562, 195] width 212 height 140
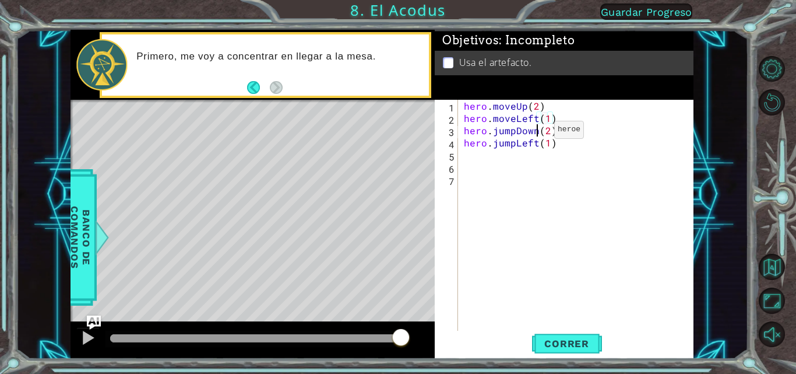
click at [397, 132] on div "hero . moveUp ( 2 ) hero . moveLeft ( 1 ) hero . jumpDown ( 2 ) hero . jumpLeft…" at bounding box center [579, 228] width 235 height 257
type textarea "hero.jumpDown(2)"
click at [397, 347] on span "Correr" at bounding box center [567, 343] width 68 height 12
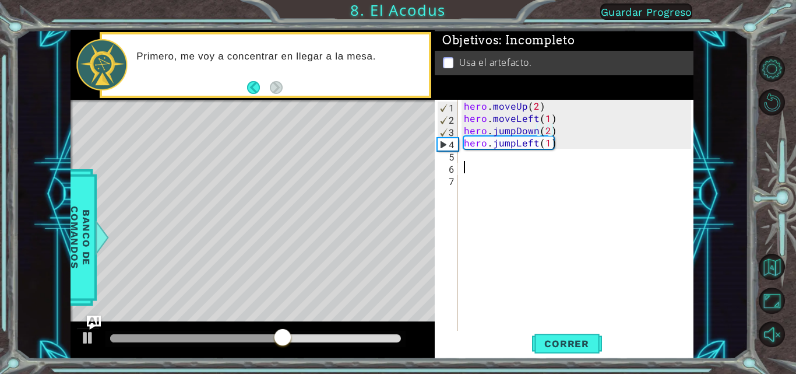
click at [397, 161] on div "hero . moveUp ( 2 ) hero . moveLeft ( 1 ) hero . jumpDown ( 2 ) hero . jumpLeft…" at bounding box center [579, 228] width 235 height 257
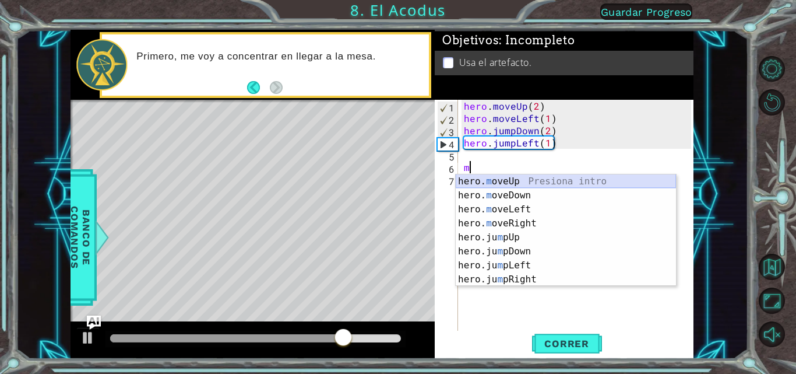
click at [397, 184] on div "hero. m oveUp Presiona intro hero. m oveDown Presiona intro hero. m oveLeft Pre…" at bounding box center [566, 244] width 220 height 140
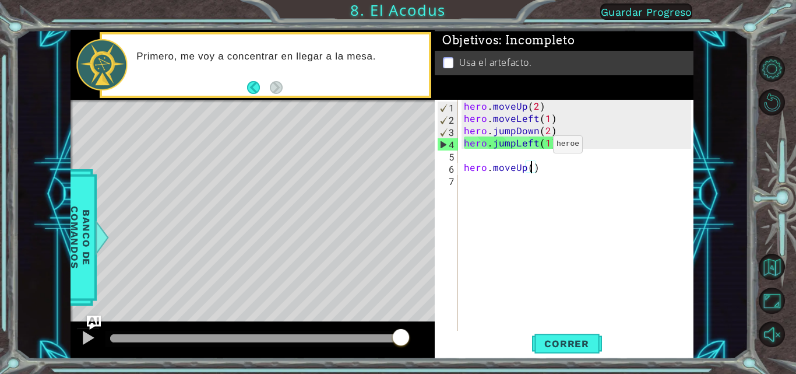
type textarea "hero.moveUp(2)"
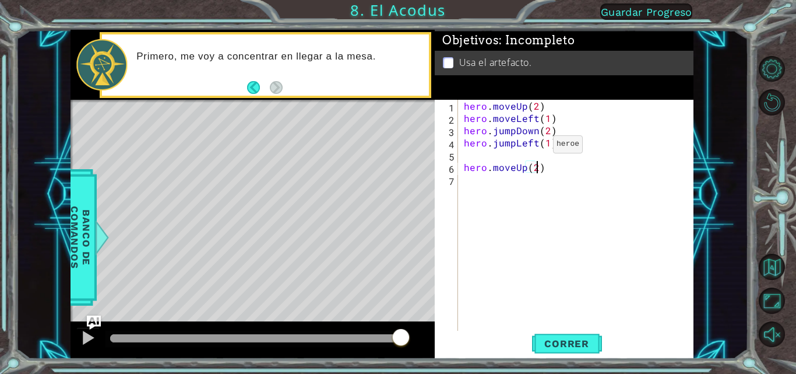
scroll to position [0, 4]
drag, startPoint x: 464, startPoint y: 168, endPoint x: 558, endPoint y: 160, distance: 93.6
click at [397, 163] on div "hero . moveUp ( 2 ) hero . moveLeft ( 1 ) hero . jumpDown ( 2 ) hero . jumpLeft…" at bounding box center [579, 228] width 235 height 257
click at [397, 153] on div "hero . moveUp ( 2 ) hero . moveLeft ( 1 ) hero . jumpDown ( 2 ) hero . jumpLeft…" at bounding box center [579, 228] width 235 height 257
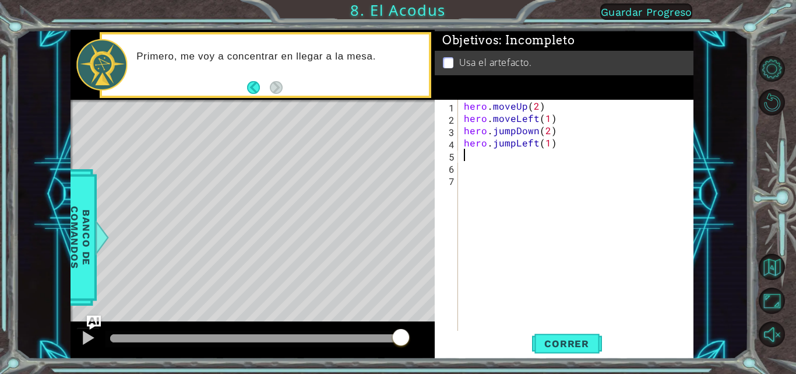
paste textarea "hero.moveUp(2)"
type textarea "hero.moveUp(2)"
click at [397, 171] on div "hero . moveUp ( 2 ) hero . moveLeft ( 1 ) hero . jumpDown ( 2 ) hero . jumpLeft…" at bounding box center [579, 228] width 235 height 257
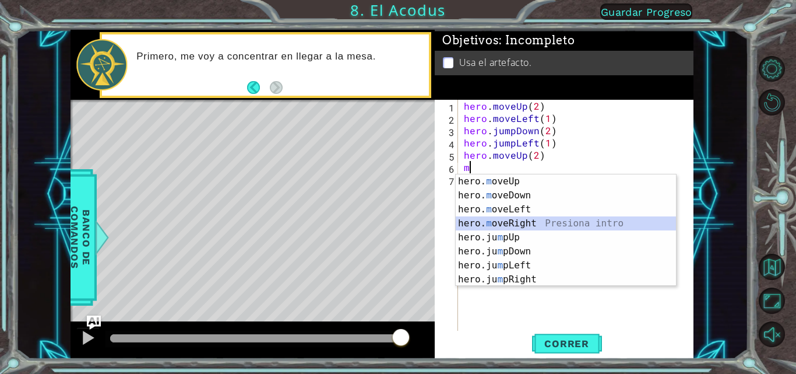
click at [397, 225] on div "hero. m oveUp Presiona intro hero. m oveDown Presiona intro hero. m oveLeft Pre…" at bounding box center [566, 244] width 220 height 140
type textarea "hero.moveRight(1)"
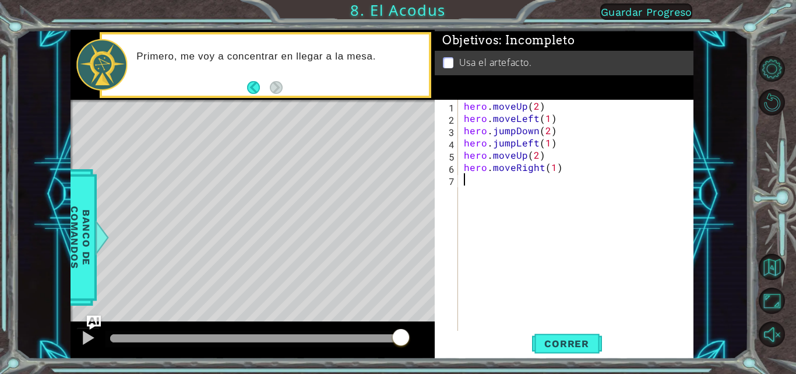
click at [397, 185] on div "hero . moveUp ( 2 ) hero . moveLeft ( 1 ) hero . jumpDown ( 2 ) hero . jumpLeft…" at bounding box center [579, 228] width 235 height 257
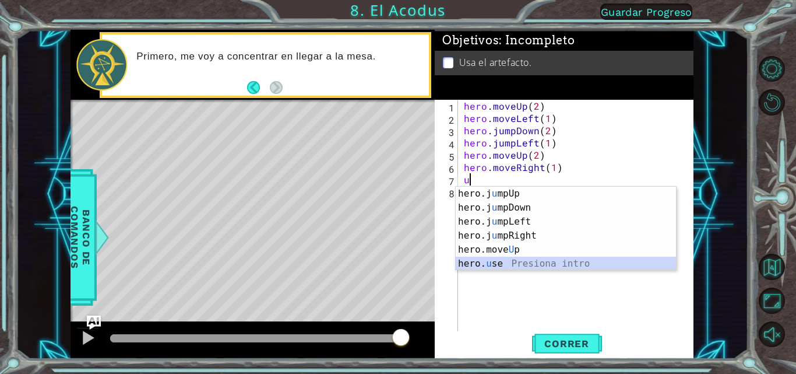
click at [397, 259] on div "hero.j u mpUp Presiona intro hero.j u mpDown Presiona intro hero.j u mpLeft Pre…" at bounding box center [566, 242] width 220 height 112
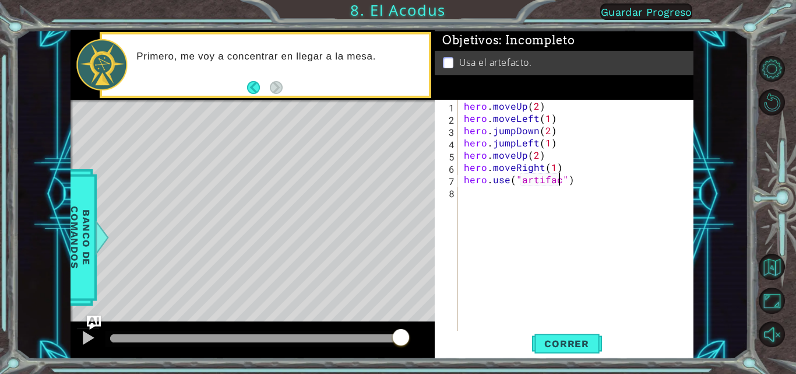
scroll to position [0, 6]
click at [84, 339] on div at bounding box center [87, 337] width 15 height 15
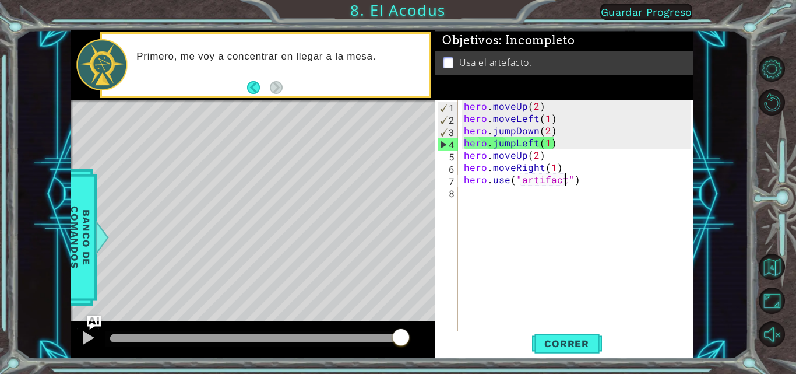
drag, startPoint x: 127, startPoint y: 339, endPoint x: 631, endPoint y: 379, distance: 505.7
click at [397, 374] on html "1 ההההההההההההההההההההההההההההההההההההההההההההההההההההההההההההההההההההההההההההה…" at bounding box center [398, 187] width 796 height 374
drag, startPoint x: 136, startPoint y: 336, endPoint x: 403, endPoint y: 353, distance: 266.8
click at [397, 353] on div at bounding box center [253, 339] width 364 height 37
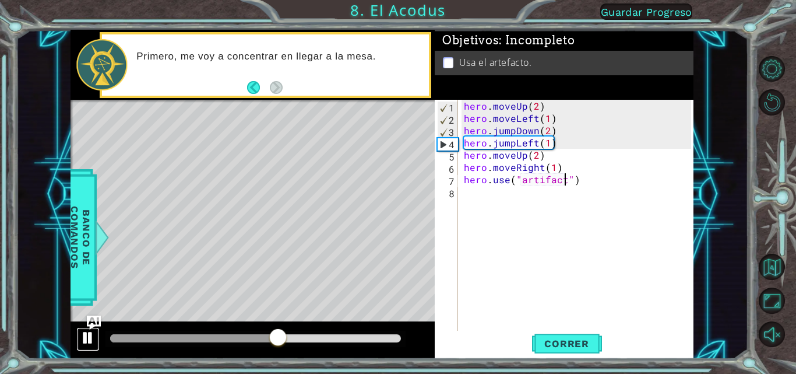
click at [81, 331] on div at bounding box center [87, 337] width 15 height 15
click at [397, 132] on div "hero . moveUp ( 2 ) hero . moveLeft ( 1 ) hero . jumpDown ( 2 ) hero . jumpLeft…" at bounding box center [579, 228] width 235 height 257
type textarea "hero.jumpDown(2)"
click at [397, 208] on div "hero . moveUp ( 2 ) hero . moveLeft ( 1 ) hero . jumpDown ( 2 ) hero . jumpLeft…" at bounding box center [579, 228] width 235 height 257
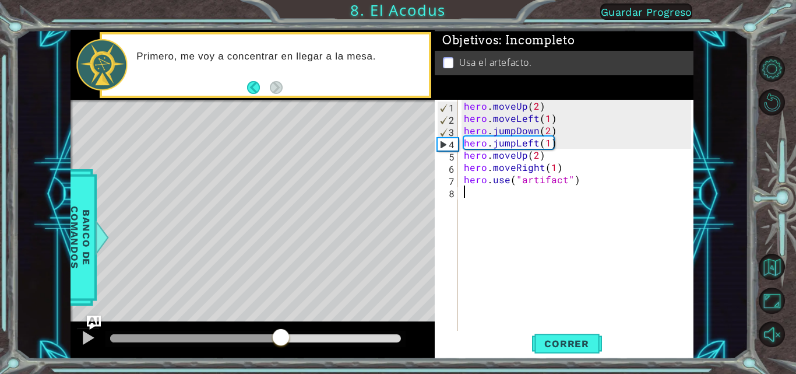
scroll to position [0, 0]
click at [397, 132] on div "hero . moveUp ( 2 ) hero . moveLeft ( 1 ) hero . jumpDown ( 2 ) hero . jumpLeft…" at bounding box center [579, 228] width 235 height 257
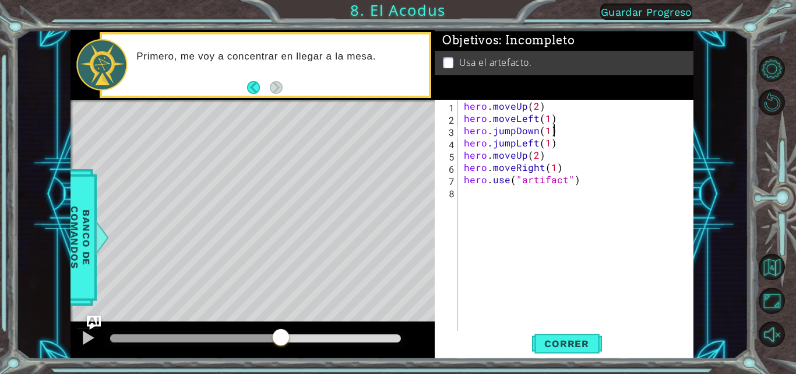
scroll to position [0, 5]
type textarea "hero.jumpDown(1)"
click at [397, 344] on span "Correr" at bounding box center [567, 343] width 68 height 12
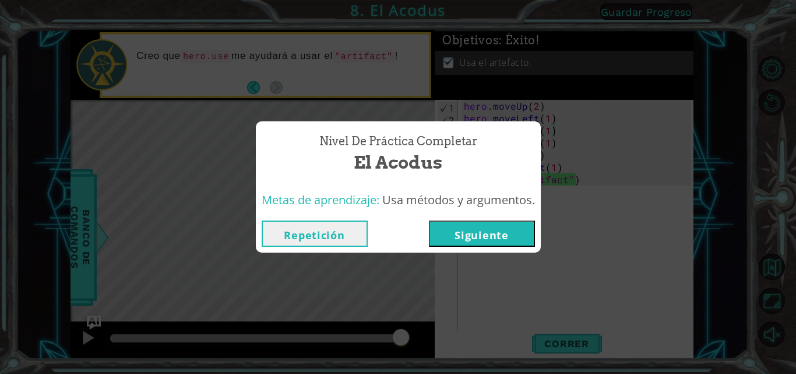
drag, startPoint x: 117, startPoint y: 336, endPoint x: 393, endPoint y: 308, distance: 277.1
click at [397, 323] on body "1 ההההההההההההההההההההההההההההההההההההההההההההההההההההההההההההההההההההההההההההה…" at bounding box center [398, 187] width 796 height 374
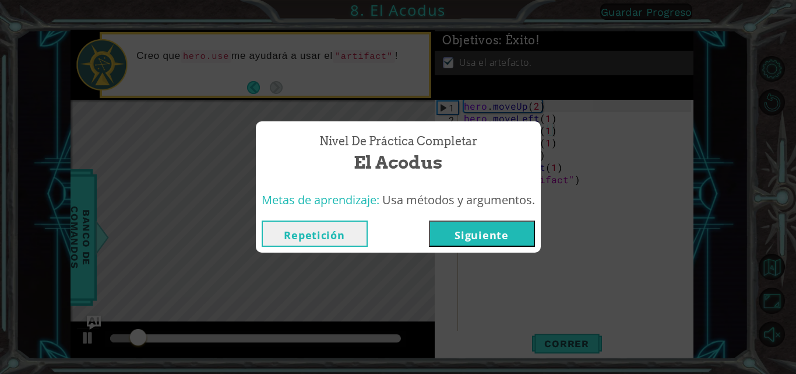
click at [397, 226] on button "Siguiente" at bounding box center [482, 233] width 106 height 26
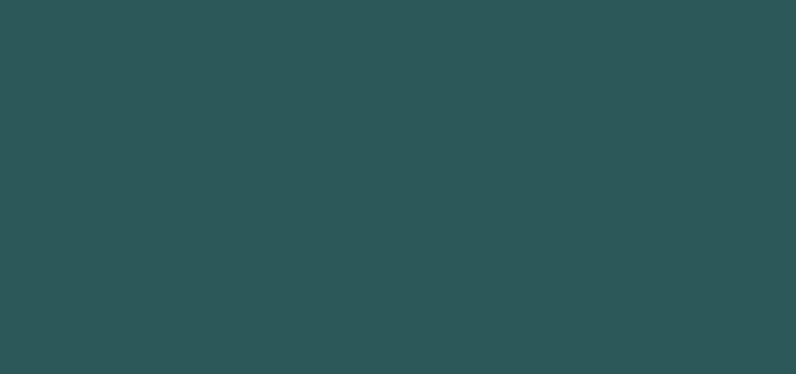
click at [397, 226] on body "1 2 3 4 hero .moveUp Presiona intro hero .moveRight Presiona intro hero .moveDo…" at bounding box center [398, 187] width 796 height 374
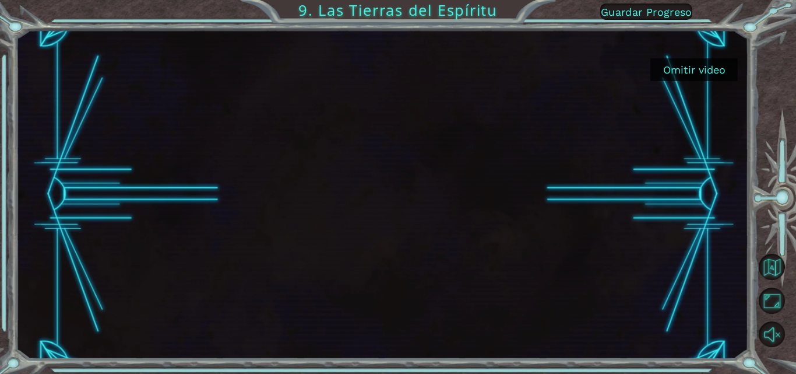
click at [397, 72] on button "Omitir video" at bounding box center [693, 69] width 87 height 23
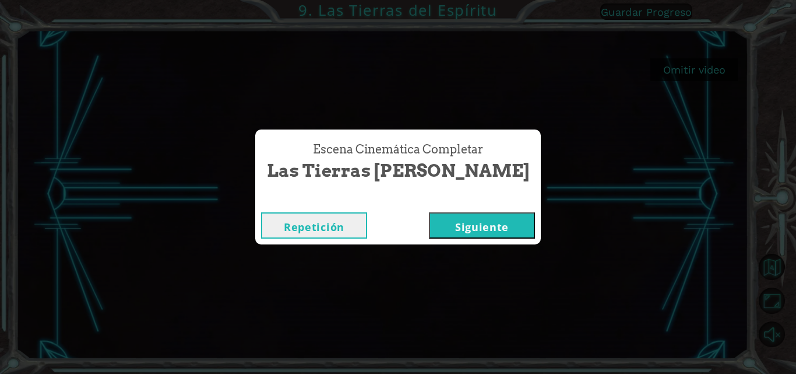
click at [397, 223] on button "Siguiente" at bounding box center [482, 225] width 106 height 26
